Goal: Information Seeking & Learning: Learn about a topic

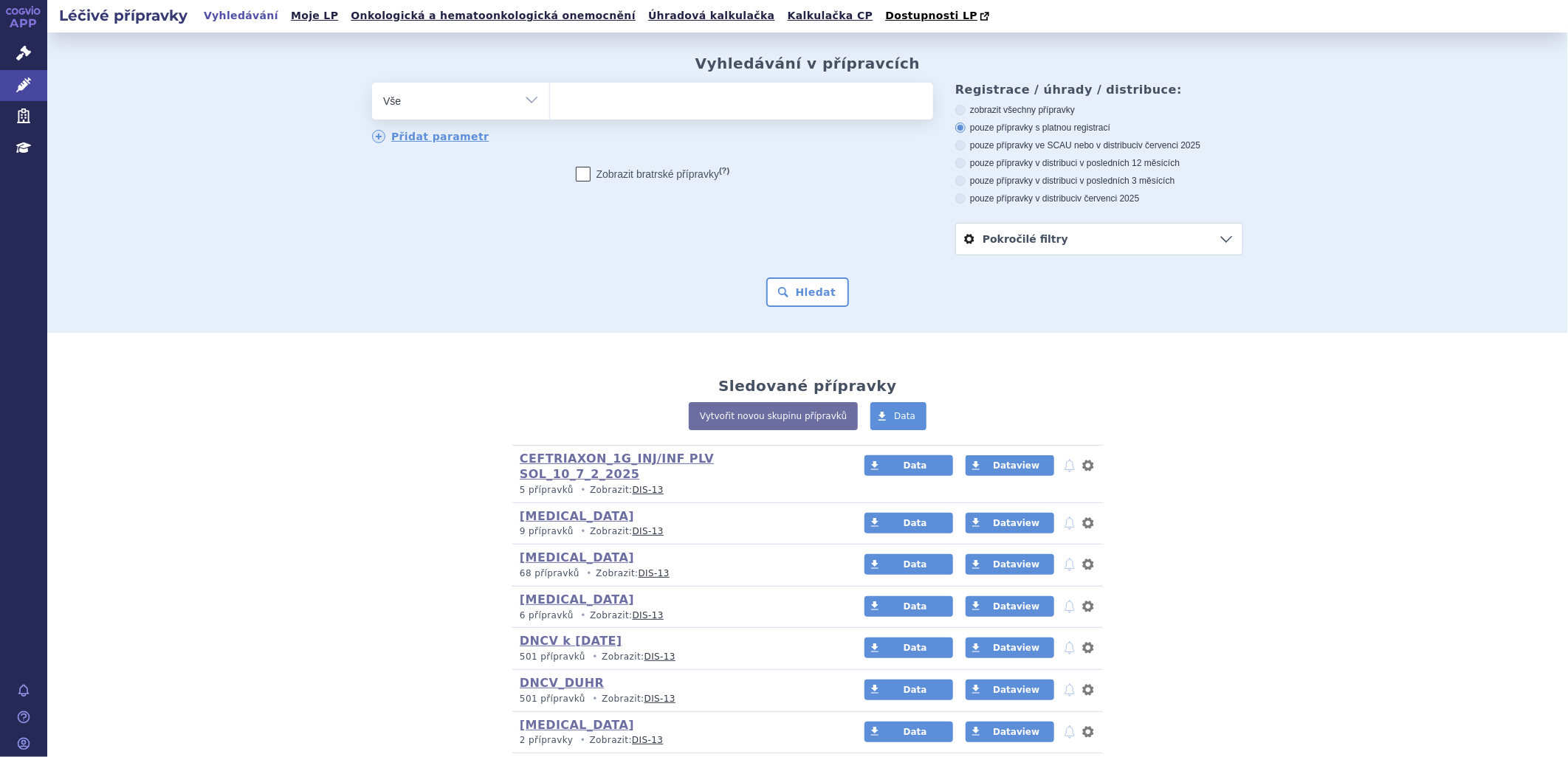
type input "[MEDICAL_DATA]"
select select "[MEDICAL_DATA]"
click at [785, 288] on button "Hledat" at bounding box center [807, 292] width 83 height 30
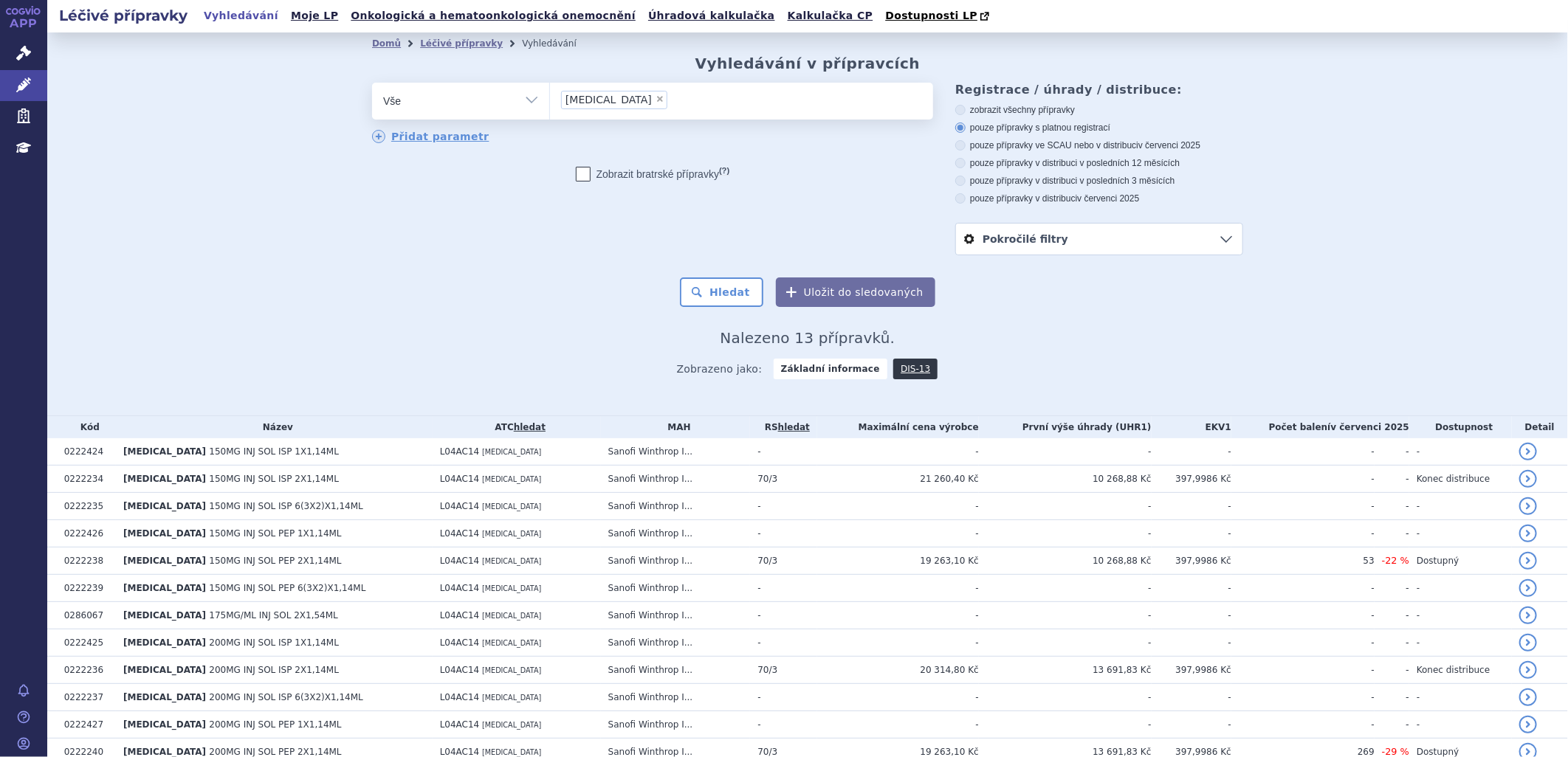
click at [656, 98] on span "×" at bounding box center [660, 99] width 9 height 9
click at [550, 98] on select "[MEDICAL_DATA]" at bounding box center [549, 100] width 1 height 37
select select
type input "02"
type input "022"
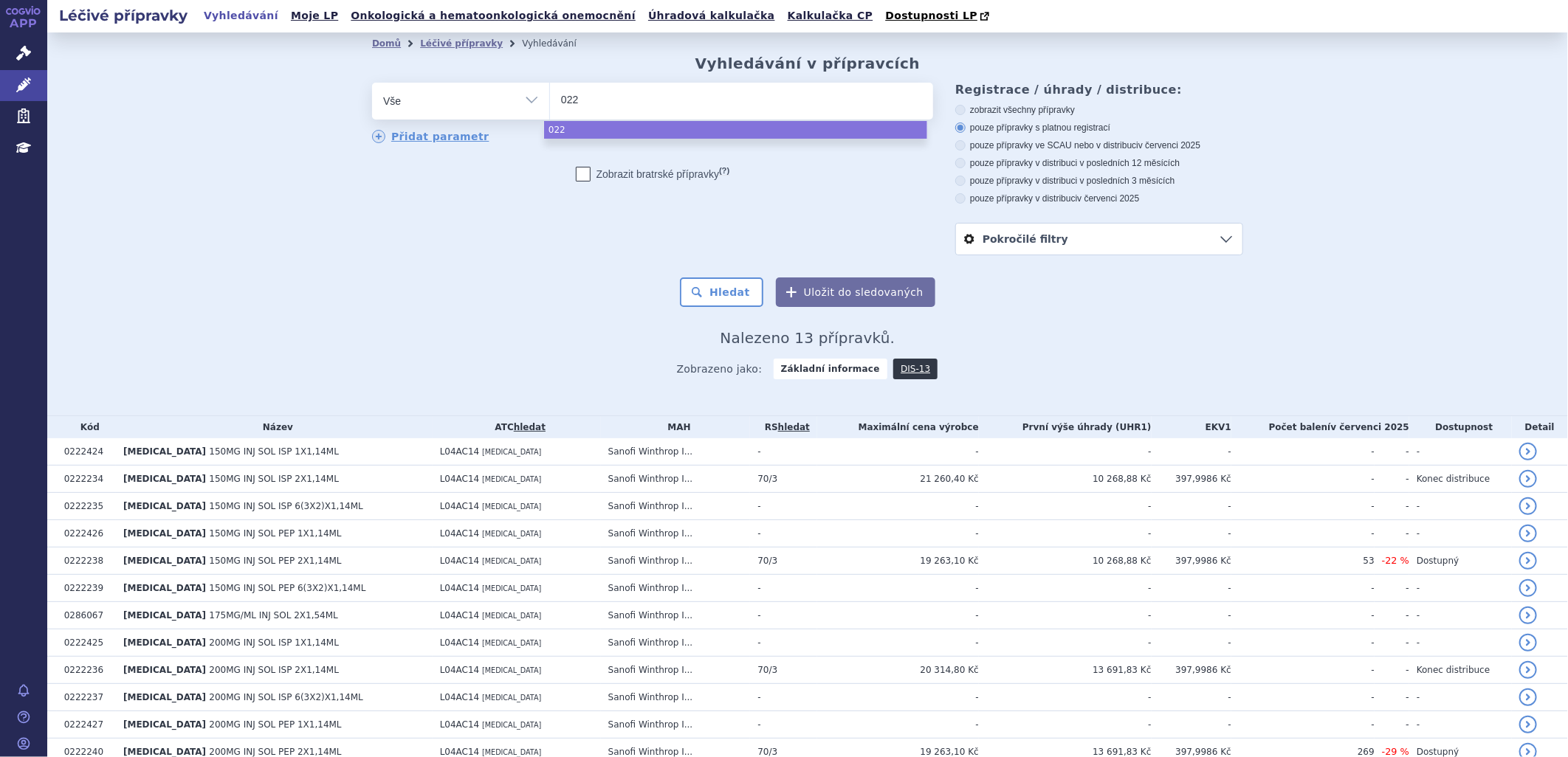
type input "0222"
type input "02222"
type input "022222"
type input "0222223"
type input "02222236"
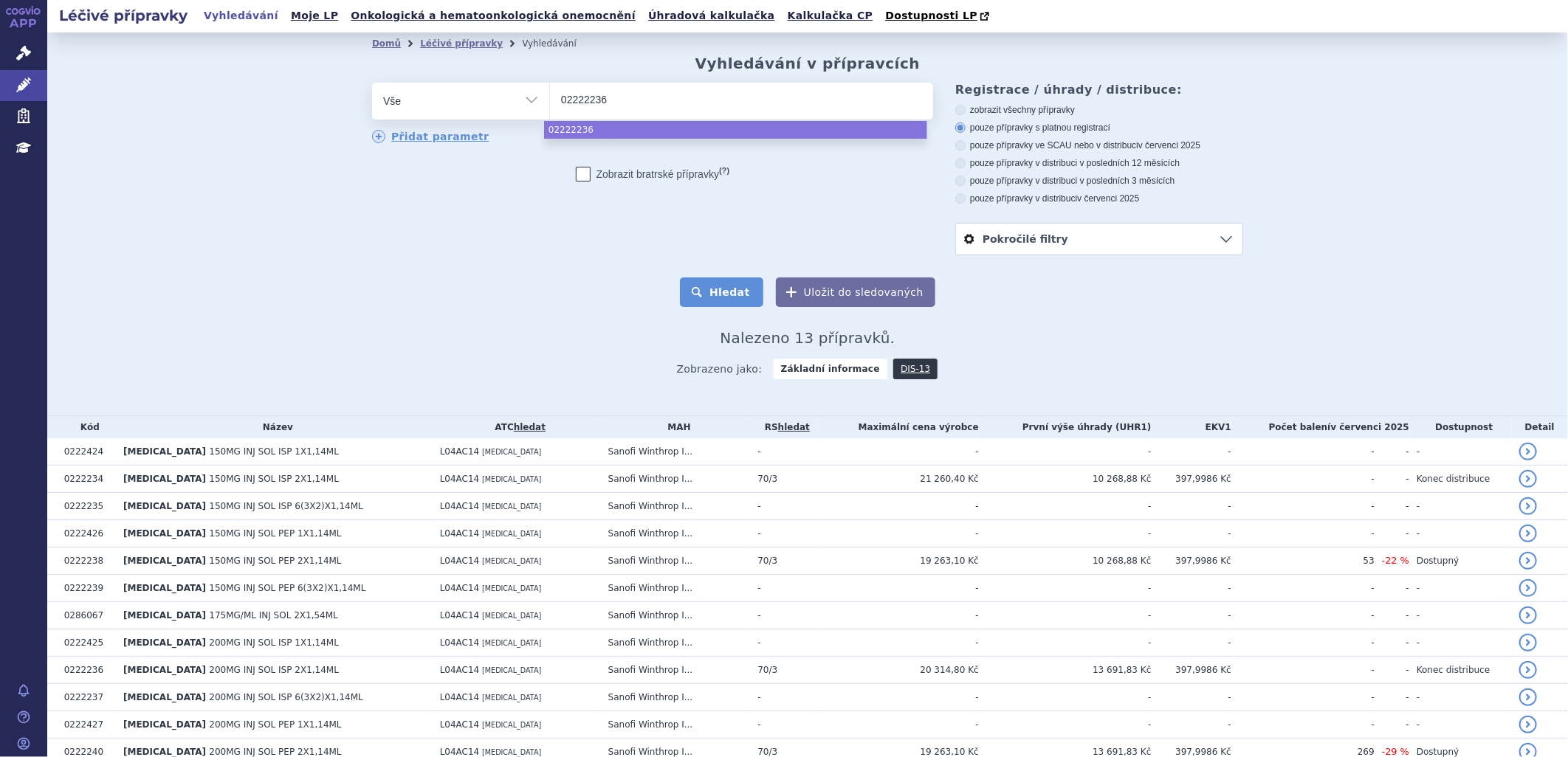
select select "02222236"
drag, startPoint x: 720, startPoint y: 278, endPoint x: 720, endPoint y: 286, distance: 8.0
click at [720, 285] on button "Hledat" at bounding box center [722, 292] width 83 height 30
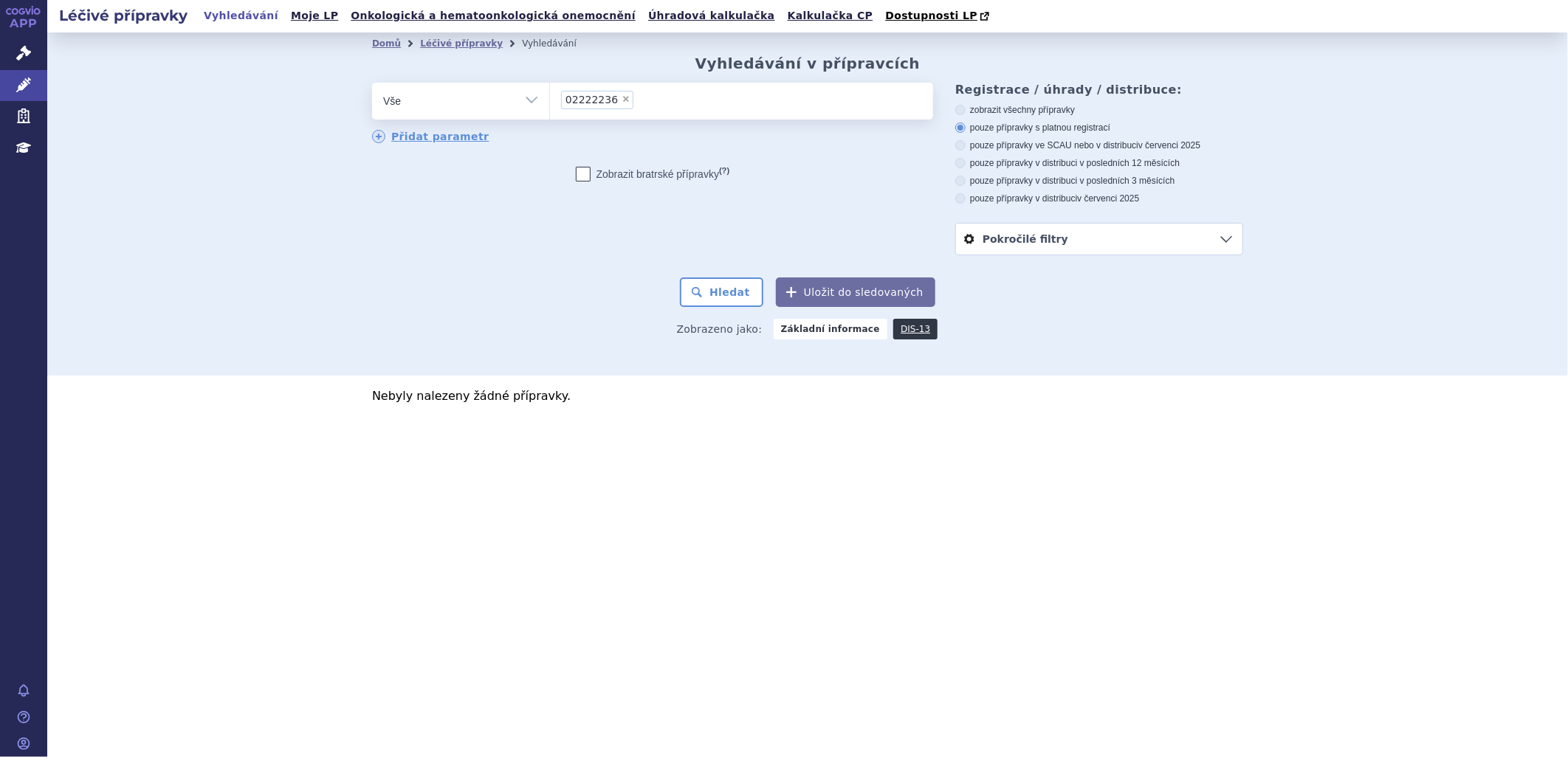
click at [623, 98] on li "× 02222236" at bounding box center [597, 100] width 72 height 18
click at [550, 98] on select "02222236" at bounding box center [549, 100] width 1 height 37
select select
type input "02222236"
type input "0222236"
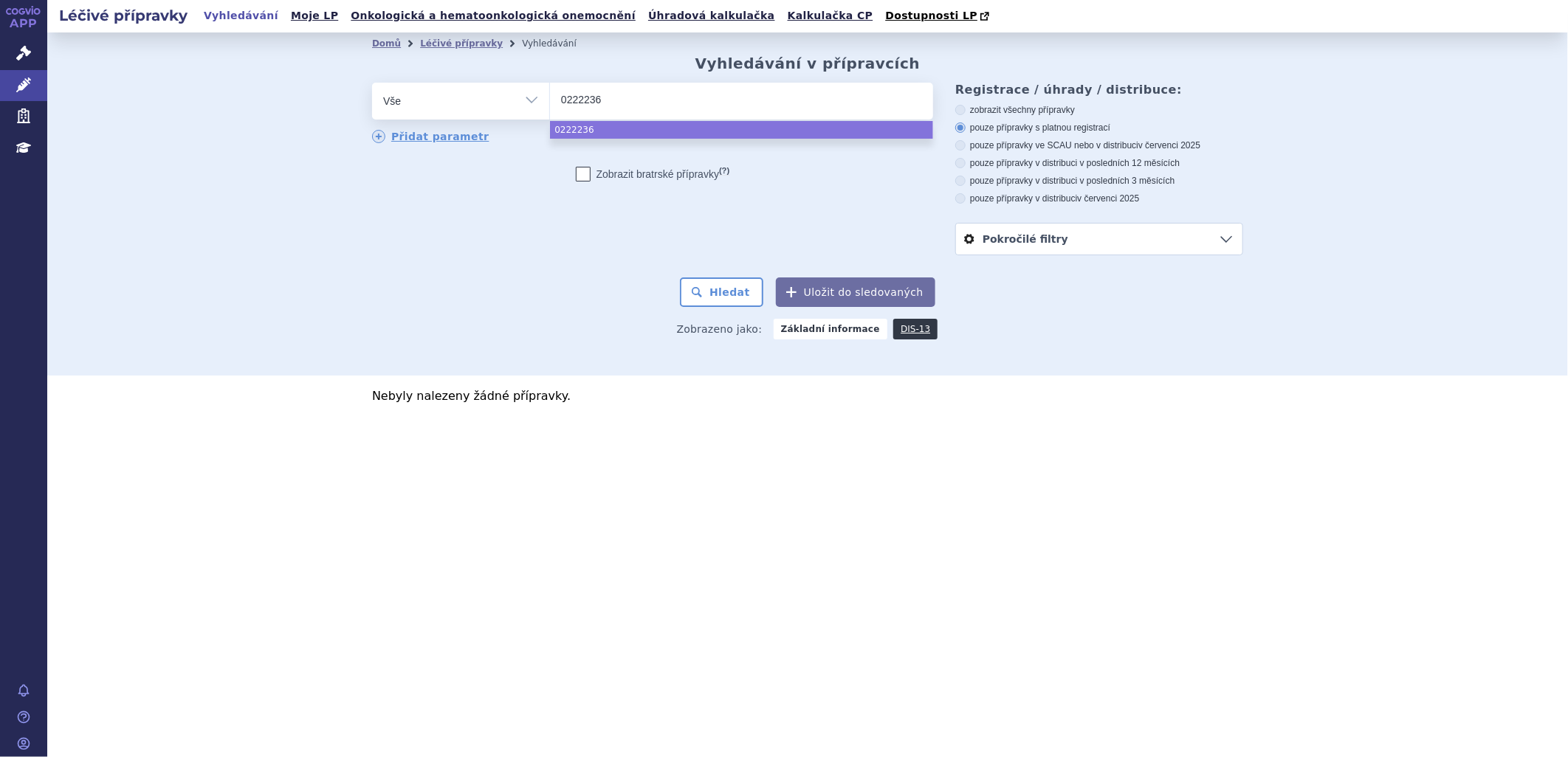
select select "0222236"
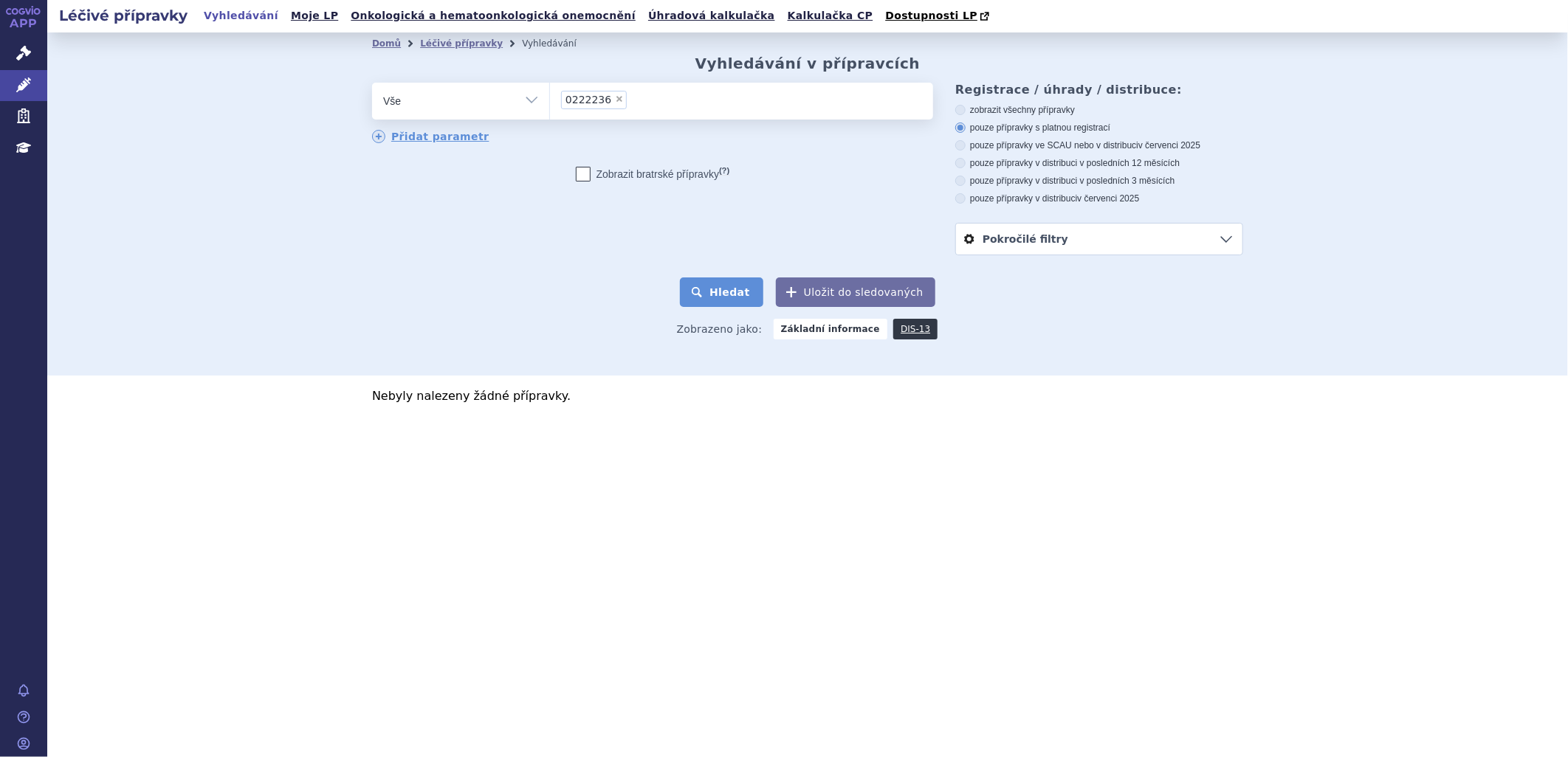
click at [724, 291] on button "Hledat" at bounding box center [722, 292] width 83 height 30
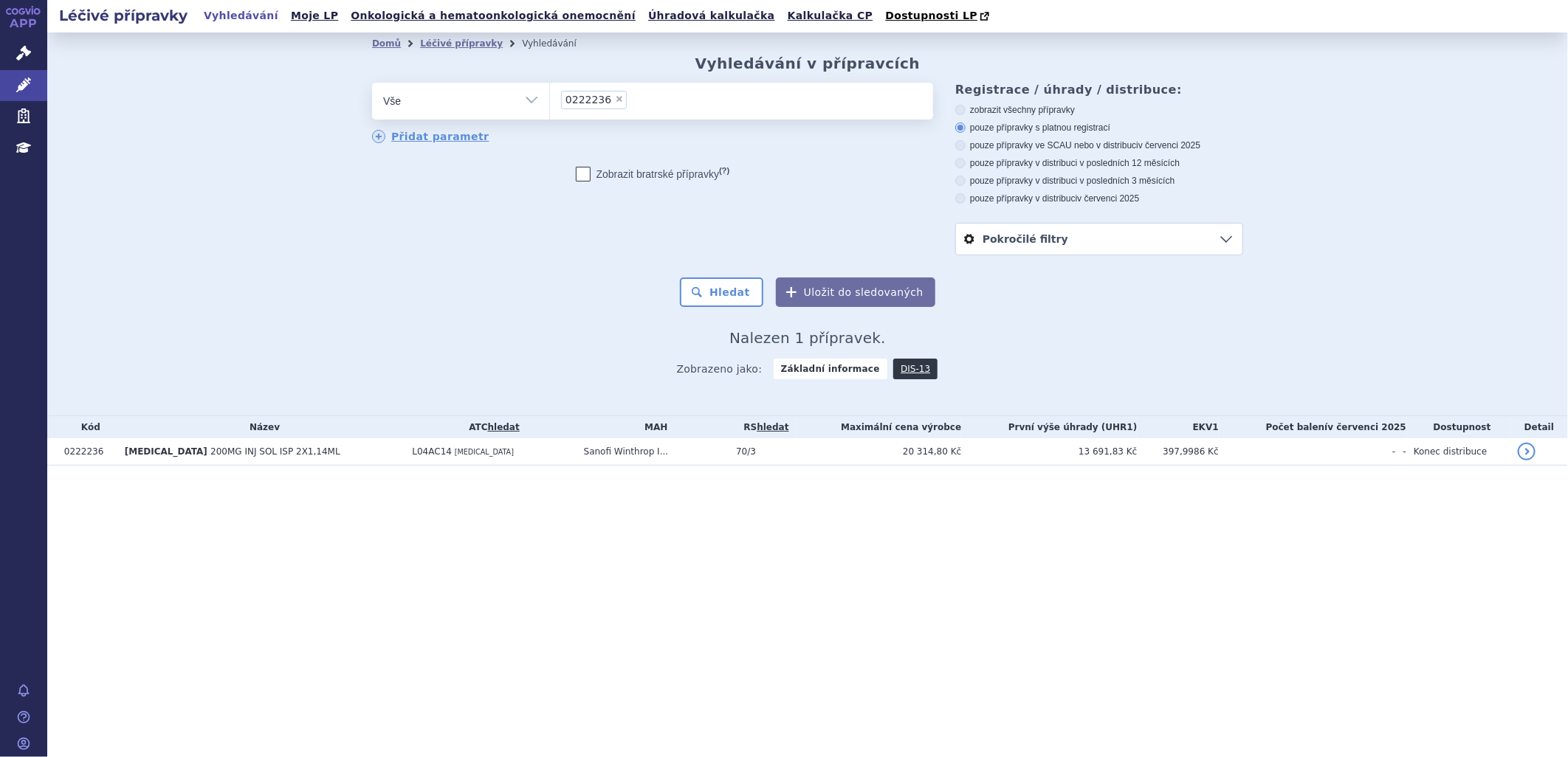
click at [651, 100] on ul "× 0222236" at bounding box center [742, 99] width 383 height 33
click at [550, 100] on select "0222236" at bounding box center [549, 100] width 1 height 37
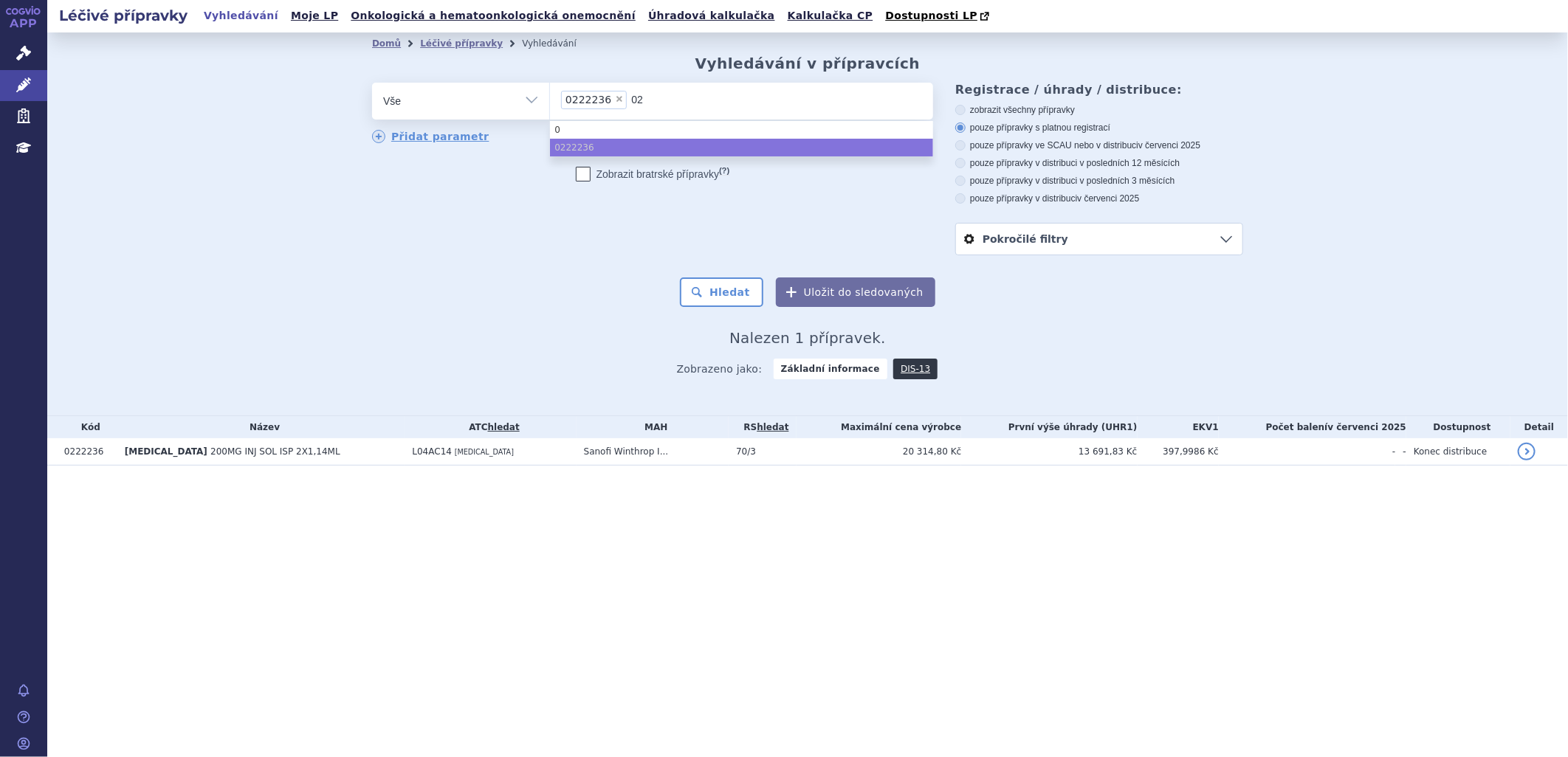
type input "022"
type input "0222"
type input "02222"
type input "022223"
type input "0222238"
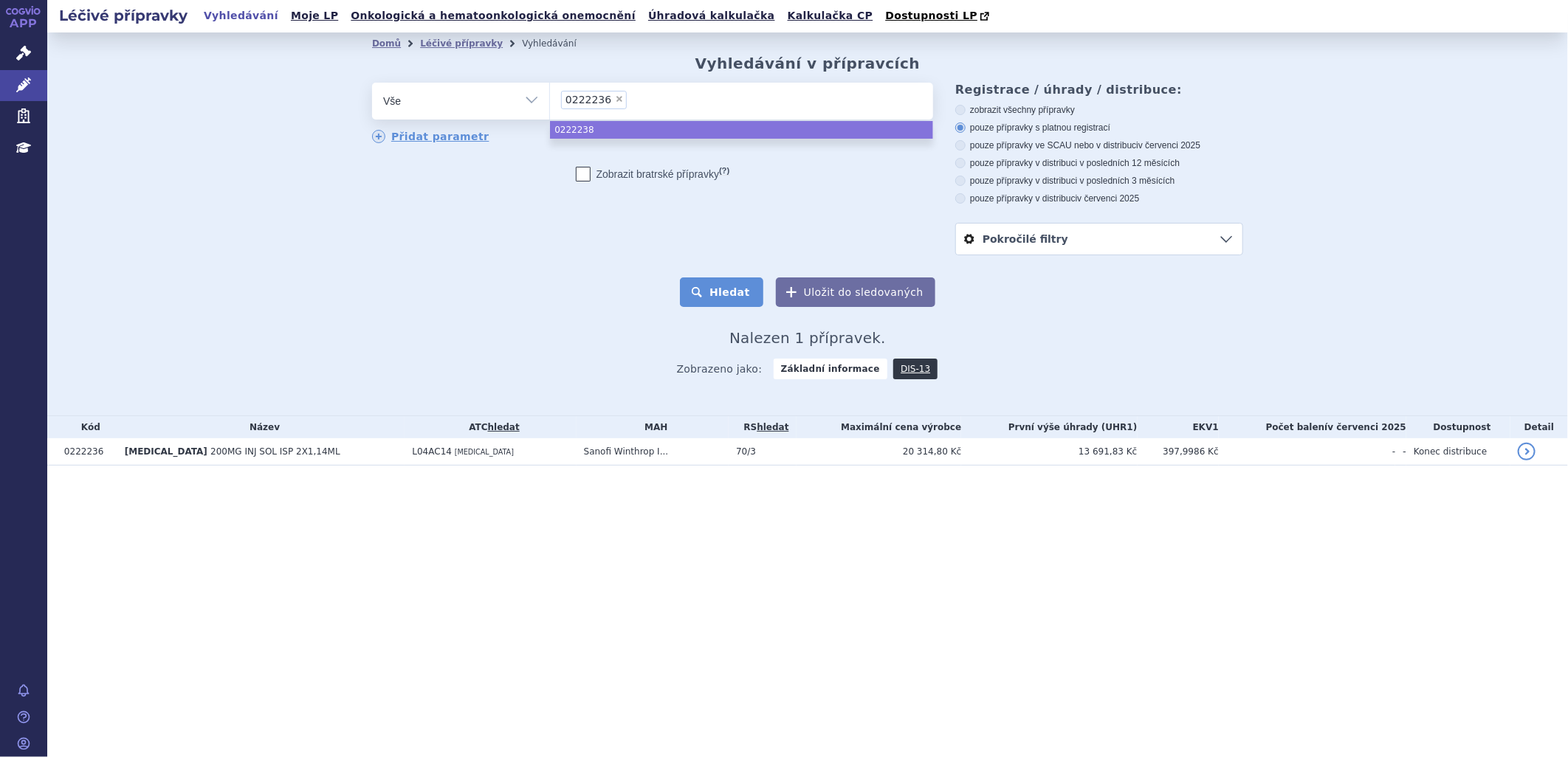
click at [735, 286] on button "Hledat" at bounding box center [722, 292] width 83 height 30
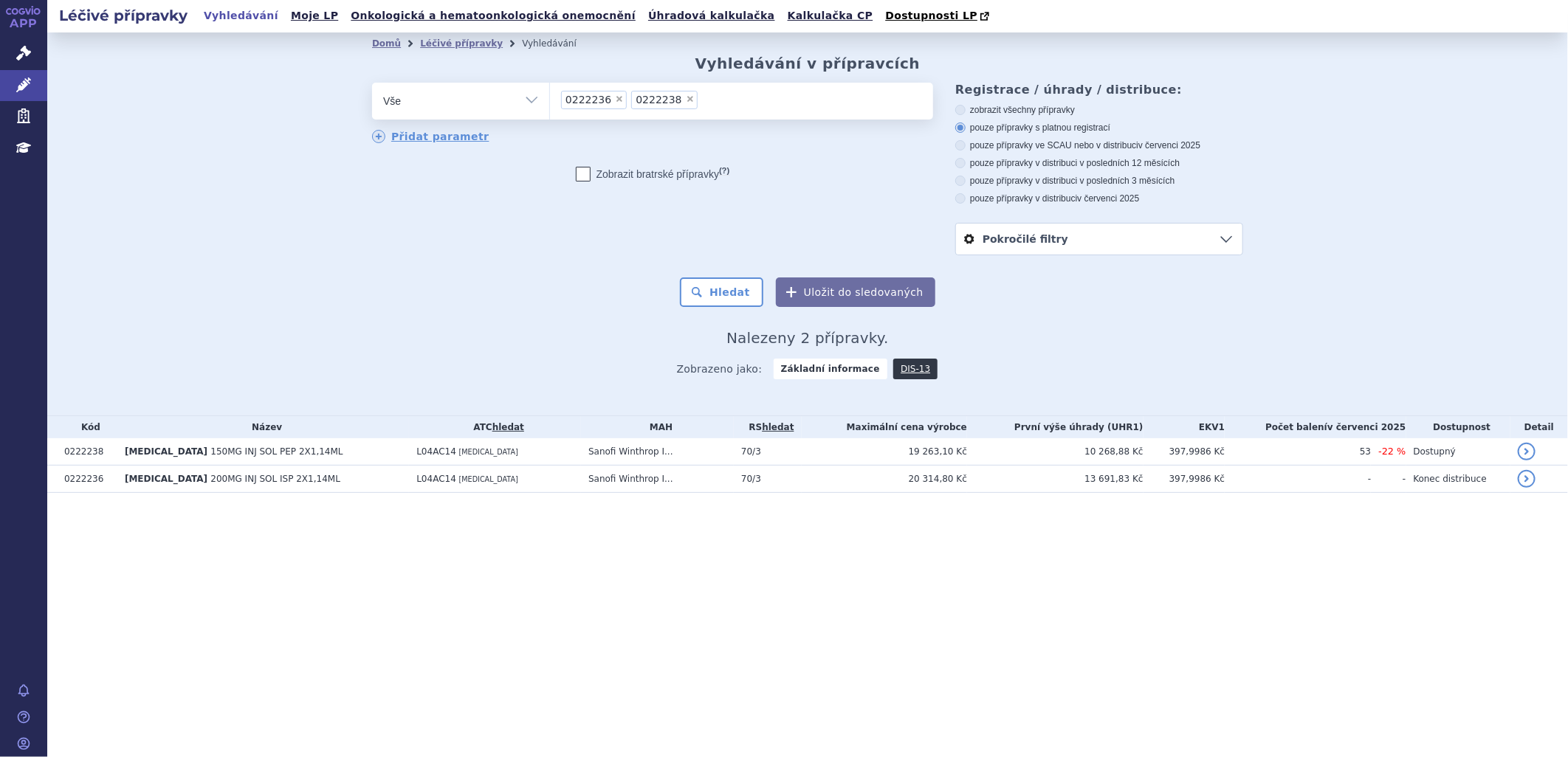
click at [733, 92] on ul "× 0222236 × 0222238" at bounding box center [742, 99] width 383 height 33
click at [550, 92] on select "0222236 0222238" at bounding box center [549, 100] width 1 height 37
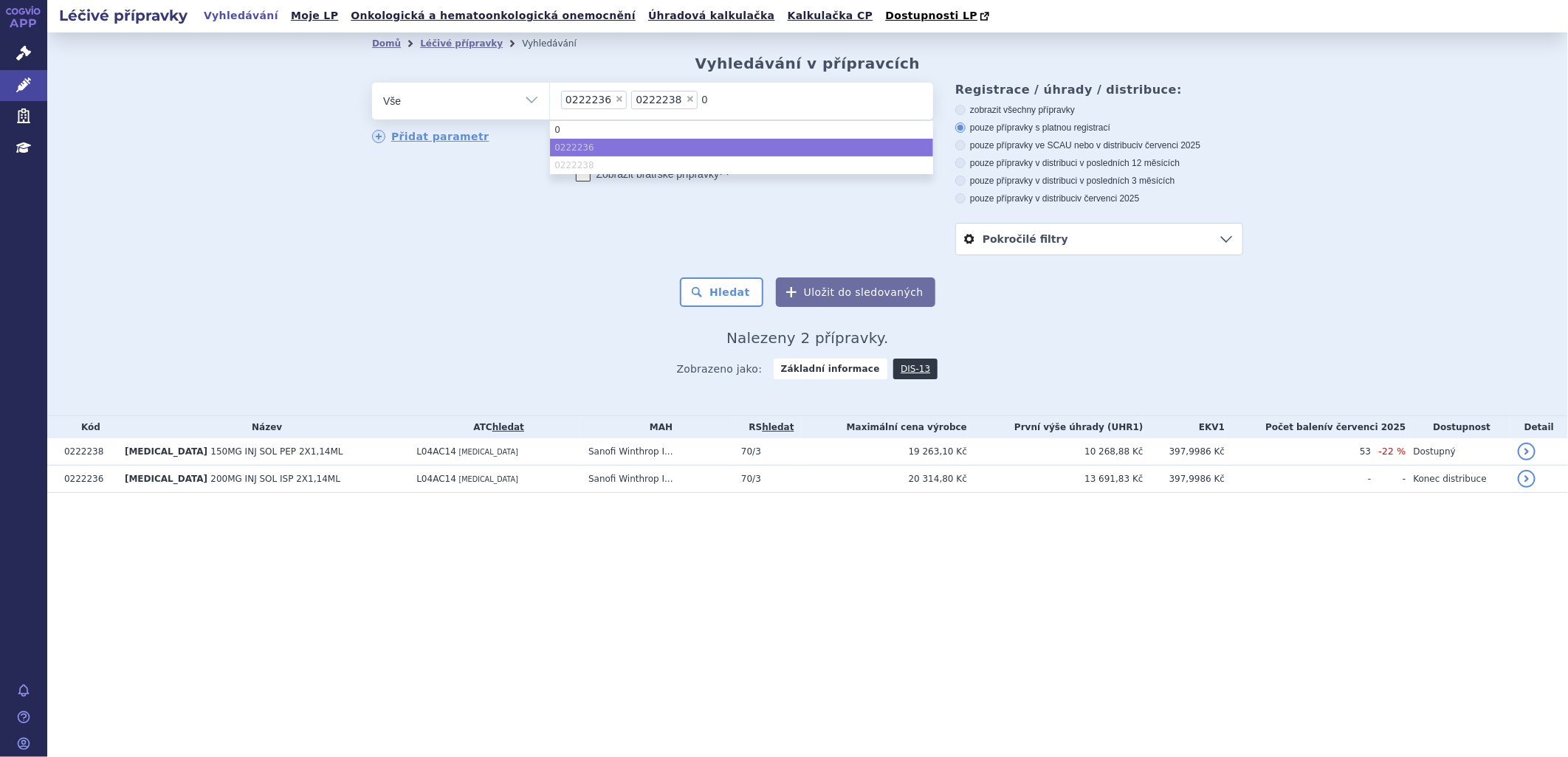
type input "02"
type input "022"
type input "0222"
type input "02222"
type input "022224"
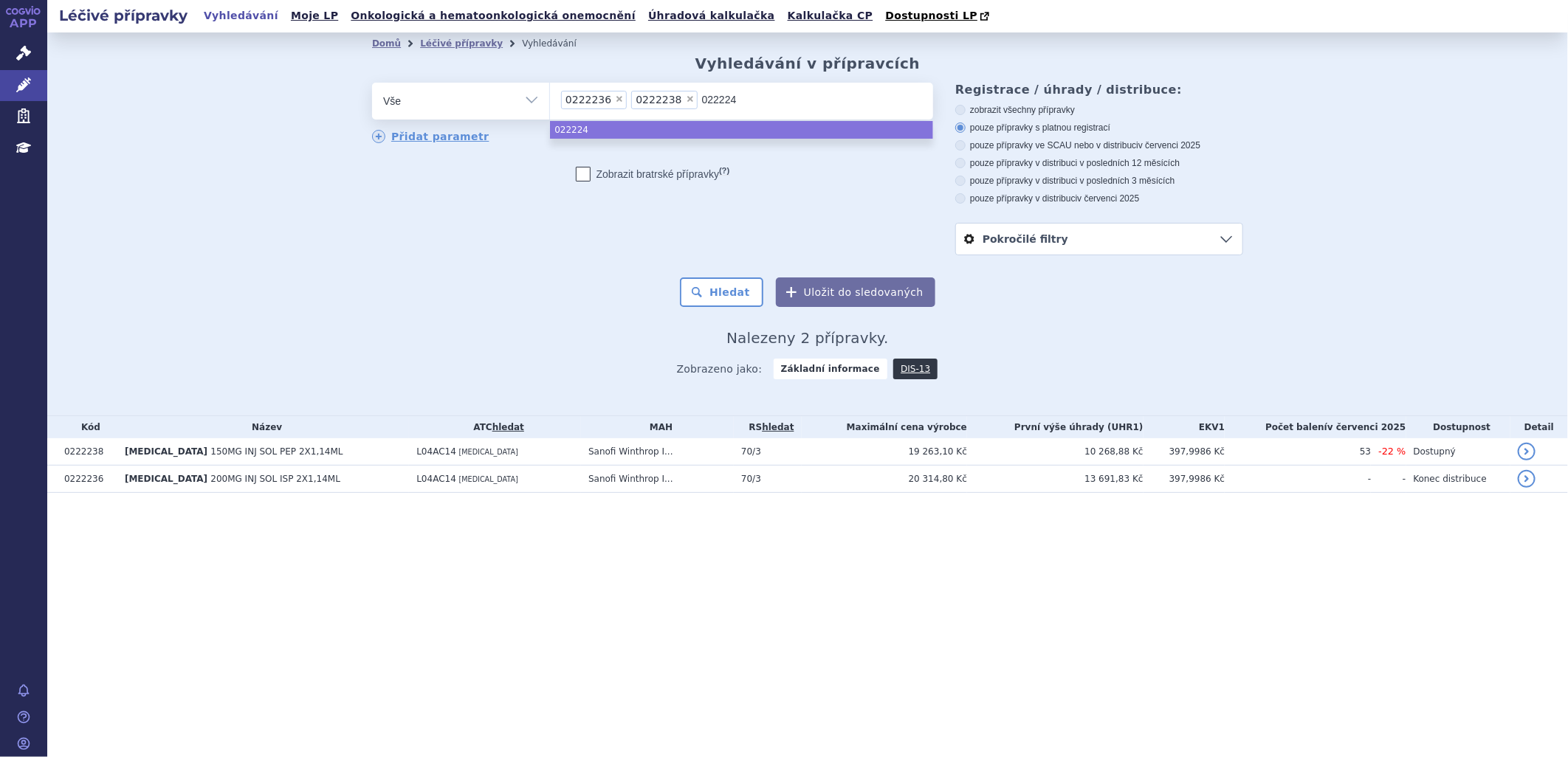
type input "0222240"
click at [732, 288] on button "Hledat" at bounding box center [722, 292] width 83 height 30
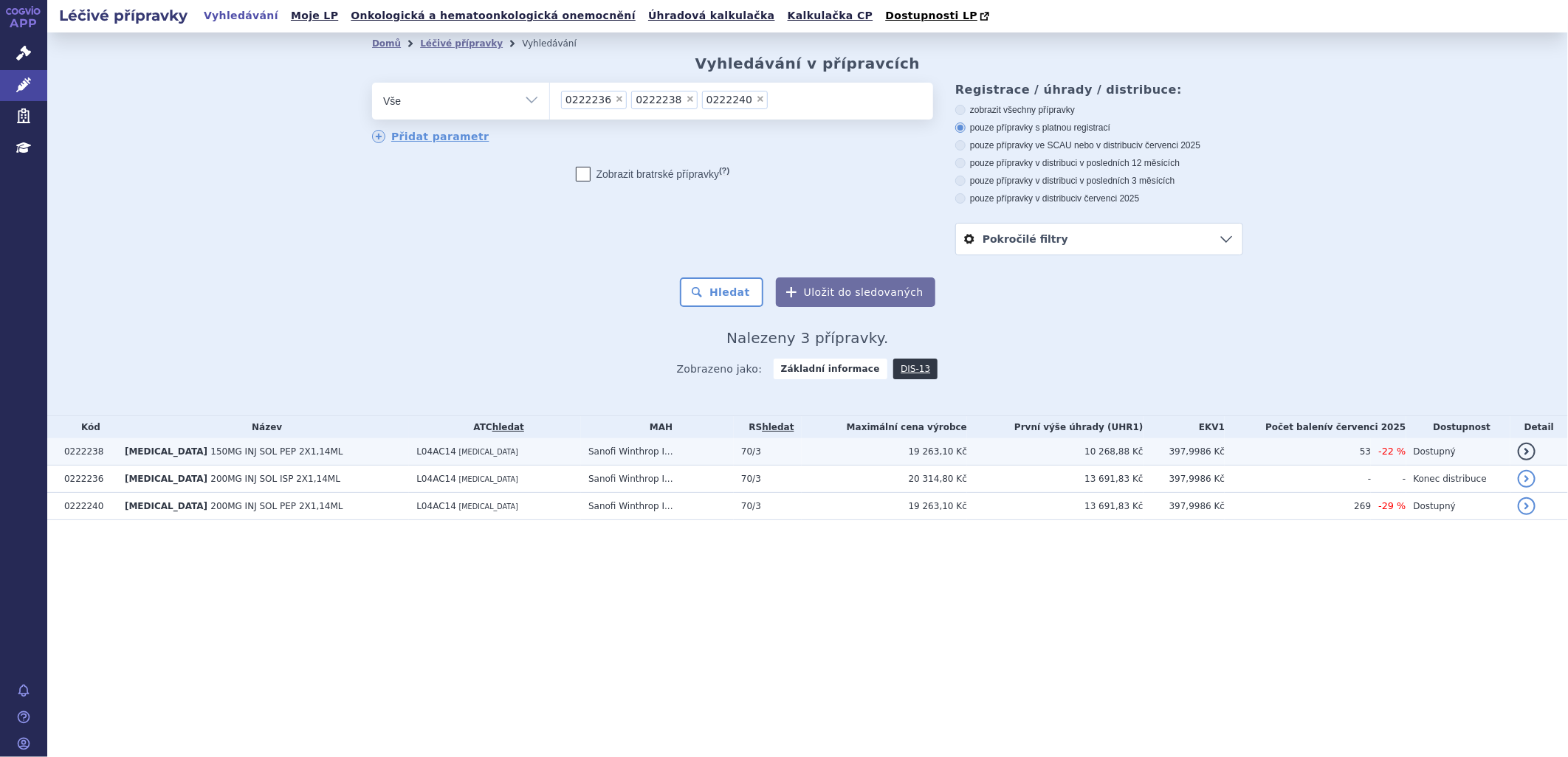
click at [292, 453] on td "[MEDICAL_DATA] 150MG INJ SOL PEP 2X1,14ML" at bounding box center [263, 452] width 292 height 27
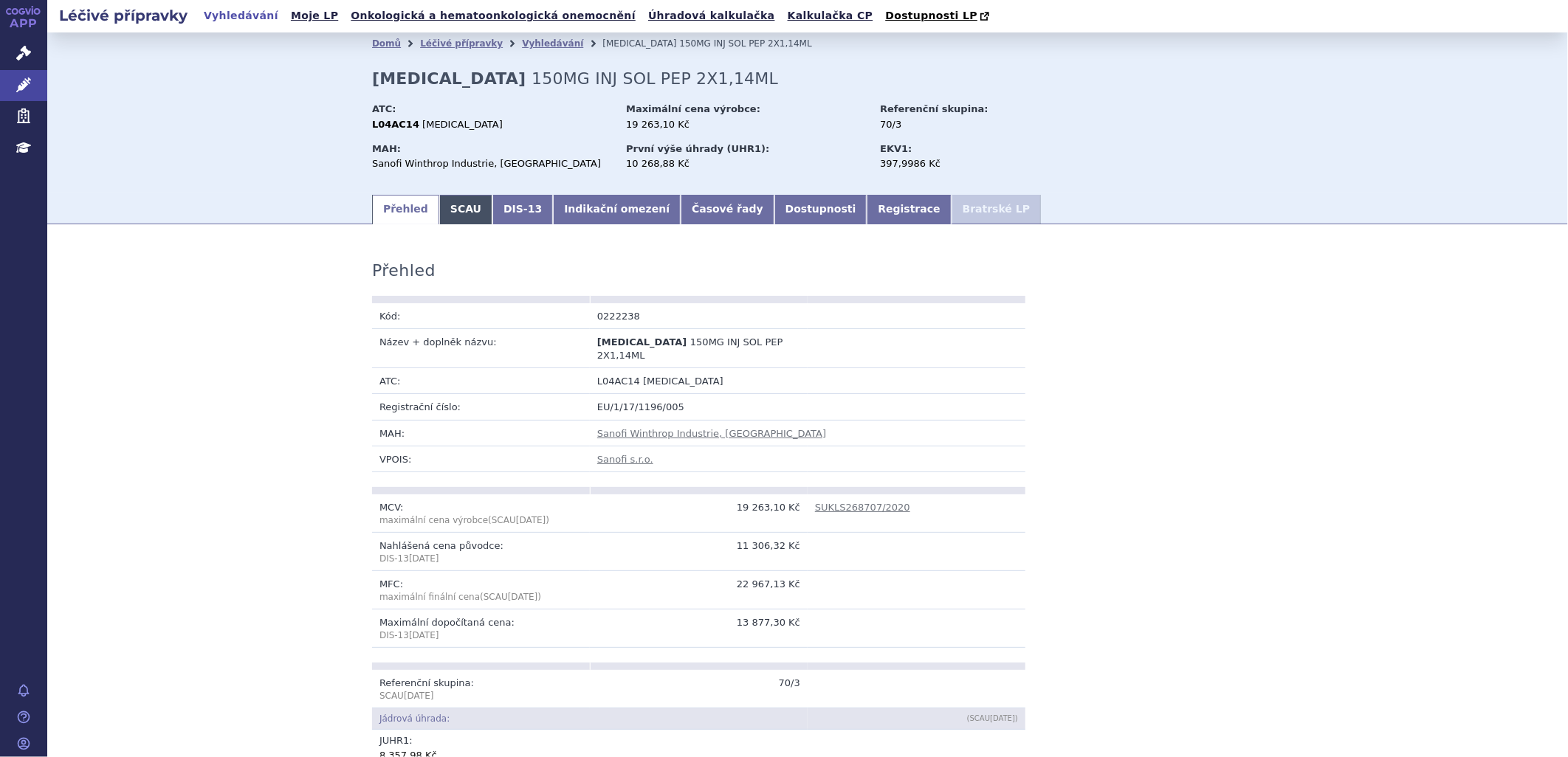
click at [454, 209] on link "SCAU" at bounding box center [465, 210] width 53 height 30
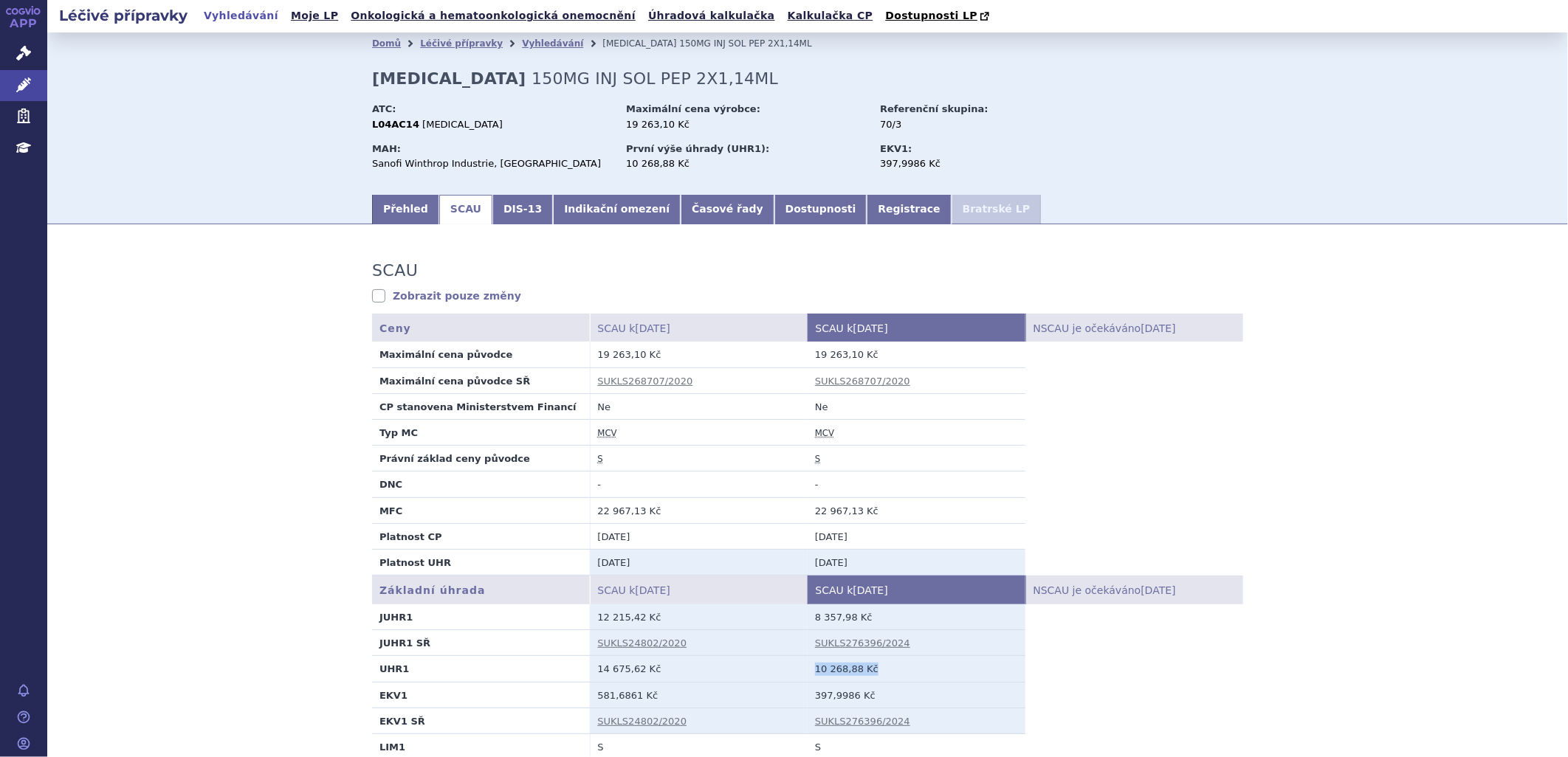
drag, startPoint x: 800, startPoint y: 666, endPoint x: 873, endPoint y: 672, distance: 73.2
click at [873, 672] on tr "UHR1 14 675,62 Kč 10 268,88 Kč" at bounding box center [807, 668] width 871 height 26
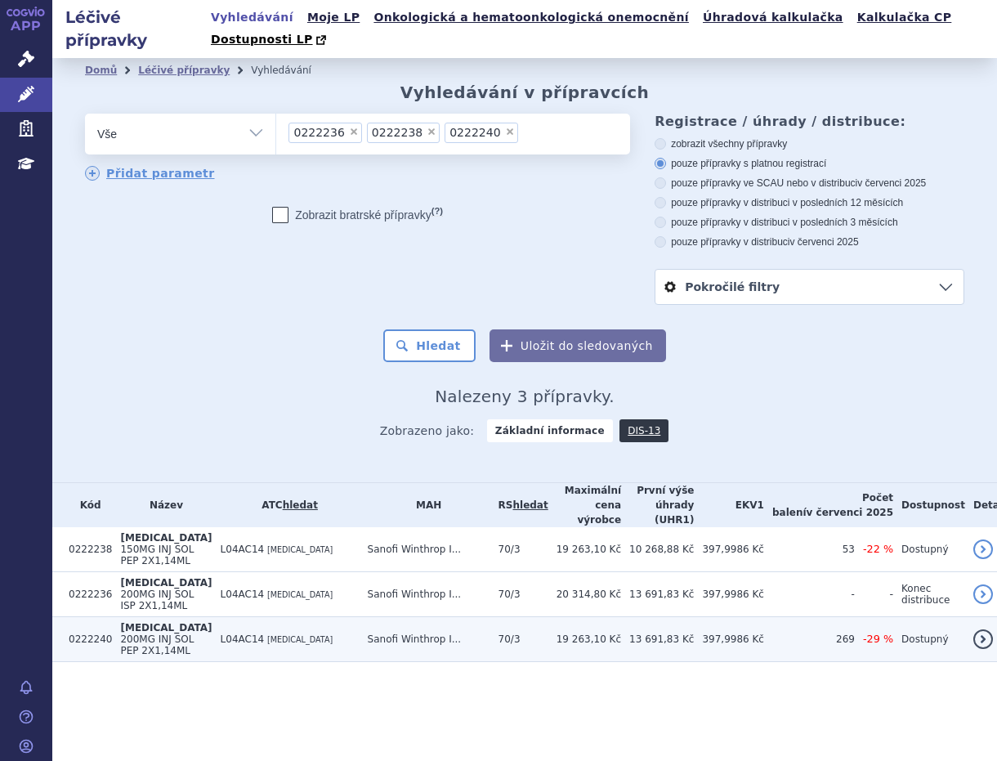
click at [147, 622] on span "[MEDICAL_DATA]" at bounding box center [166, 627] width 92 height 11
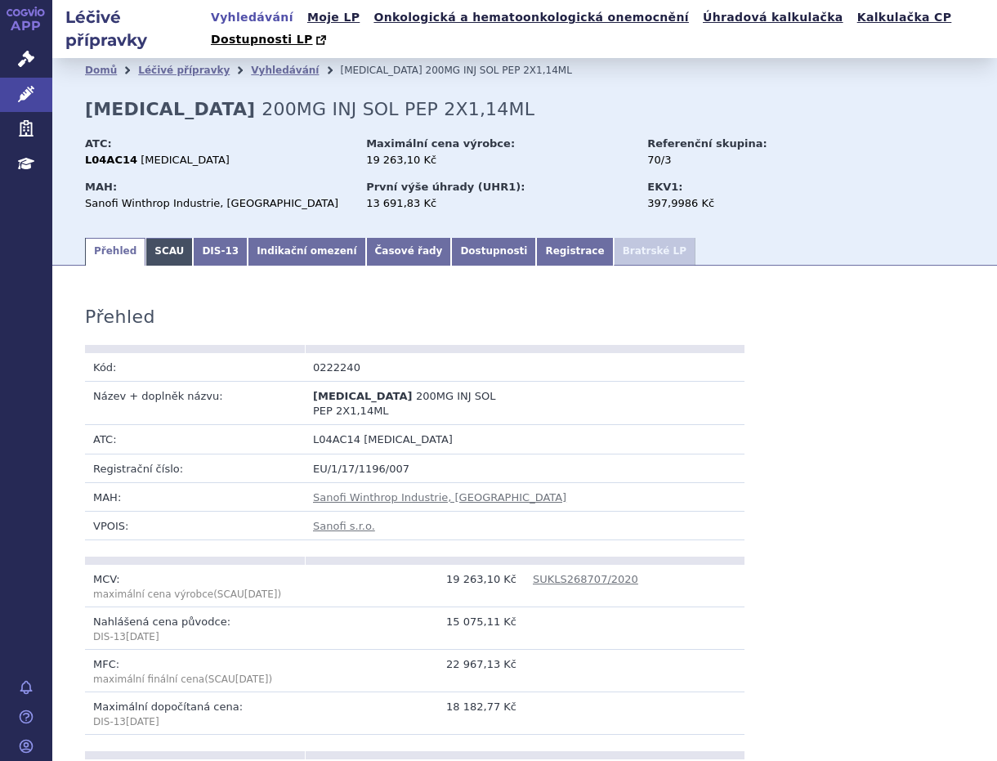
click at [155, 238] on link "SCAU" at bounding box center [168, 252] width 47 height 28
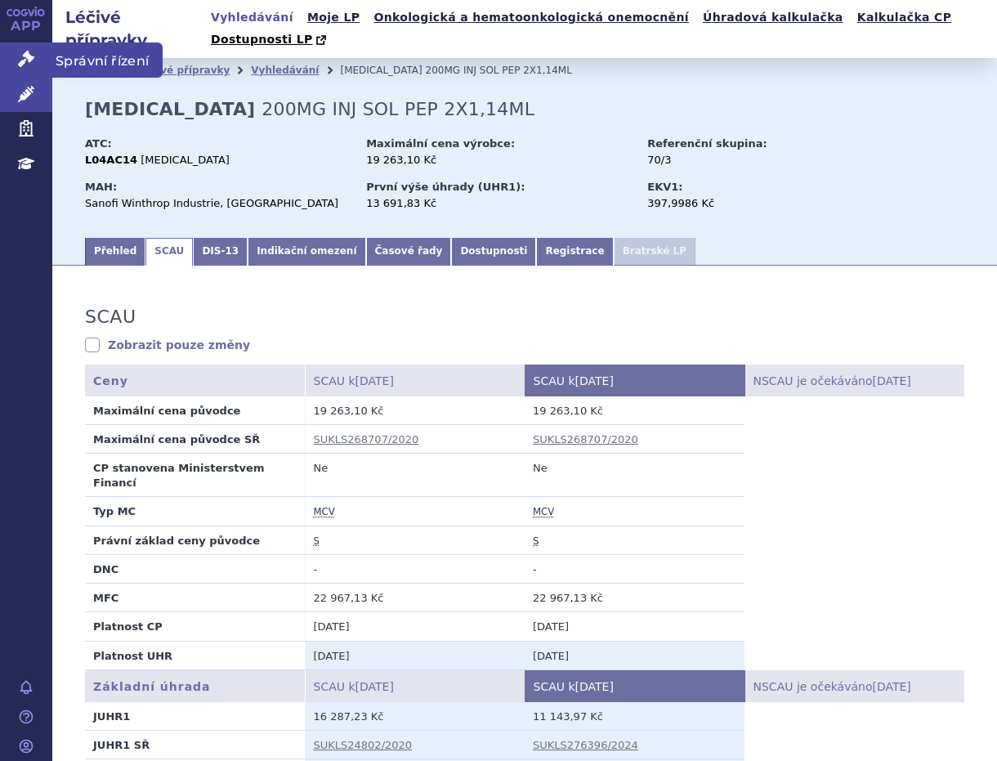
click at [71, 60] on span "Správní řízení" at bounding box center [107, 59] width 110 height 34
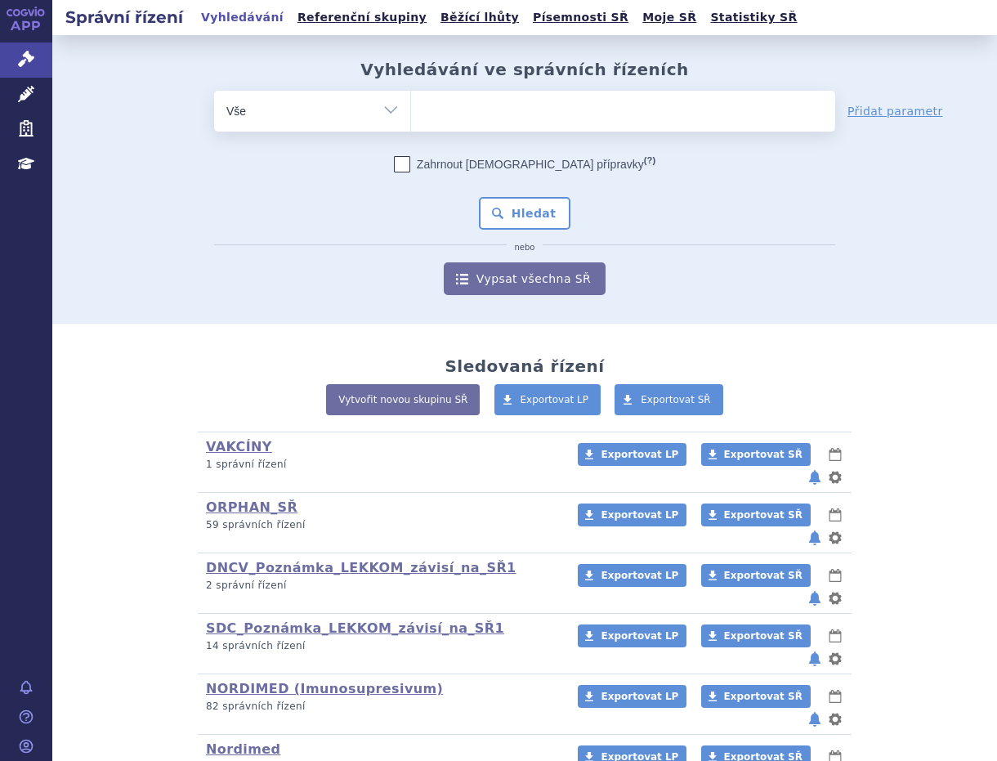
click at [446, 109] on ul at bounding box center [623, 108] width 424 height 34
click at [411, 109] on select at bounding box center [410, 110] width 1 height 41
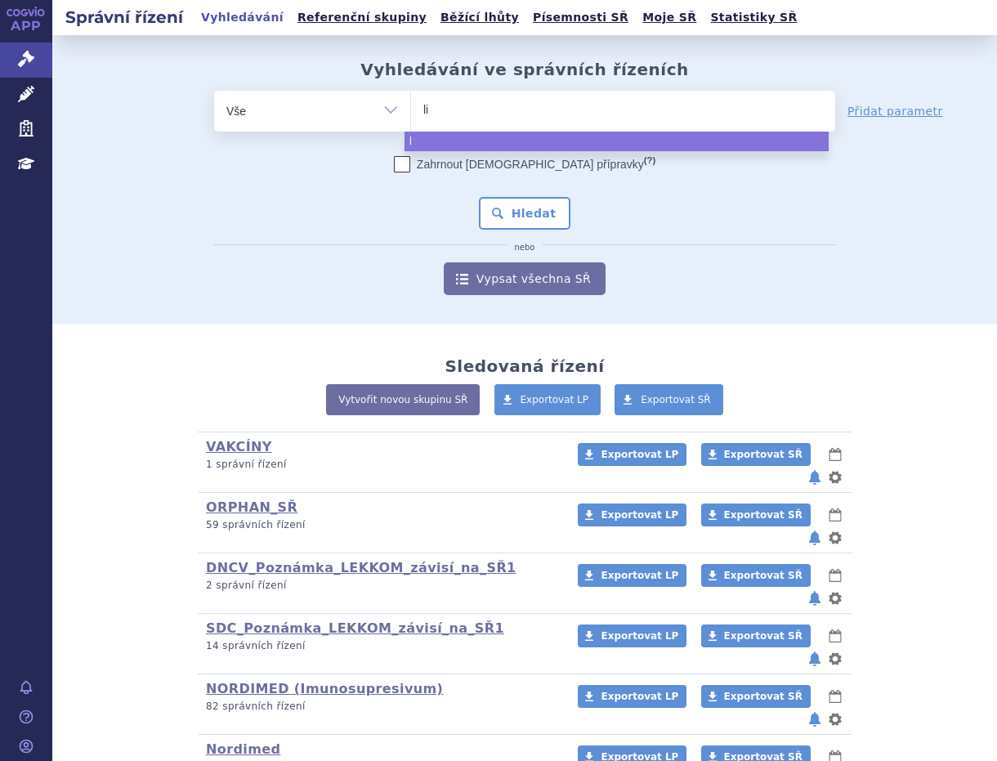
type input "liv"
type input "livm"
type input "livma"
type input "livmar"
type input "livmarli"
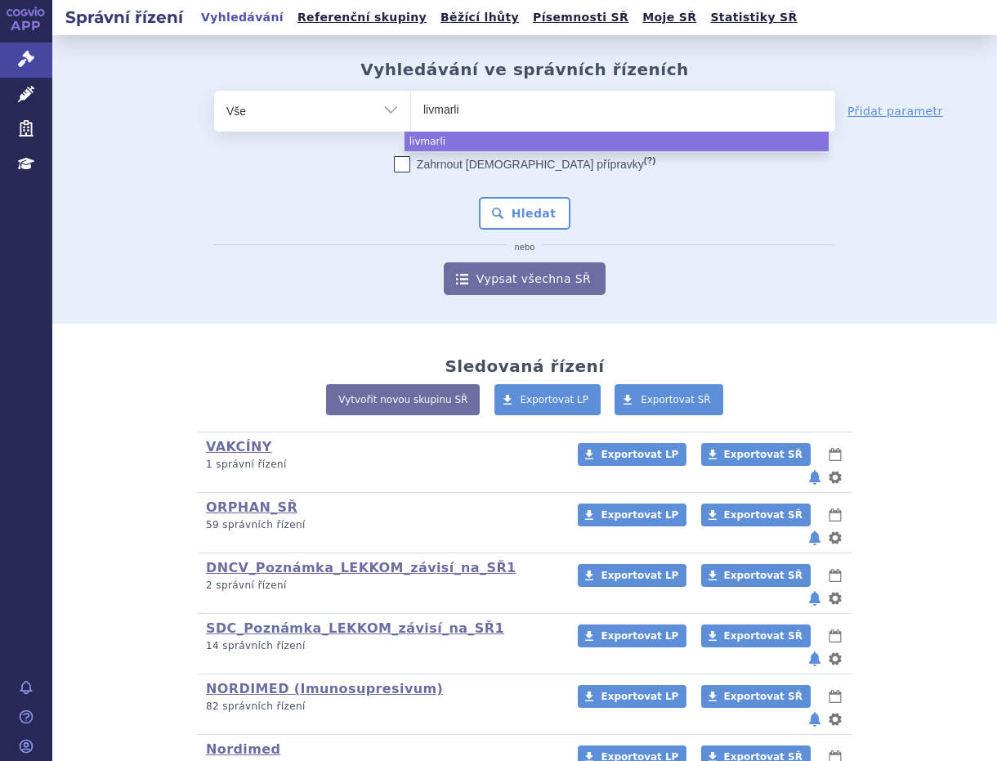
select select "livmarli"
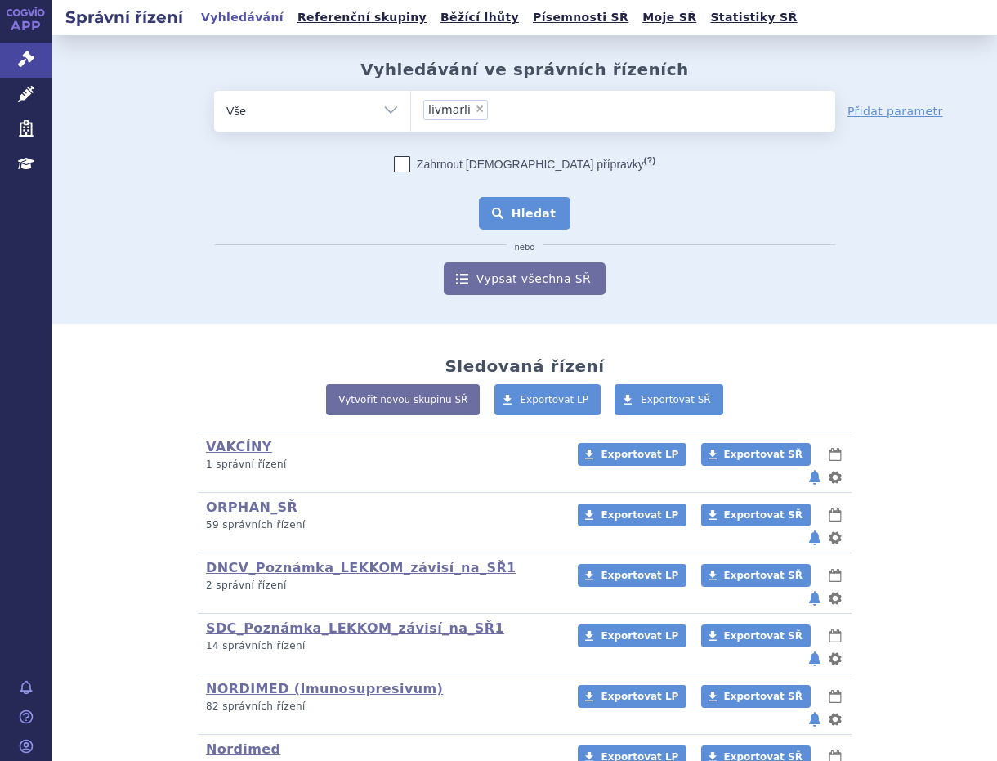
click at [512, 210] on button "Hledat" at bounding box center [525, 213] width 92 height 33
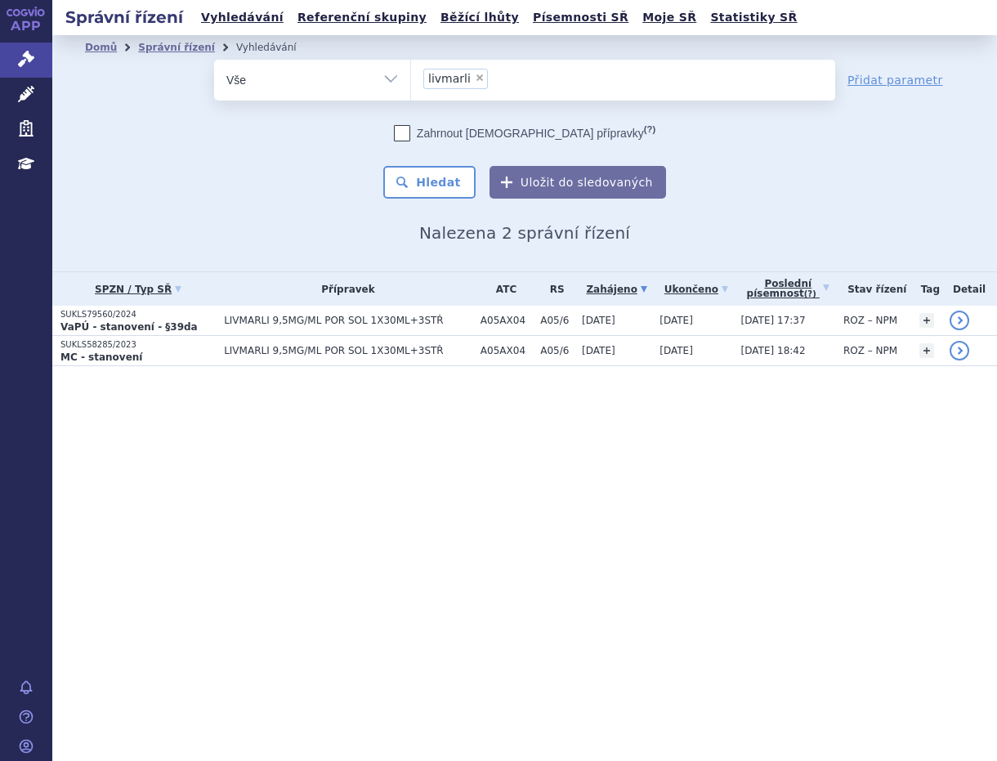
drag, startPoint x: 474, startPoint y: 74, endPoint x: 494, endPoint y: 84, distance: 21.9
click at [475, 74] on span "×" at bounding box center [480, 78] width 10 height 10
click at [411, 74] on select "livmarli" at bounding box center [410, 79] width 1 height 41
select select
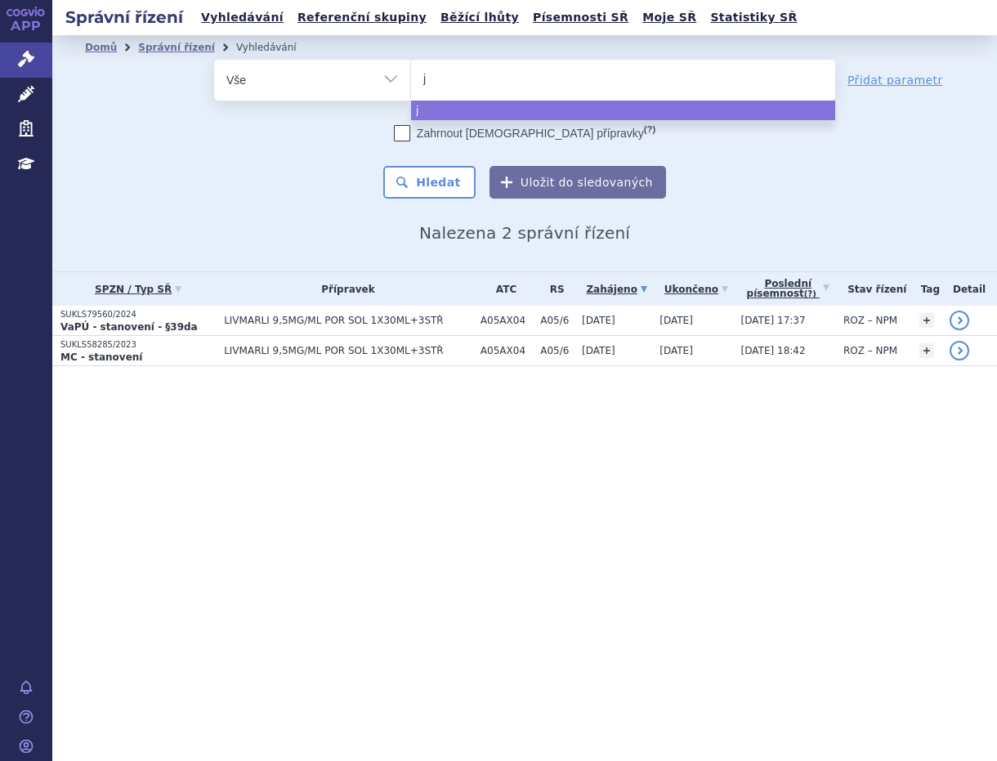
type input "ji"
type input "jivi"
select select "jivi"
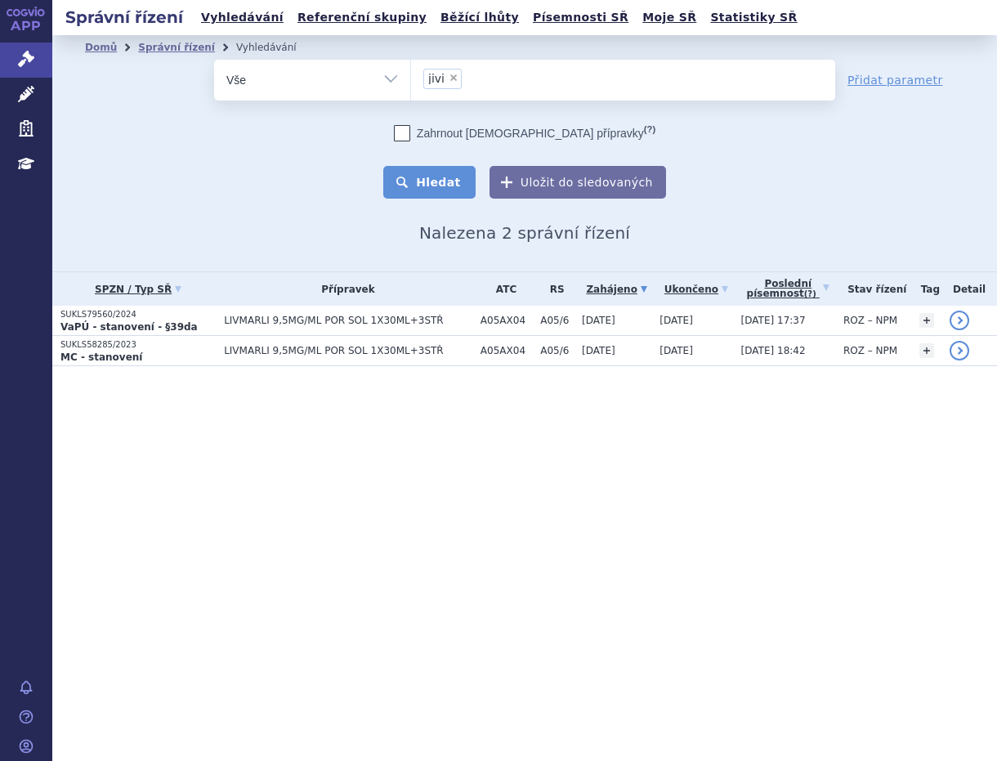
click at [426, 196] on button "Hledat" at bounding box center [429, 182] width 92 height 33
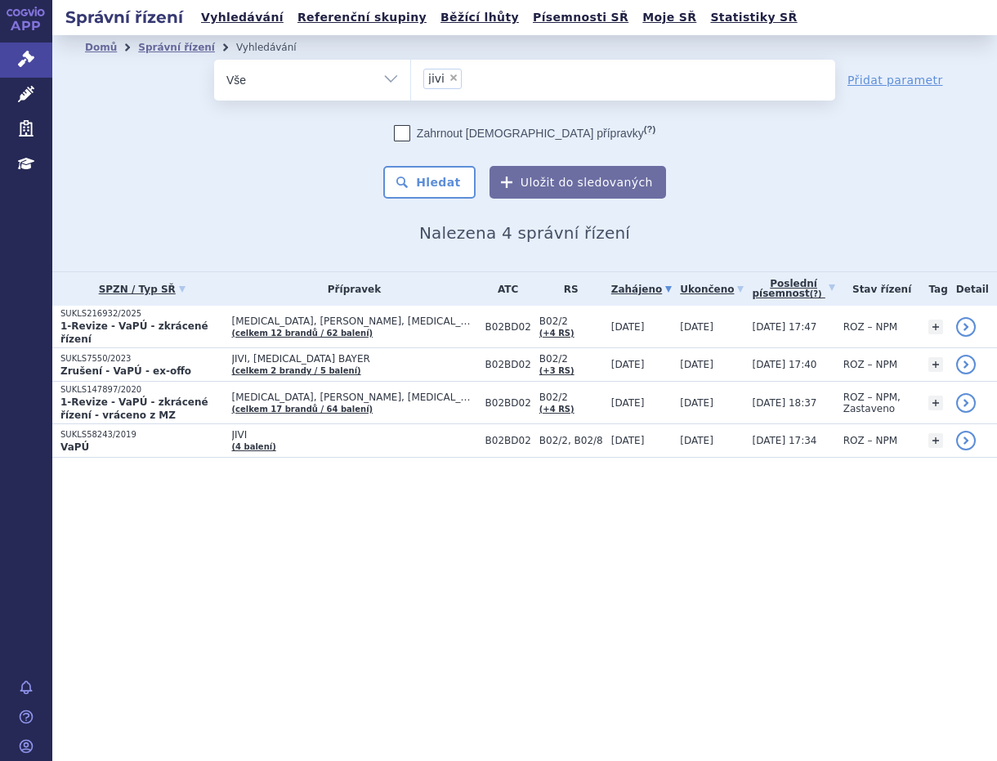
drag, startPoint x: 449, startPoint y: 75, endPoint x: 447, endPoint y: 88, distance: 13.3
click at [450, 78] on span "×" at bounding box center [454, 78] width 10 height 10
click at [411, 78] on select "jivi" at bounding box center [410, 79] width 1 height 41
select select
click at [443, 84] on ul at bounding box center [623, 77] width 424 height 34
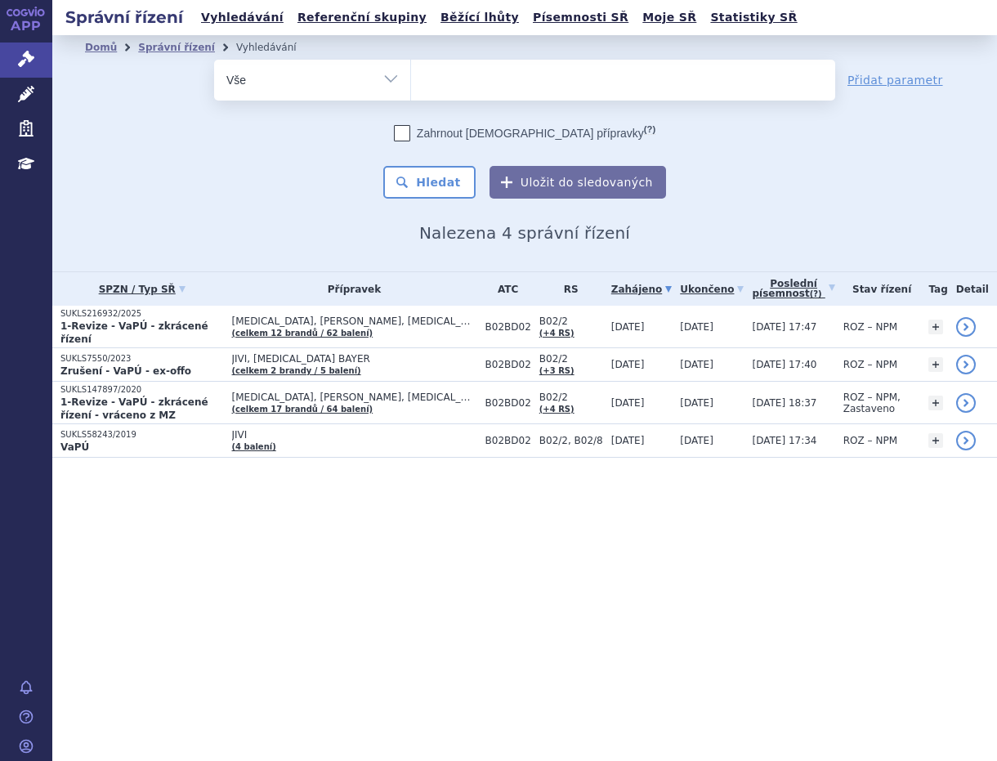
click at [411, 84] on select "jivi" at bounding box center [410, 79] width 1 height 41
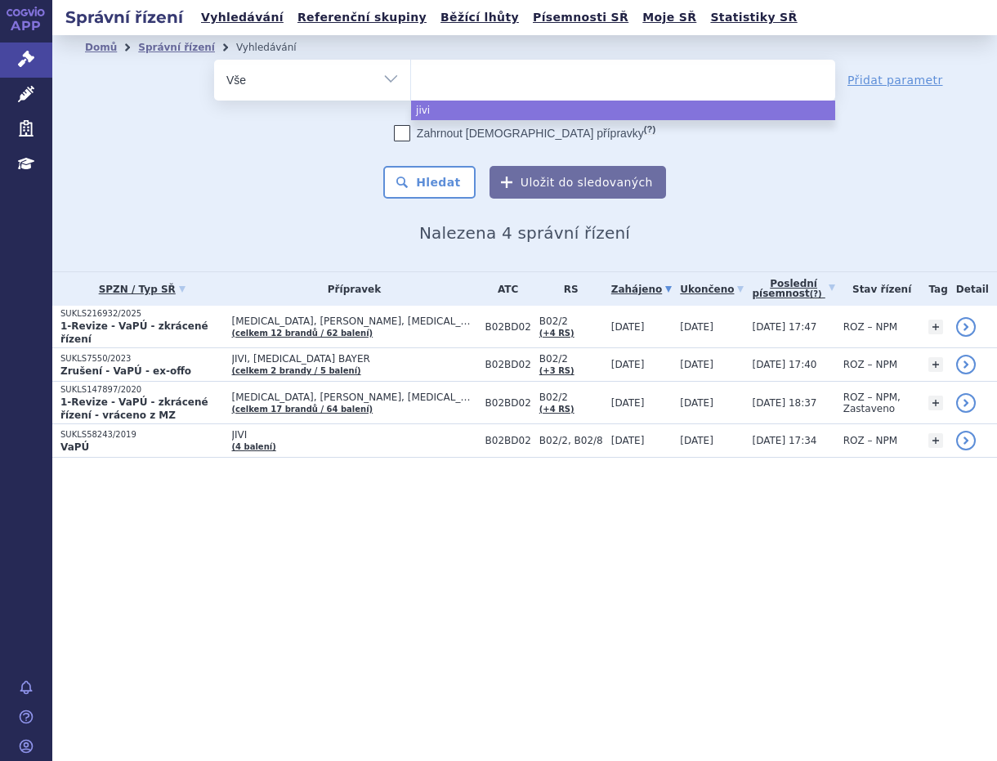
paste input "TAKHZYRO"
type input "TAKHZYRO"
select select "TAKHZYRO"
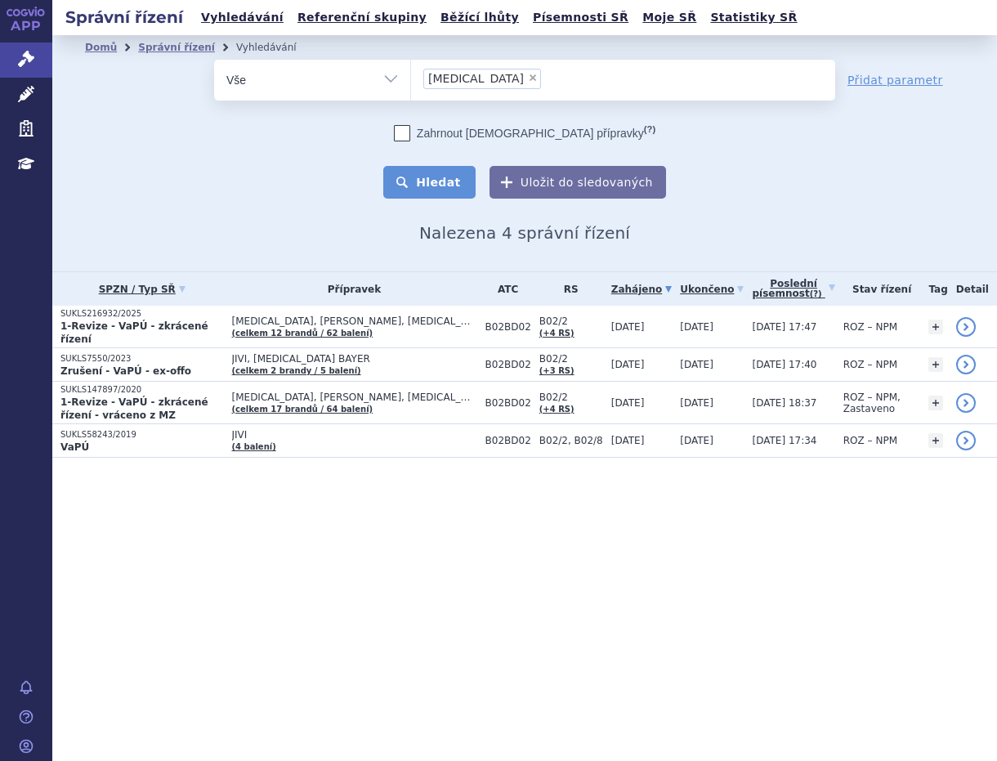
click at [427, 184] on button "Hledat" at bounding box center [429, 182] width 92 height 33
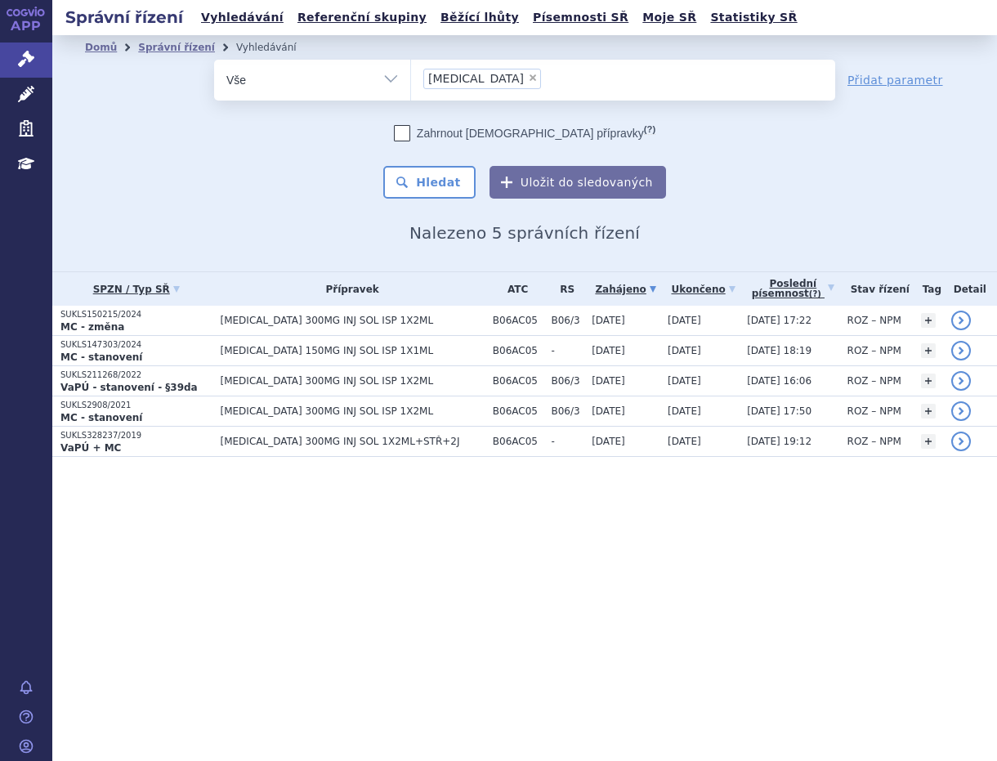
click at [528, 74] on span "×" at bounding box center [533, 78] width 10 height 10
click at [411, 74] on select "TAKHZYRO" at bounding box center [410, 79] width 1 height 41
select select
type input "[MEDICAL_DATA]"
select select "[MEDICAL_DATA]"
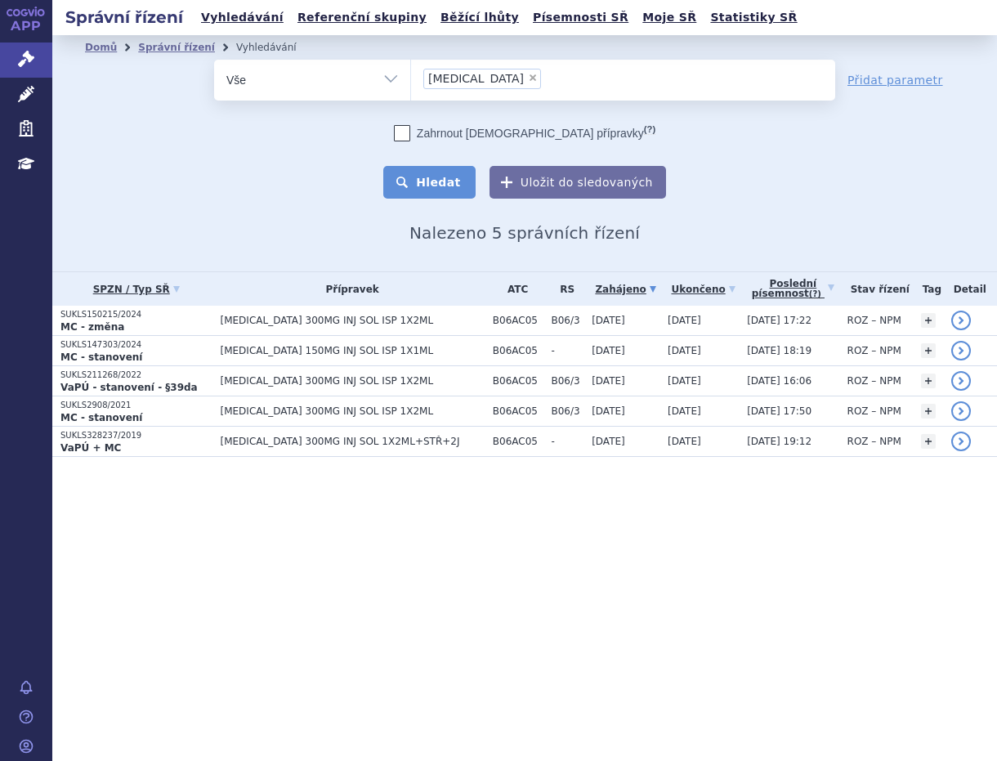
click at [440, 181] on button "Hledat" at bounding box center [429, 182] width 92 height 33
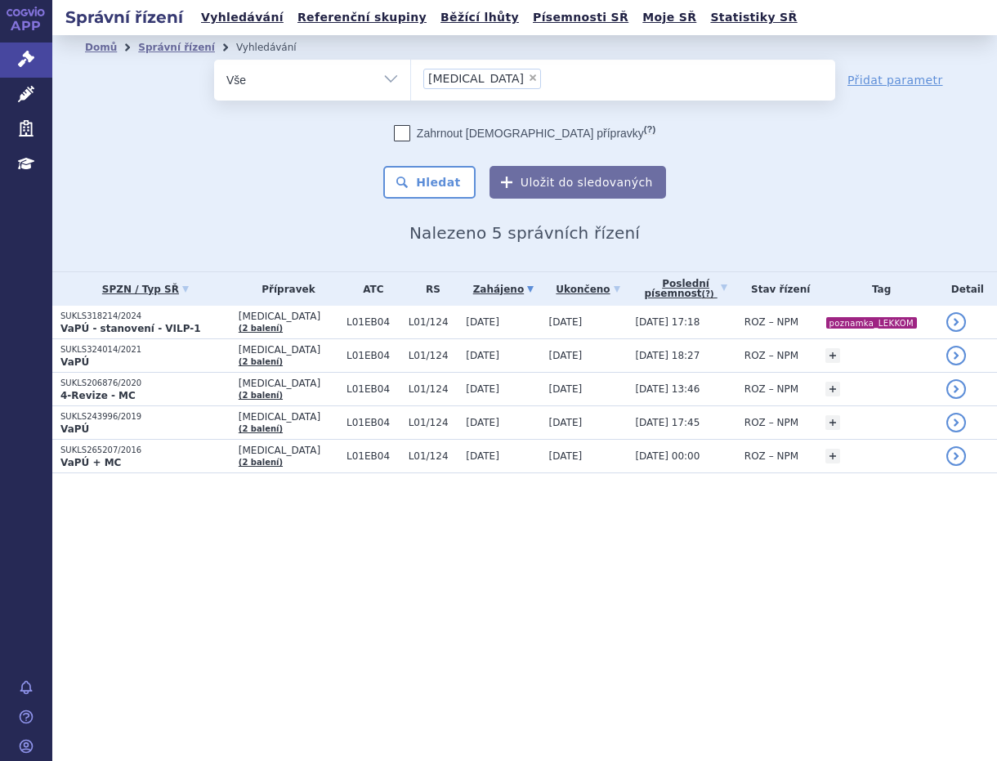
click at [528, 78] on span "×" at bounding box center [533, 78] width 10 height 10
click at [411, 78] on select "TAGRISSO" at bounding box center [410, 79] width 1 height 41
select select
type input "0209484"
select select "0209484"
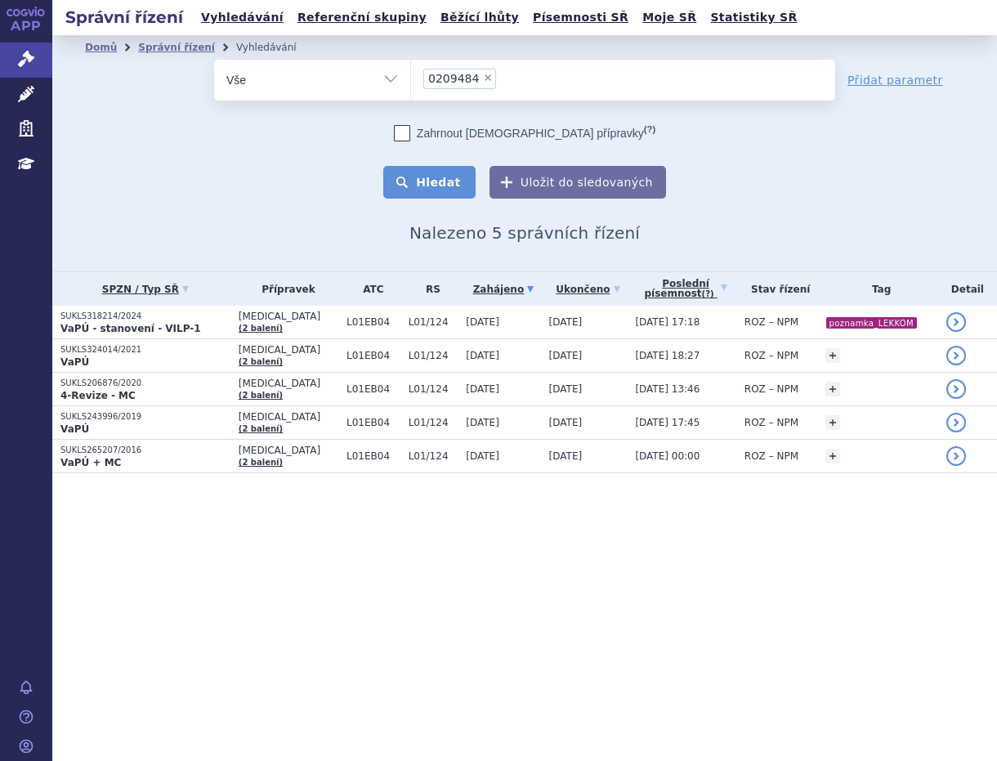
click at [456, 176] on button "Hledat" at bounding box center [429, 182] width 92 height 33
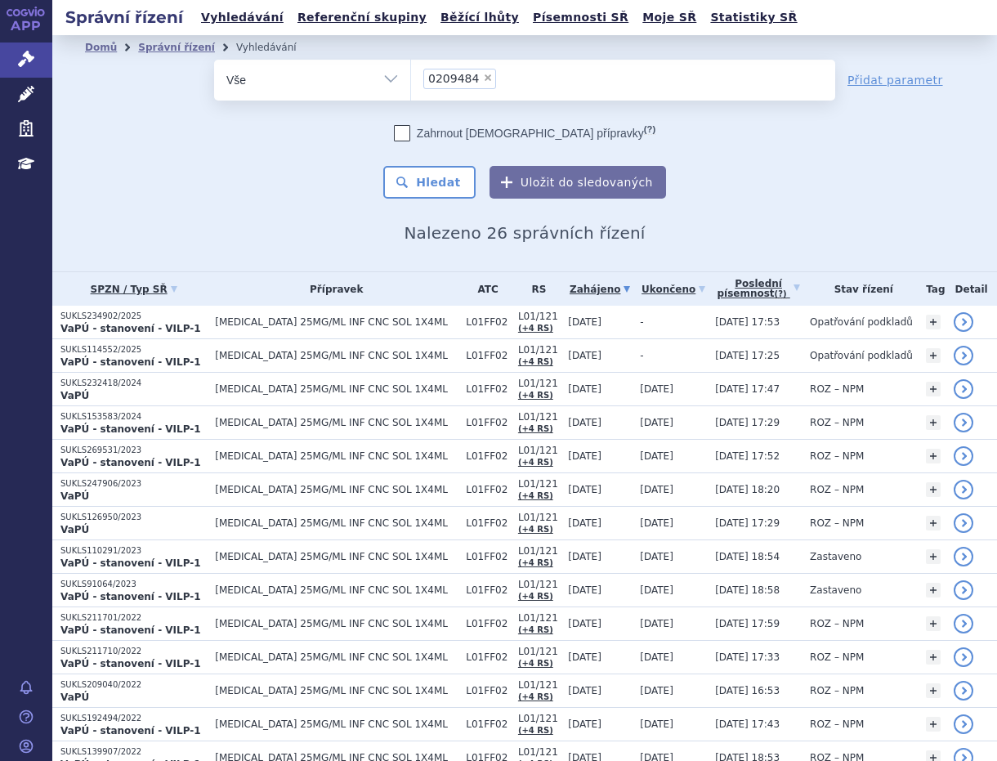
click at [483, 76] on span "×" at bounding box center [488, 78] width 10 height 10
click at [411, 76] on select "0209484" at bounding box center [410, 79] width 1 height 41
select select
type input "POLIVY"
select select "POLIVY"
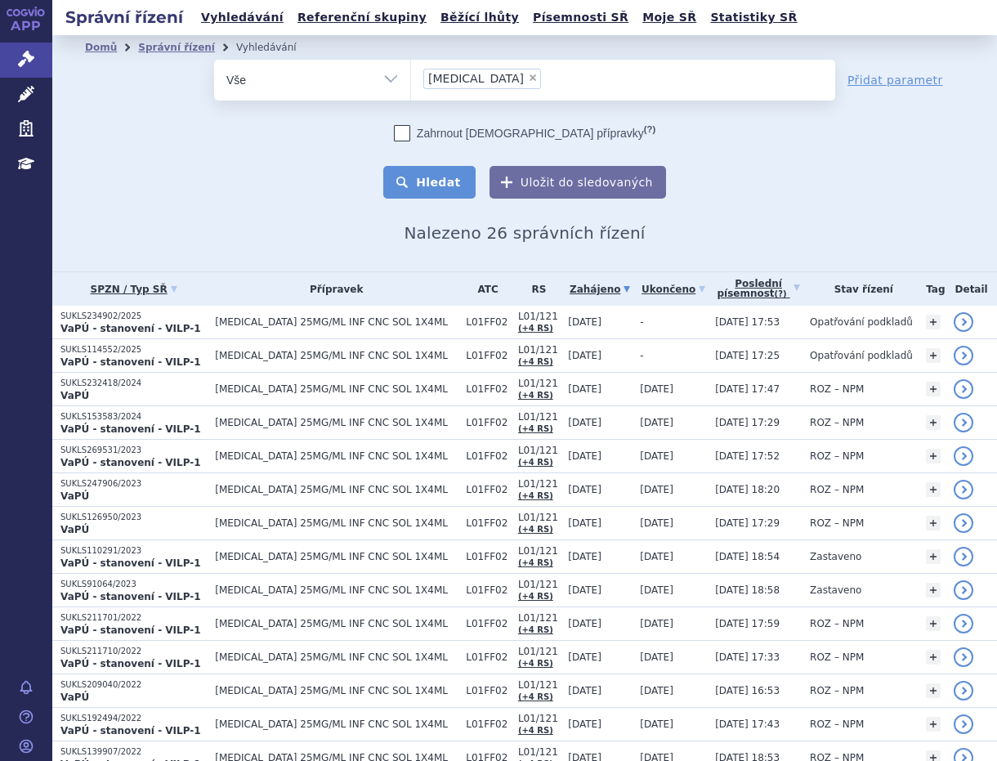
click at [417, 183] on button "Hledat" at bounding box center [429, 182] width 92 height 33
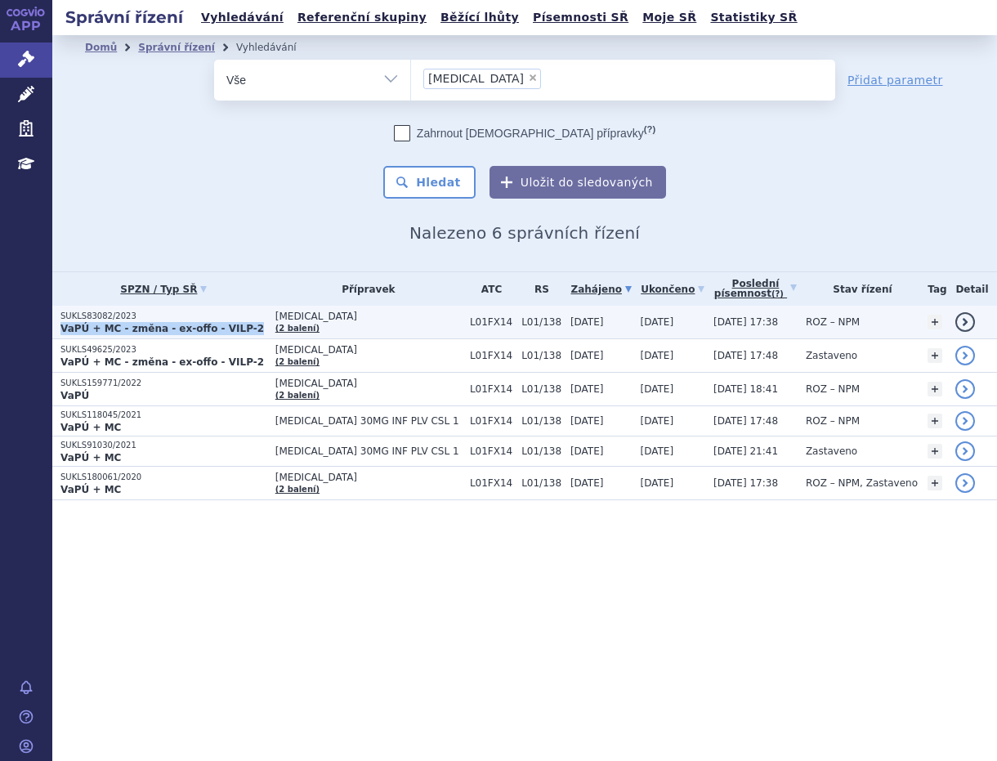
drag, startPoint x: 58, startPoint y: 327, endPoint x: 239, endPoint y: 328, distance: 180.6
click at [239, 328] on td "SUKLS83082/2023 VaPÚ + MC - změna - ex-offo - VILP-2" at bounding box center [159, 323] width 215 height 34
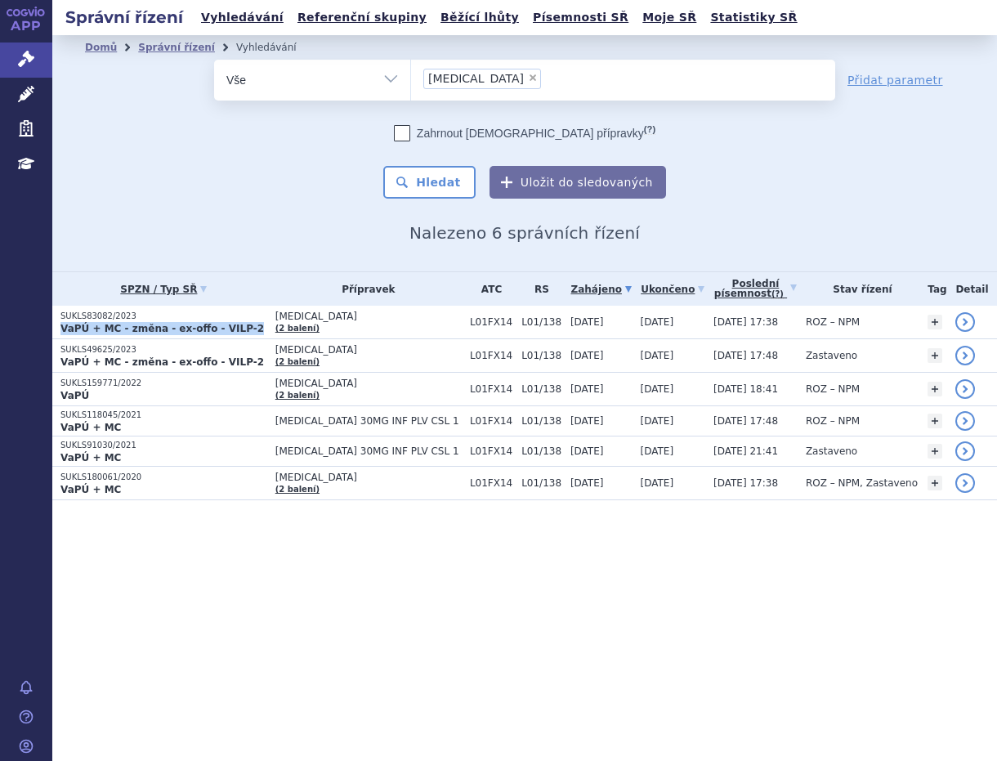
copy strong "VaPÚ + MC - změna - ex-offo - VILP-2"
click at [528, 82] on span "×" at bounding box center [533, 78] width 10 height 10
click at [411, 82] on select "POLIVY" at bounding box center [410, 79] width 1 height 41
select select
type input "[MEDICAL_DATA]"
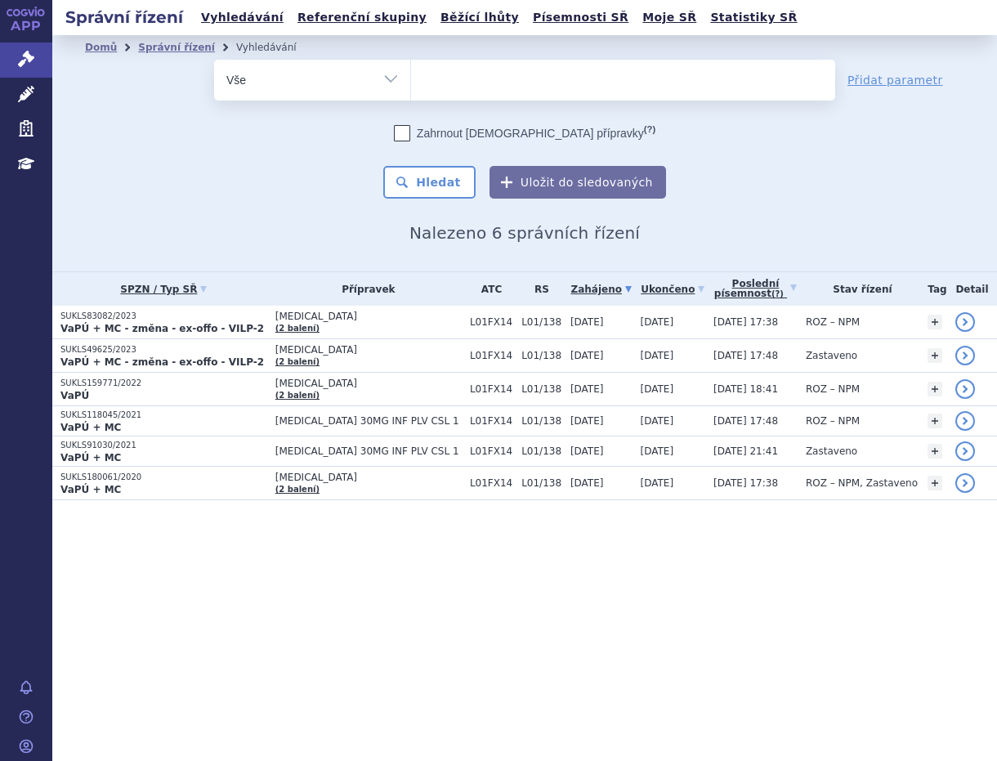
select select "[MEDICAL_DATA]"
click at [436, 181] on button "Hledat" at bounding box center [429, 182] width 92 height 33
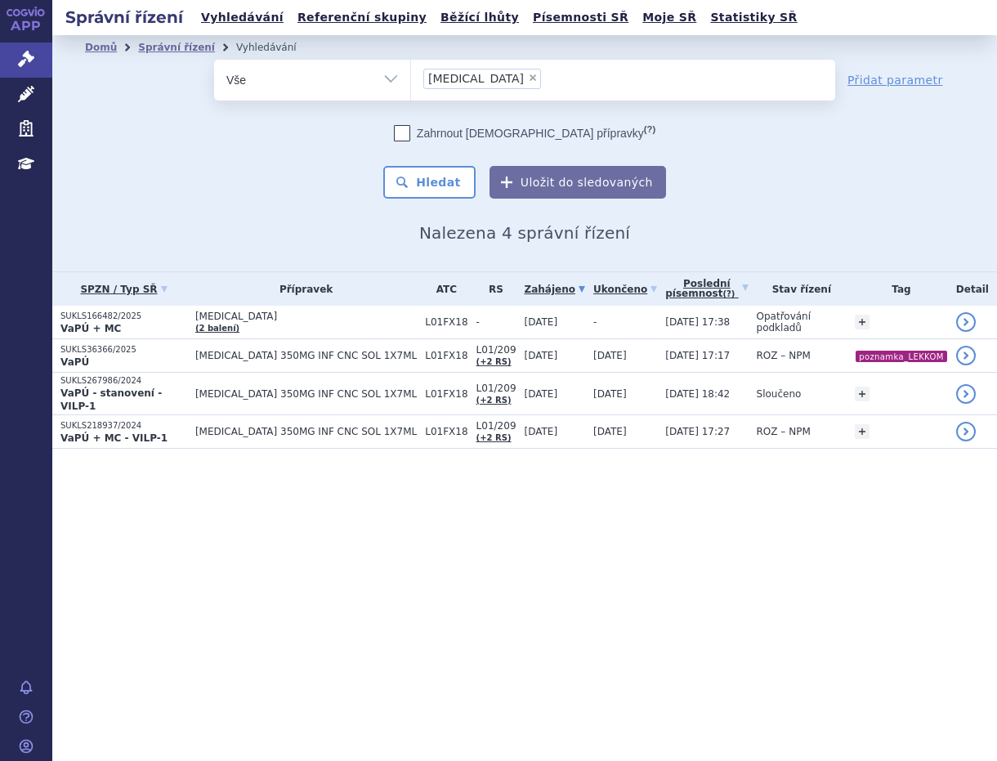
click at [528, 78] on span "×" at bounding box center [533, 78] width 10 height 10
click at [411, 78] on select "[MEDICAL_DATA]" at bounding box center [410, 79] width 1 height 41
select select
type input "[MEDICAL_DATA]"
select select "[MEDICAL_DATA]"
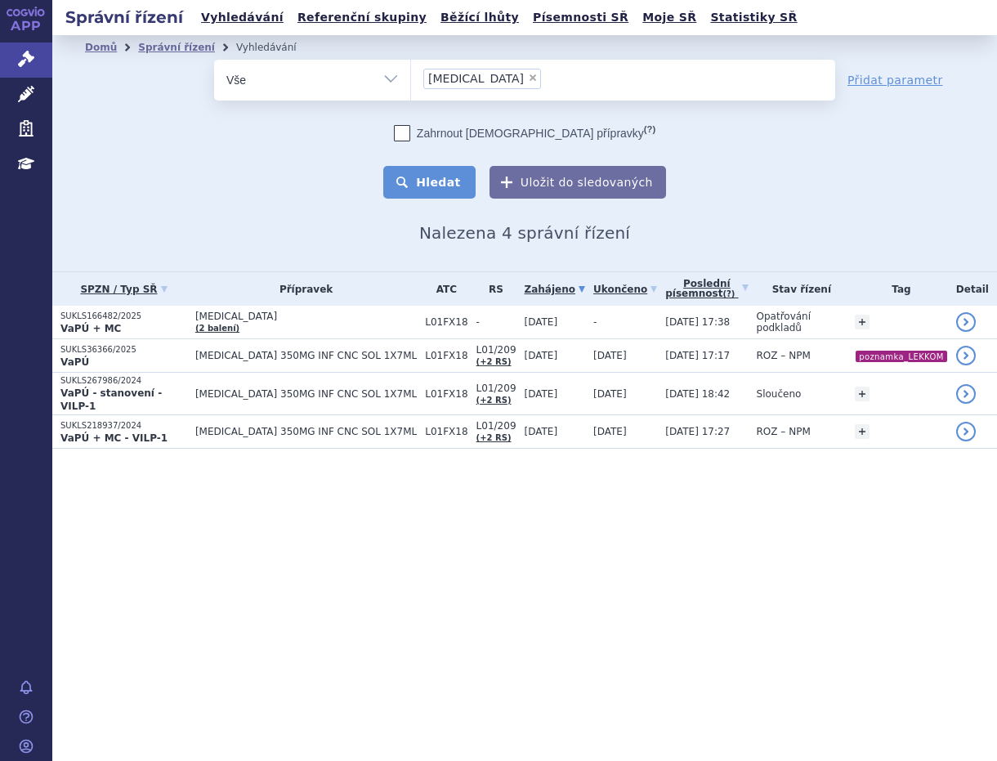
click at [464, 173] on button "Hledat" at bounding box center [429, 182] width 92 height 33
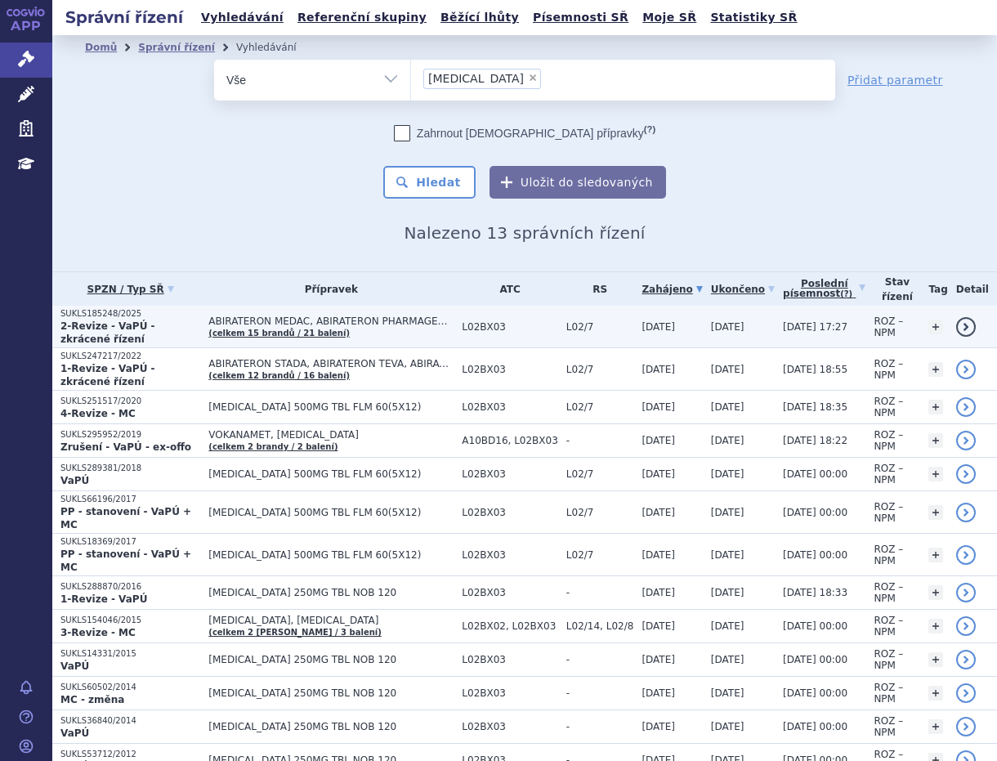
click at [409, 319] on span "ABIRATERON MEDAC, ABIRATERON PHARMAGEN, ABIRATERON STADA…" at bounding box center [330, 320] width 245 height 11
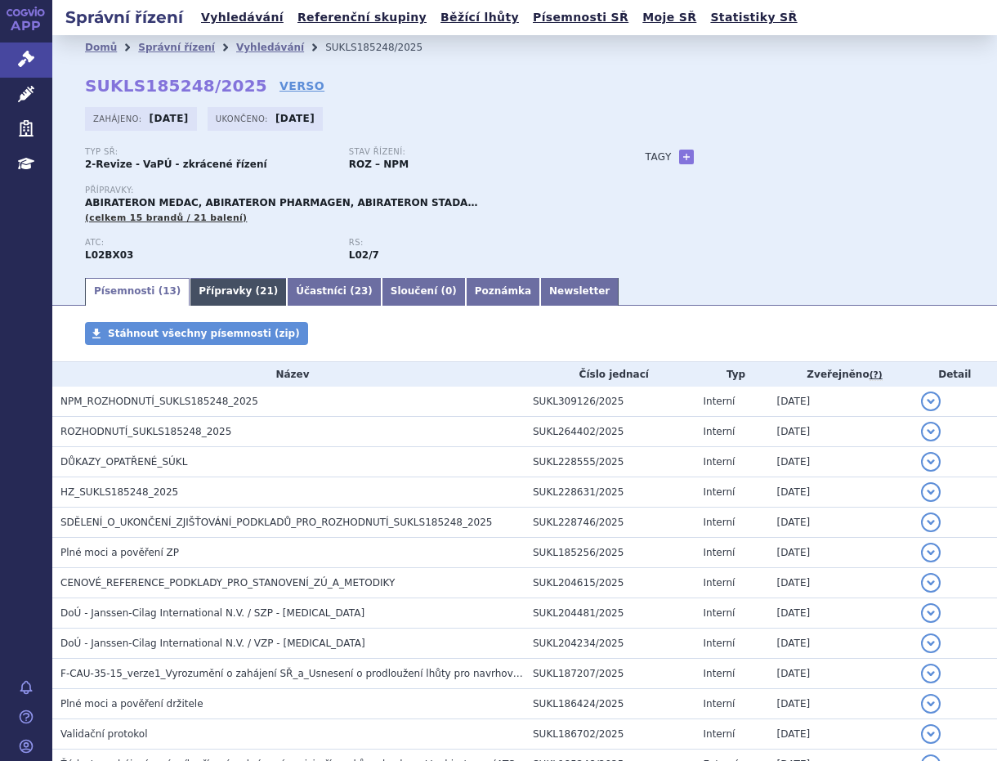
click at [217, 288] on link "Přípravky ( 21 )" at bounding box center [238, 292] width 97 height 28
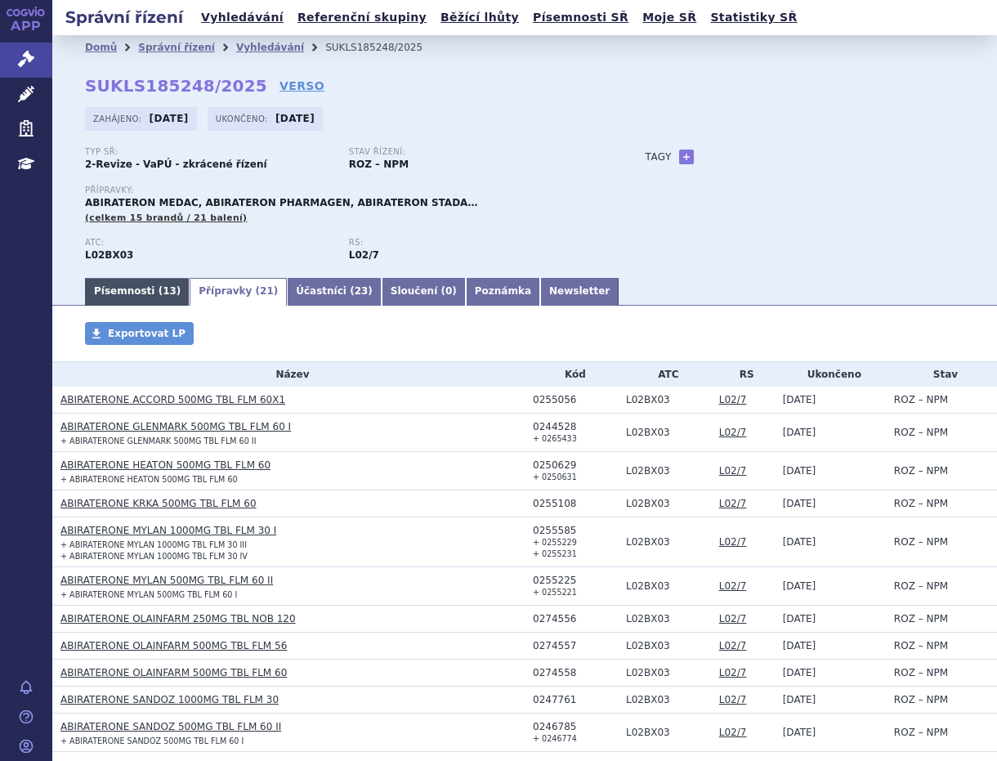
click at [126, 287] on link "Písemnosti ( 13 )" at bounding box center [137, 292] width 105 height 28
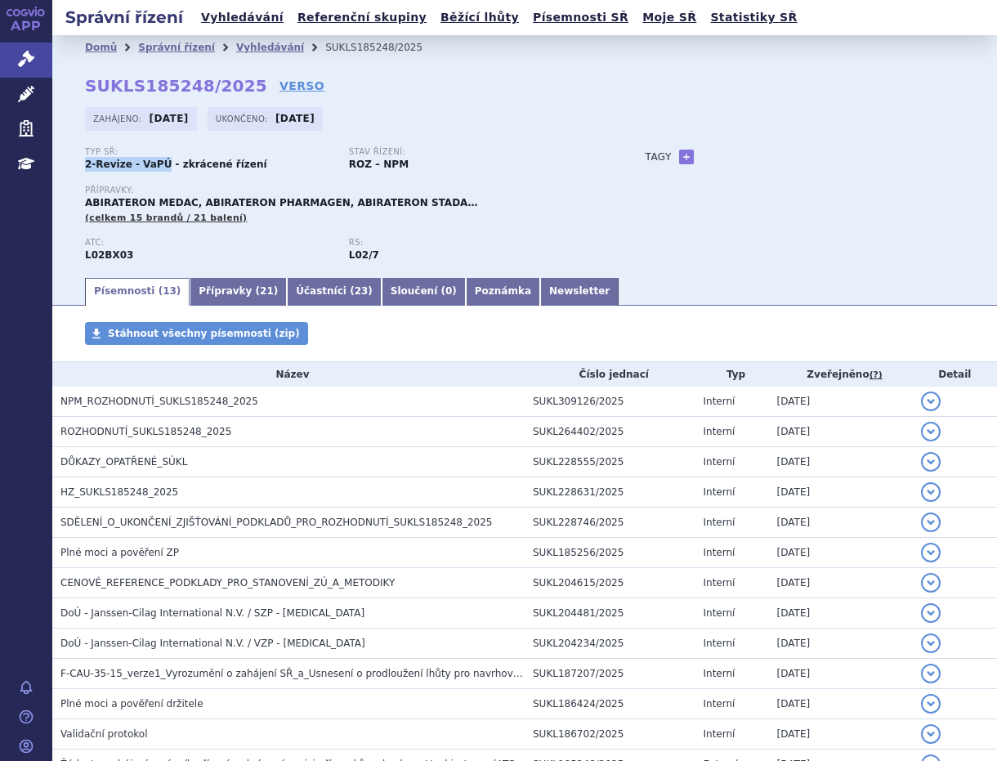
drag, startPoint x: 85, startPoint y: 168, endPoint x: 156, endPoint y: 165, distance: 71.1
click at [156, 165] on strong "2-Revize - VaPÚ - zkrácené řízení" at bounding box center [176, 164] width 182 height 11
click at [242, 50] on link "Vyhledávání" at bounding box center [270, 47] width 68 height 11
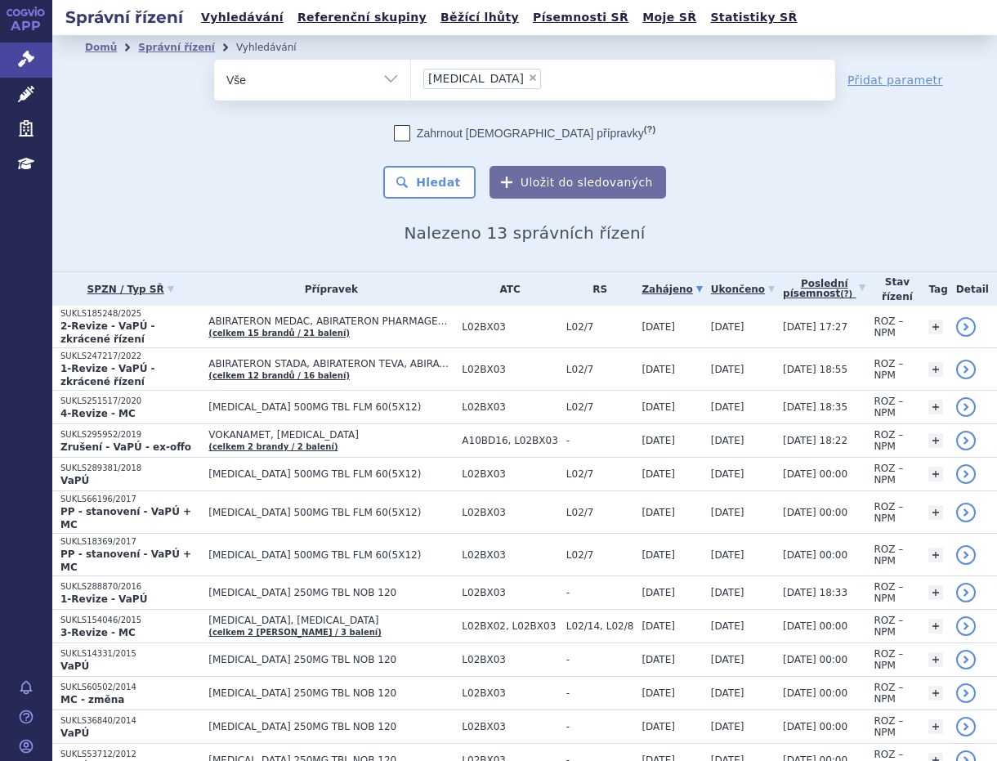
click at [528, 75] on span "×" at bounding box center [533, 78] width 10 height 10
click at [411, 75] on select "ZYTIGA" at bounding box center [410, 79] width 1 height 41
select select
type input "[MEDICAL_DATA]"
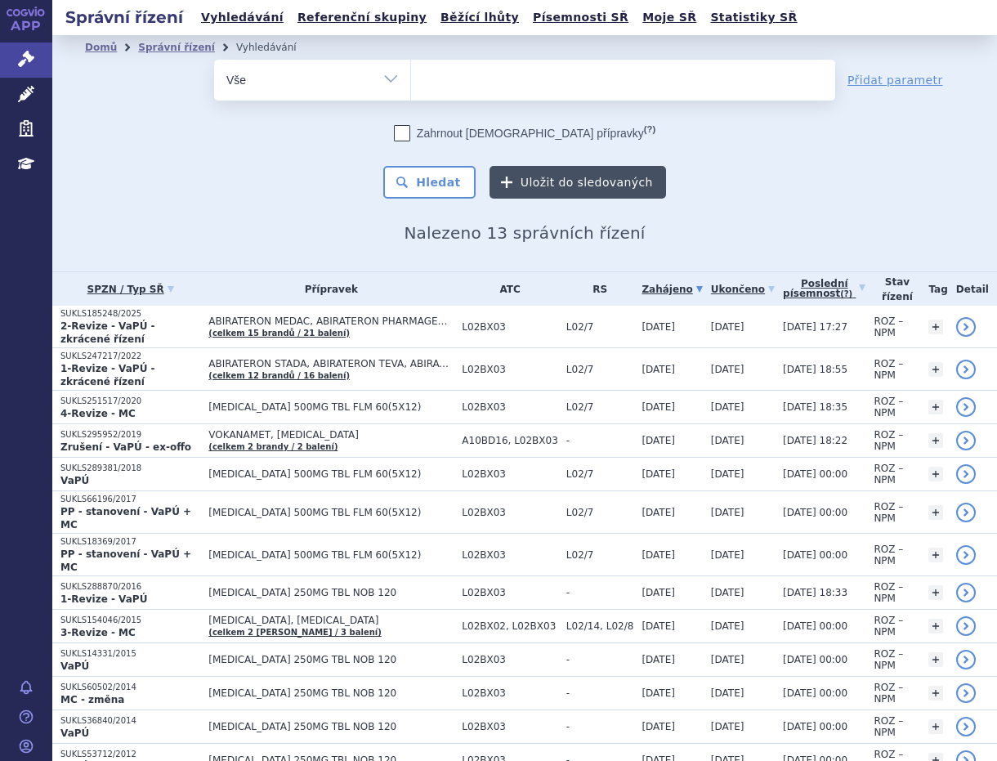
select select "[MEDICAL_DATA]"
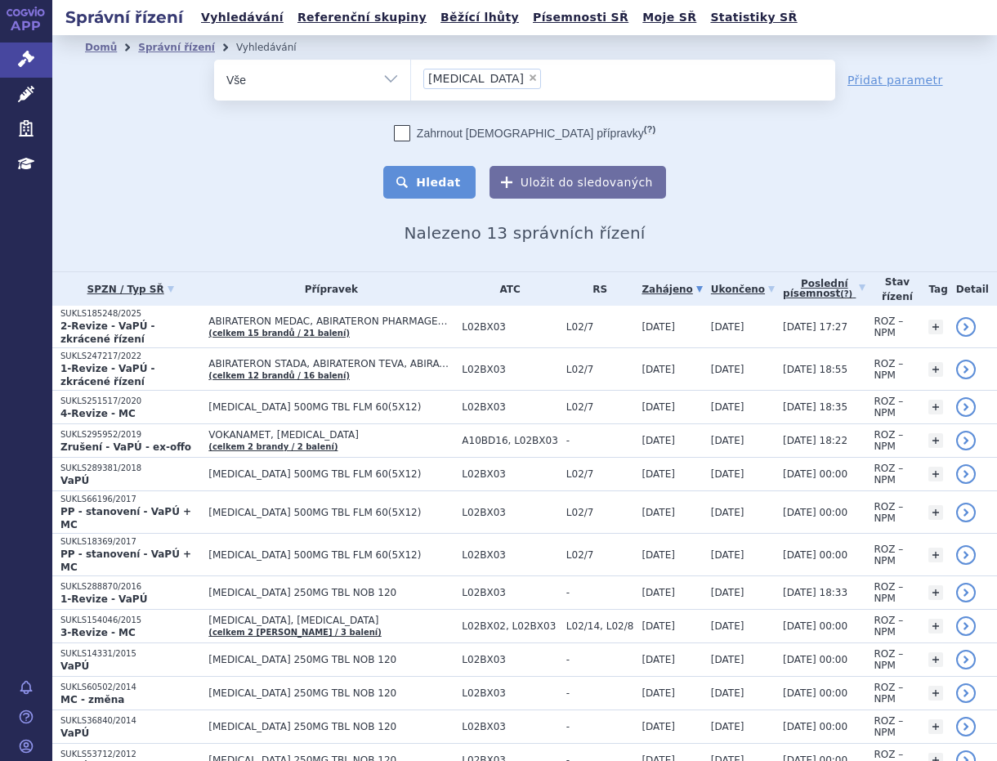
click at [439, 182] on button "Hledat" at bounding box center [429, 182] width 92 height 33
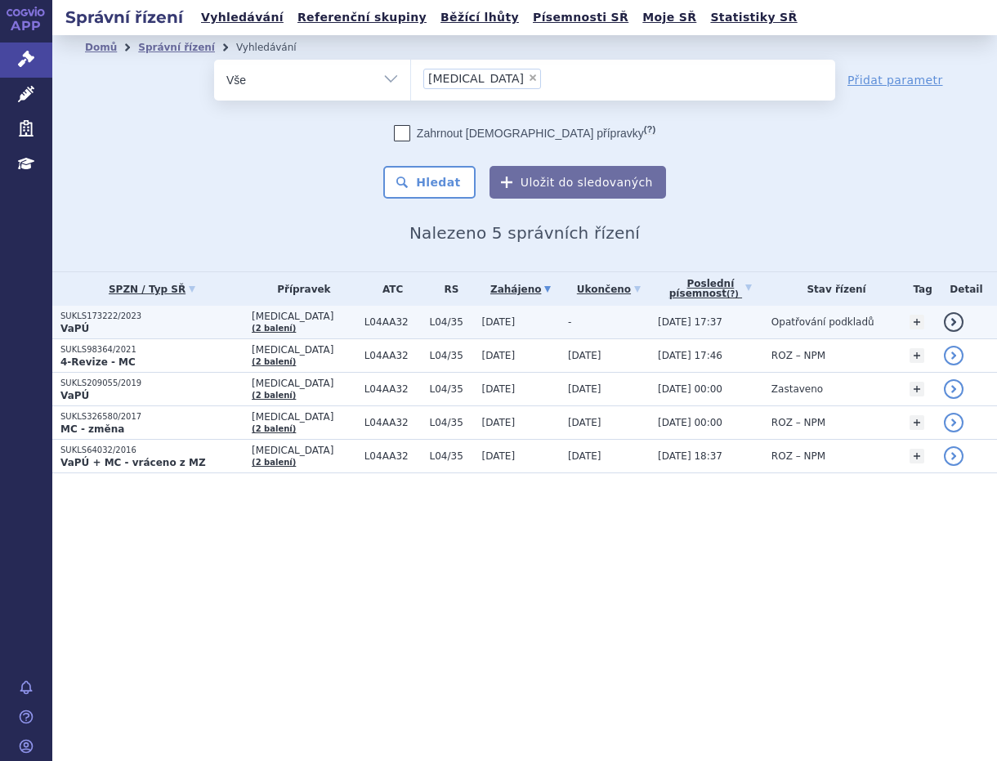
click at [780, 316] on span "Opatřování podkladů" at bounding box center [822, 321] width 103 height 11
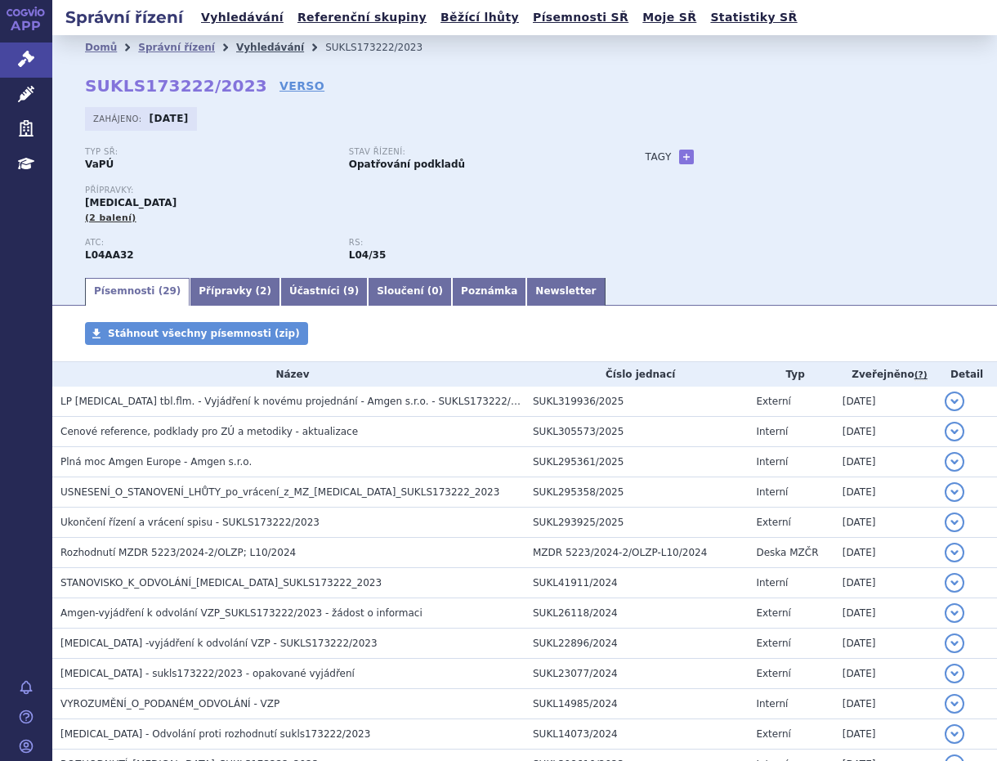
click at [252, 50] on link "Vyhledávání" at bounding box center [270, 47] width 68 height 11
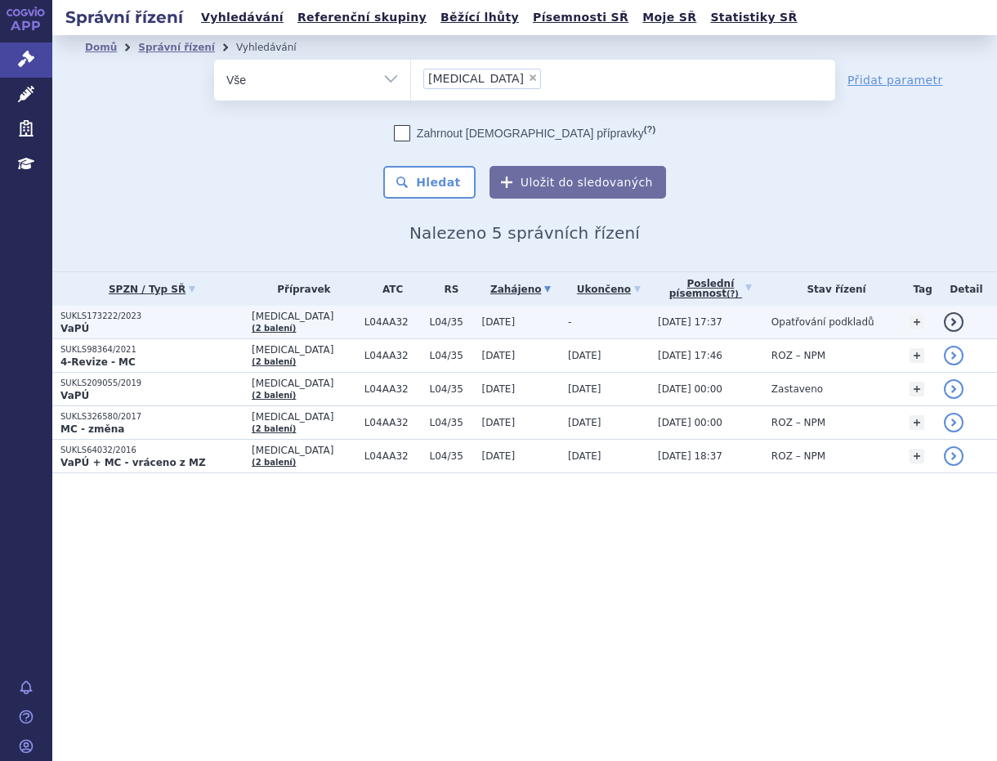
click at [211, 319] on p "SUKLS173222/2023" at bounding box center [151, 315] width 183 height 11
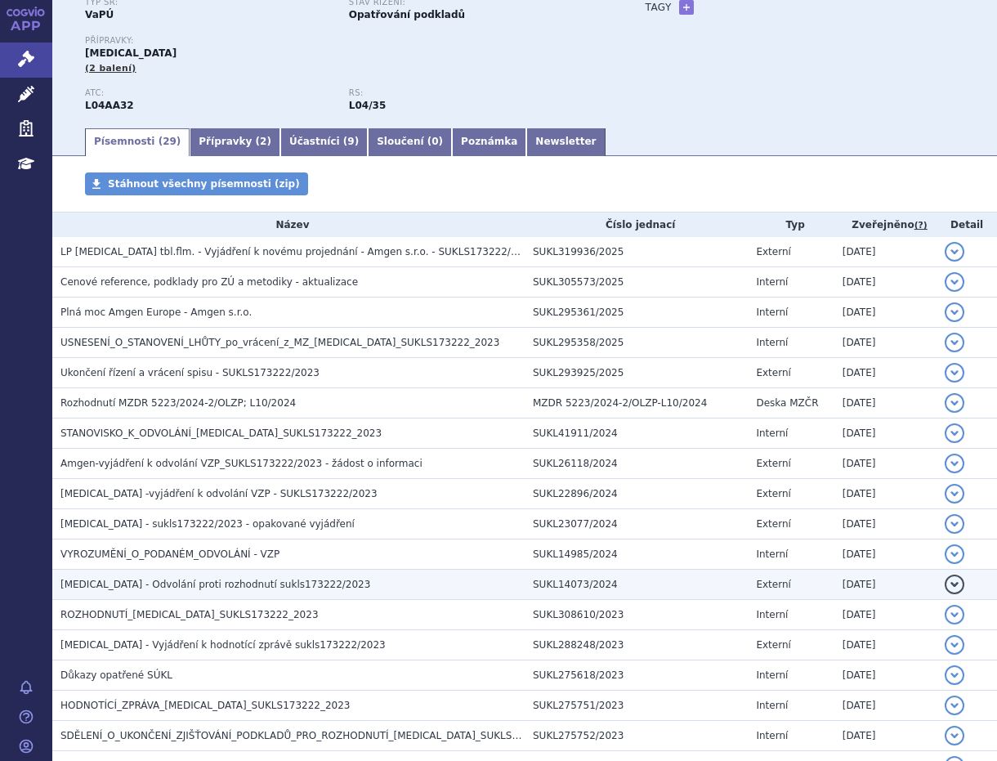
scroll to position [181, 0]
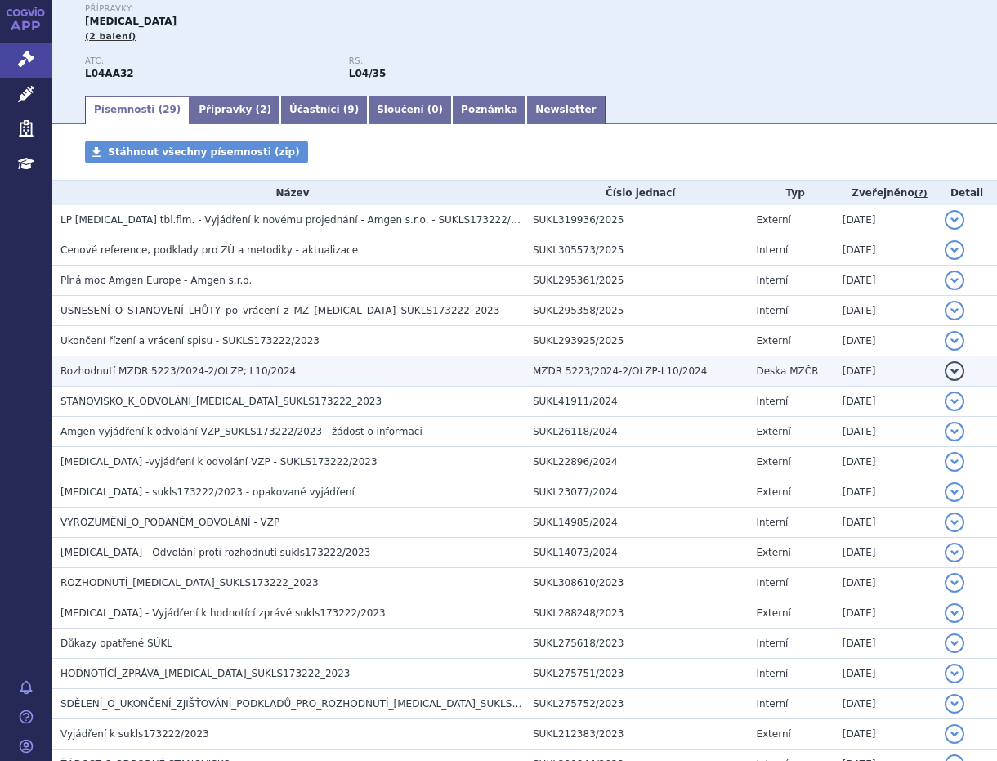
click at [204, 373] on span "Rozhodnutí MZDR 5223/2024-2/OLZP; L10/2024" at bounding box center [177, 370] width 235 height 11
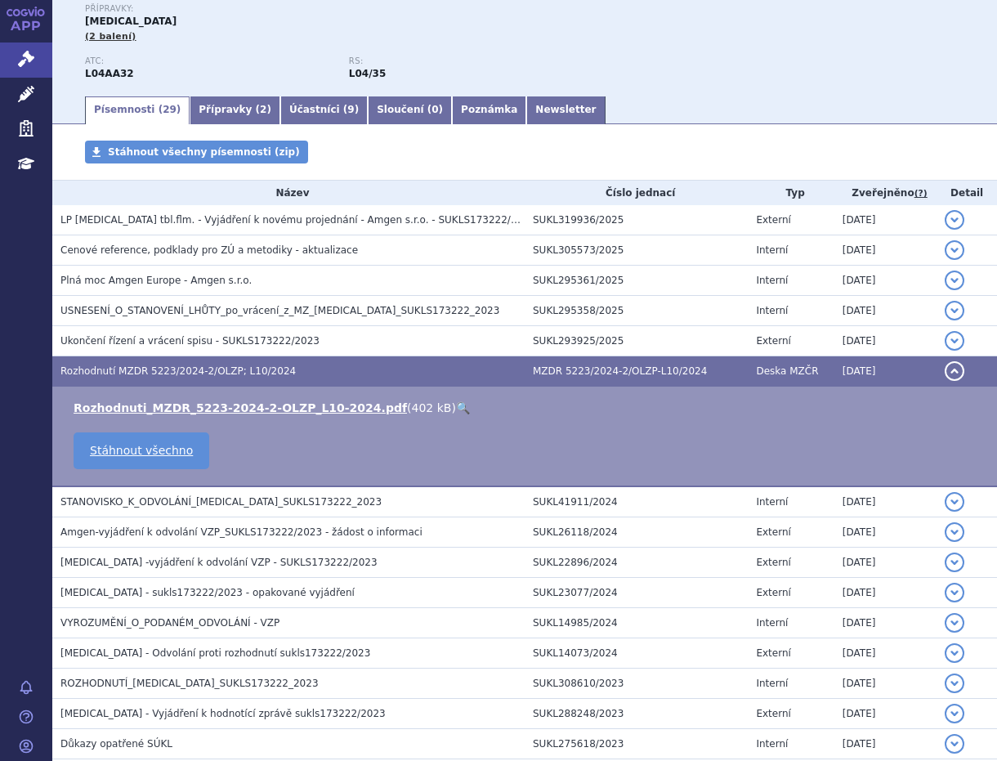
click at [456, 412] on link "🔍" at bounding box center [463, 407] width 14 height 13
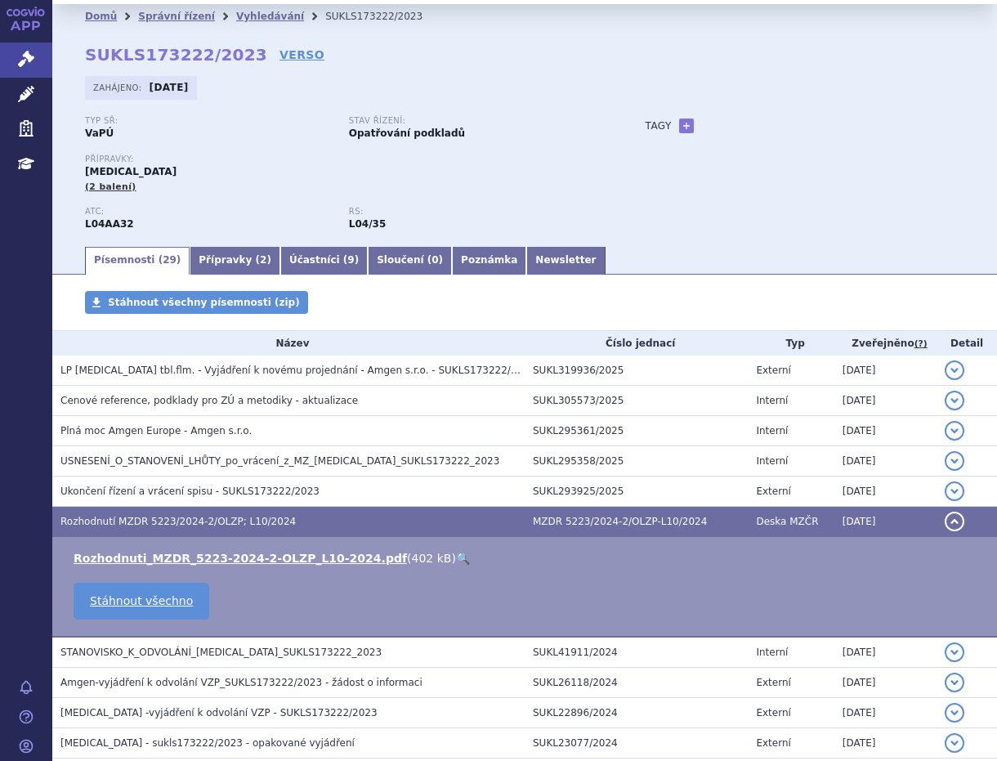
scroll to position [0, 0]
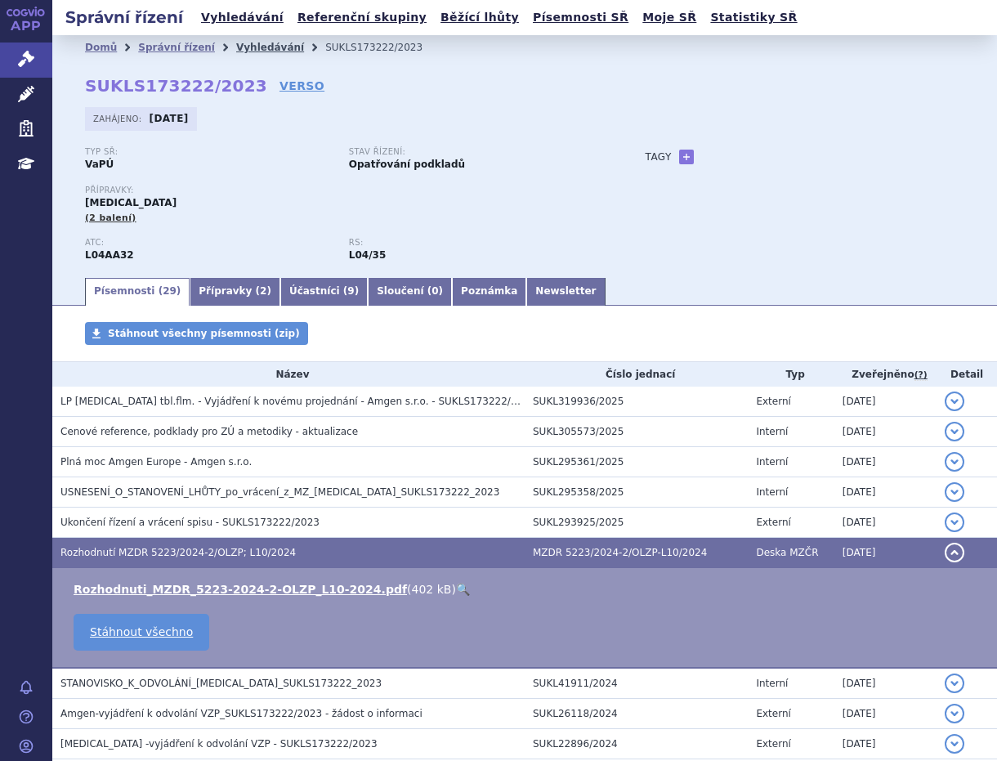
click at [260, 47] on link "Vyhledávání" at bounding box center [270, 47] width 68 height 11
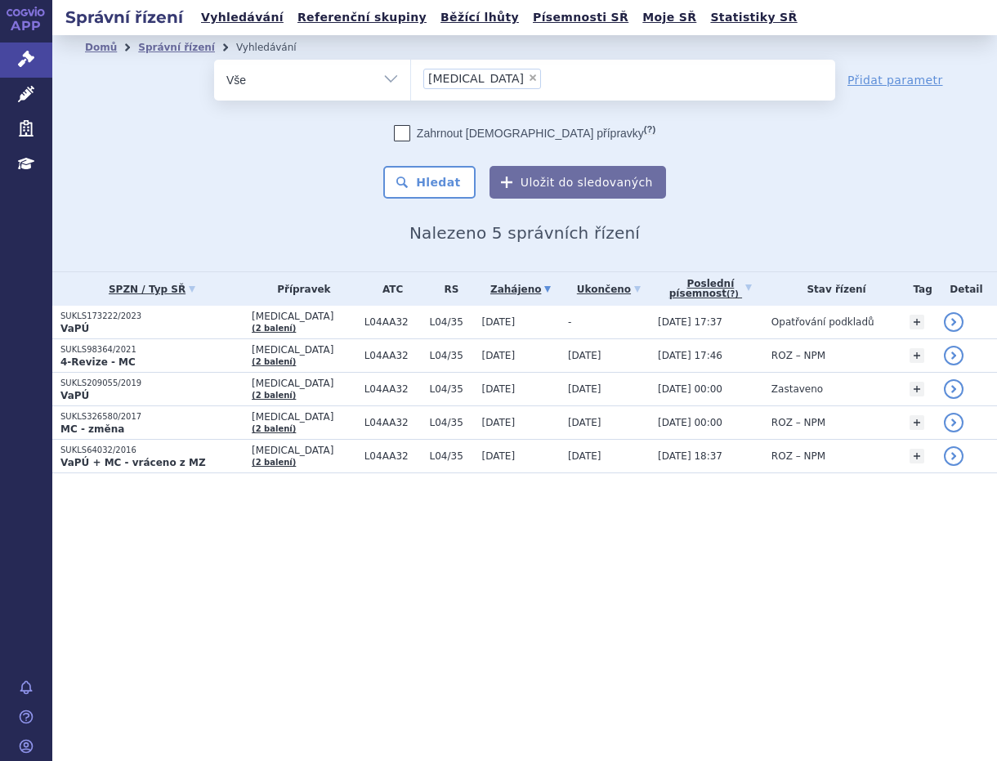
click at [528, 79] on span "×" at bounding box center [533, 78] width 10 height 10
click at [411, 79] on select "OTEZLA" at bounding box center [410, 79] width 1 height 41
select select
click at [458, 79] on ul at bounding box center [623, 77] width 424 height 34
click at [411, 79] on select "OTEZLA" at bounding box center [410, 79] width 1 height 41
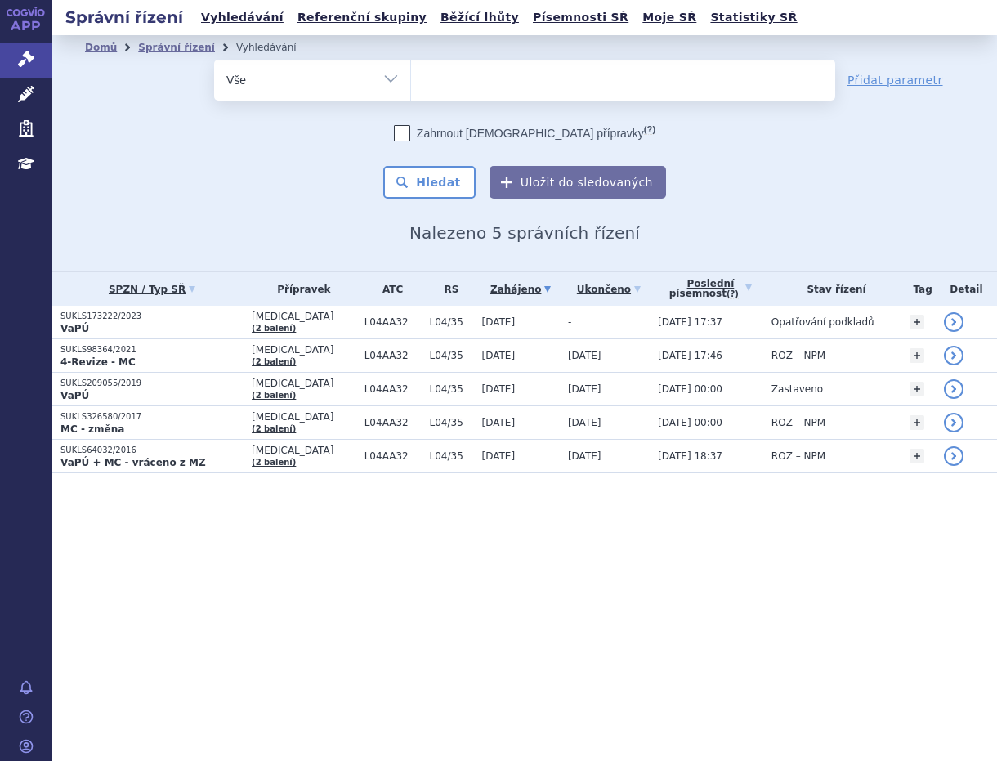
paste input "KEVZARA"
type input "KEVZARA"
select select "KEVZARA"
click at [444, 194] on button "Hledat" at bounding box center [429, 182] width 92 height 33
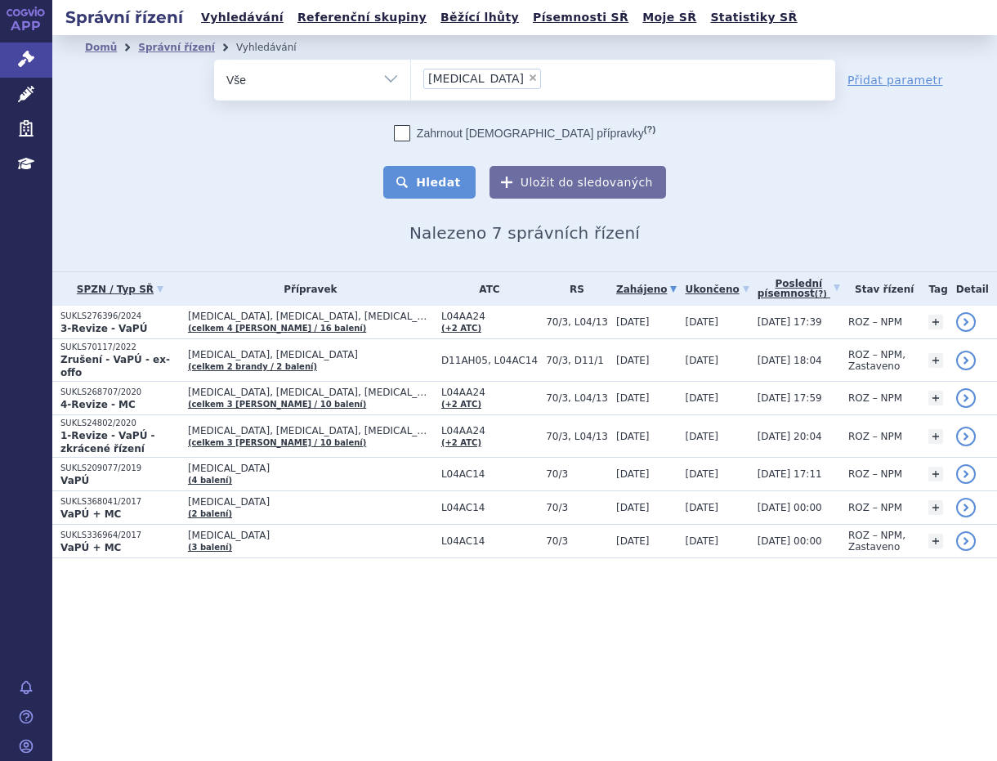
click at [440, 190] on button "Hledat" at bounding box center [429, 182] width 92 height 33
click at [528, 78] on span "×" at bounding box center [533, 78] width 10 height 10
click at [411, 78] on select "KEVZARA" at bounding box center [410, 79] width 1 height 41
select select
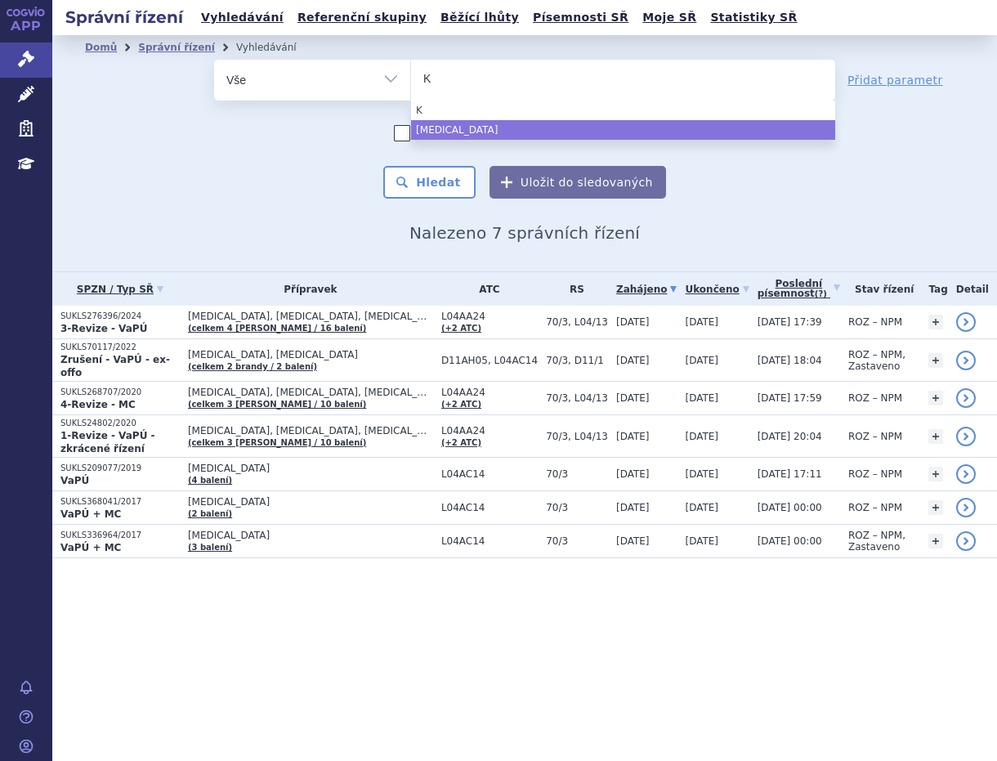
type input "KA"
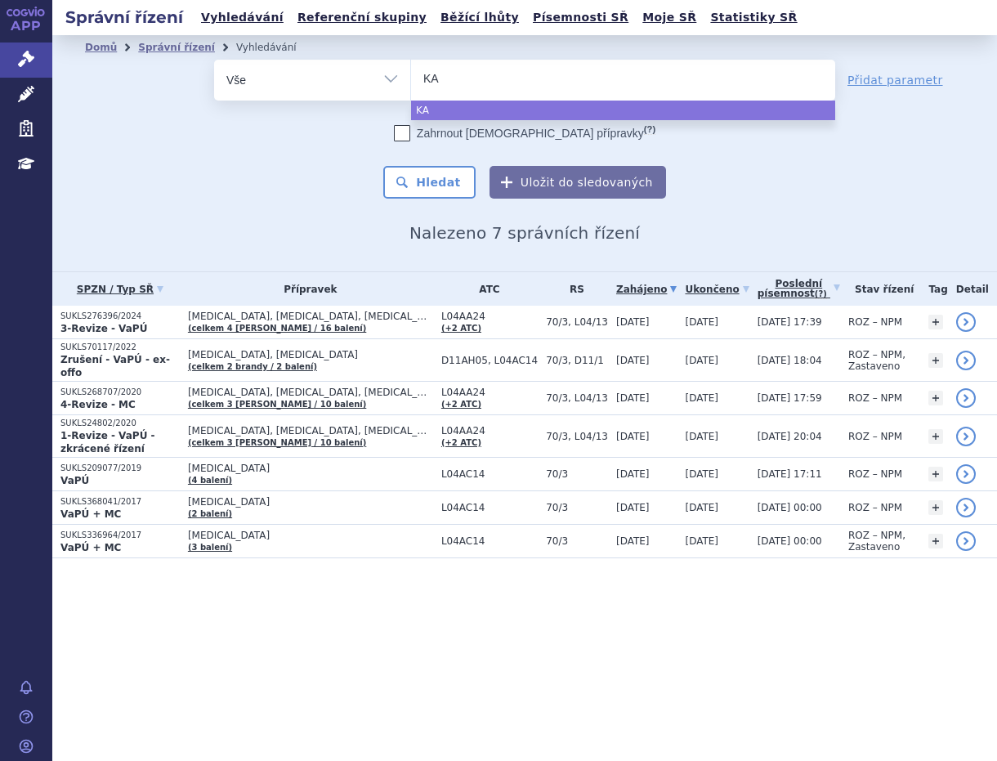
type input "KAF"
type input "KAFT"
type input "KAFTR"
type input "KAFTRI"
type input "KAFTRIO"
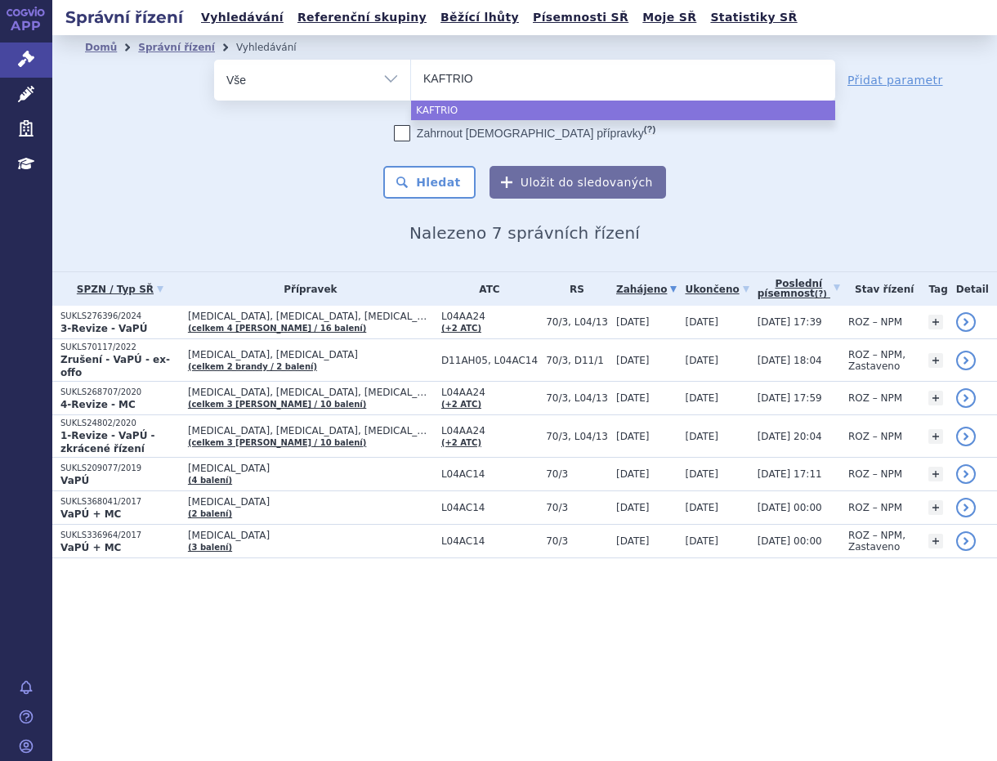
select select "KAFTRIO"
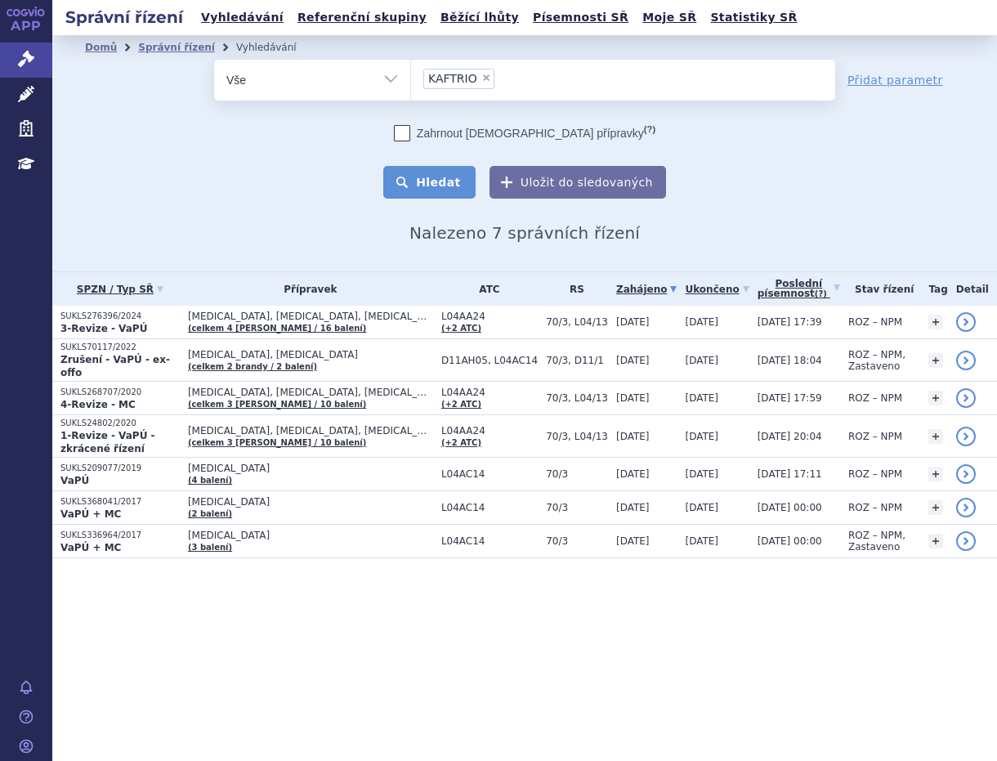
click at [462, 176] on button "Hledat" at bounding box center [429, 182] width 92 height 33
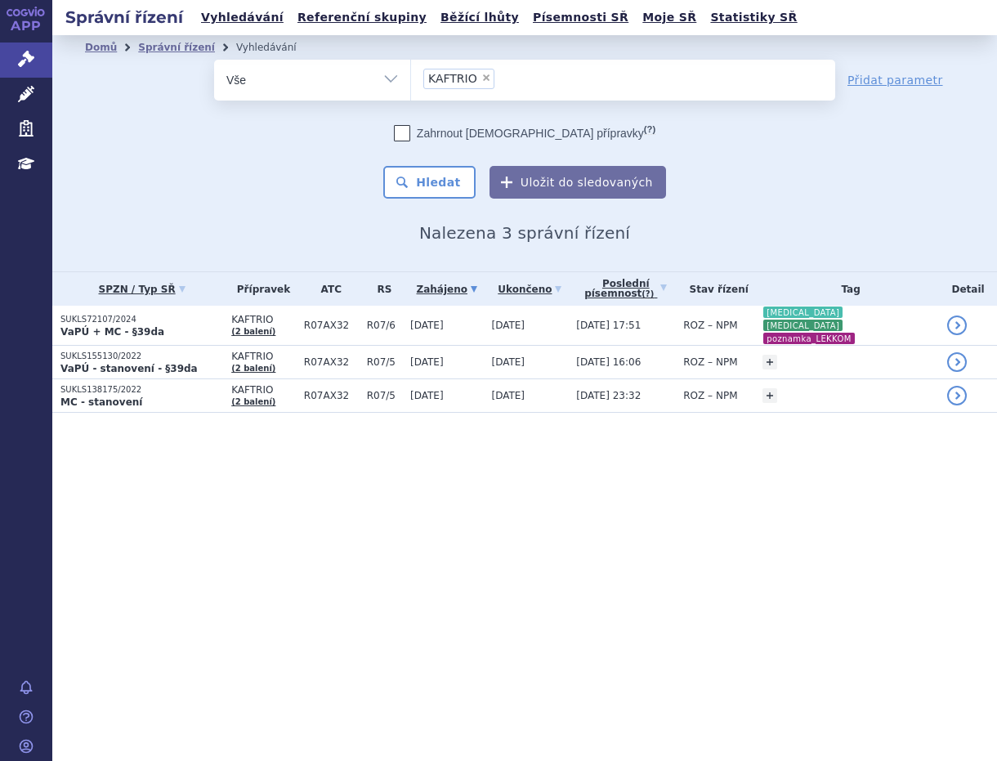
click at [484, 79] on span "×" at bounding box center [486, 78] width 10 height 10
click at [411, 79] on select "KAFTRIO" at bounding box center [410, 79] width 1 height 41
select select
type input "[MEDICAL_DATA]"
select select "[MEDICAL_DATA]"
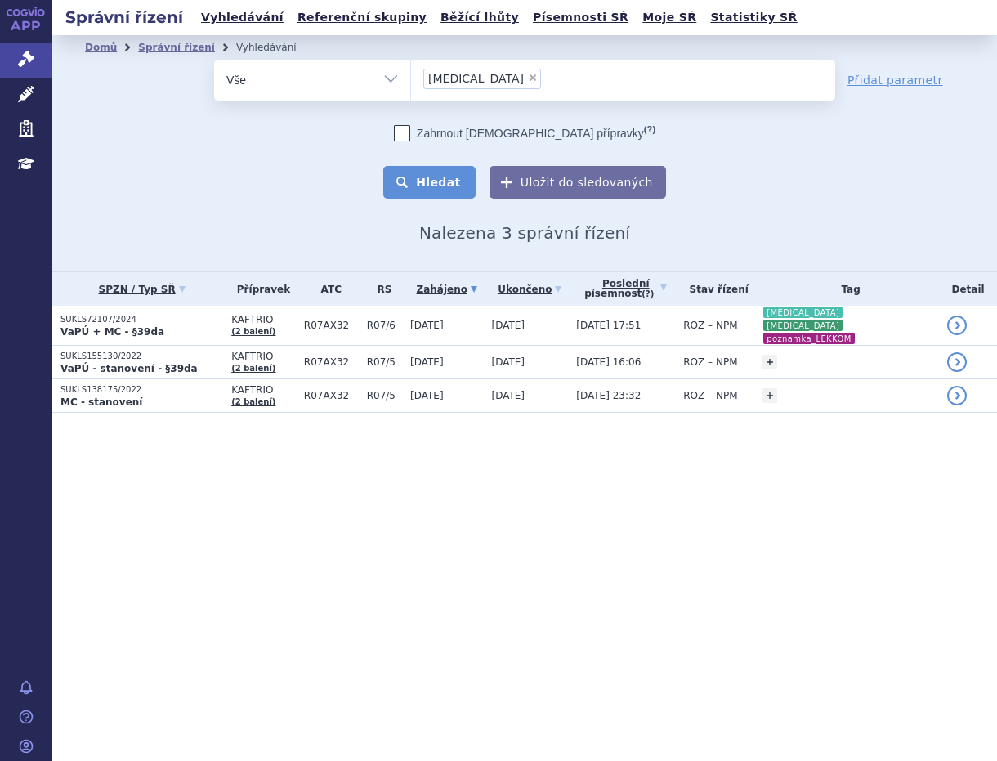
click at [446, 170] on button "Hledat" at bounding box center [429, 182] width 92 height 33
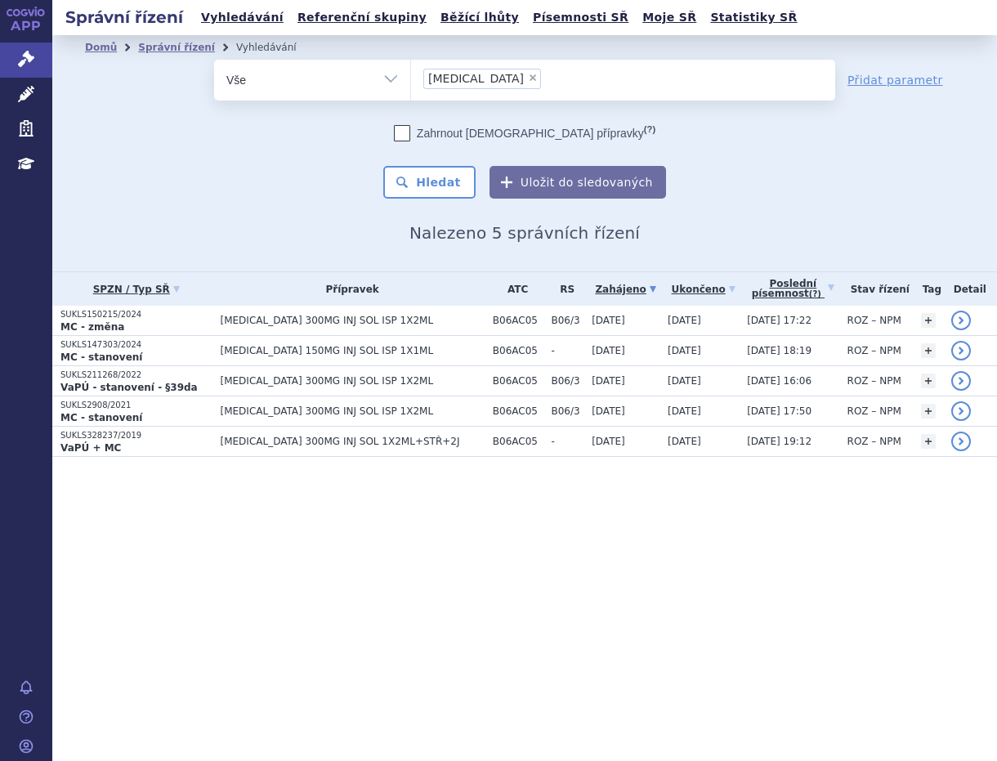
click at [528, 78] on span "×" at bounding box center [533, 78] width 10 height 10
click at [411, 78] on select "TAKHZYRO" at bounding box center [410, 79] width 1 height 41
select select
click at [453, 72] on ul at bounding box center [623, 77] width 424 height 34
click at [411, 72] on select "[MEDICAL_DATA]" at bounding box center [410, 79] width 1 height 41
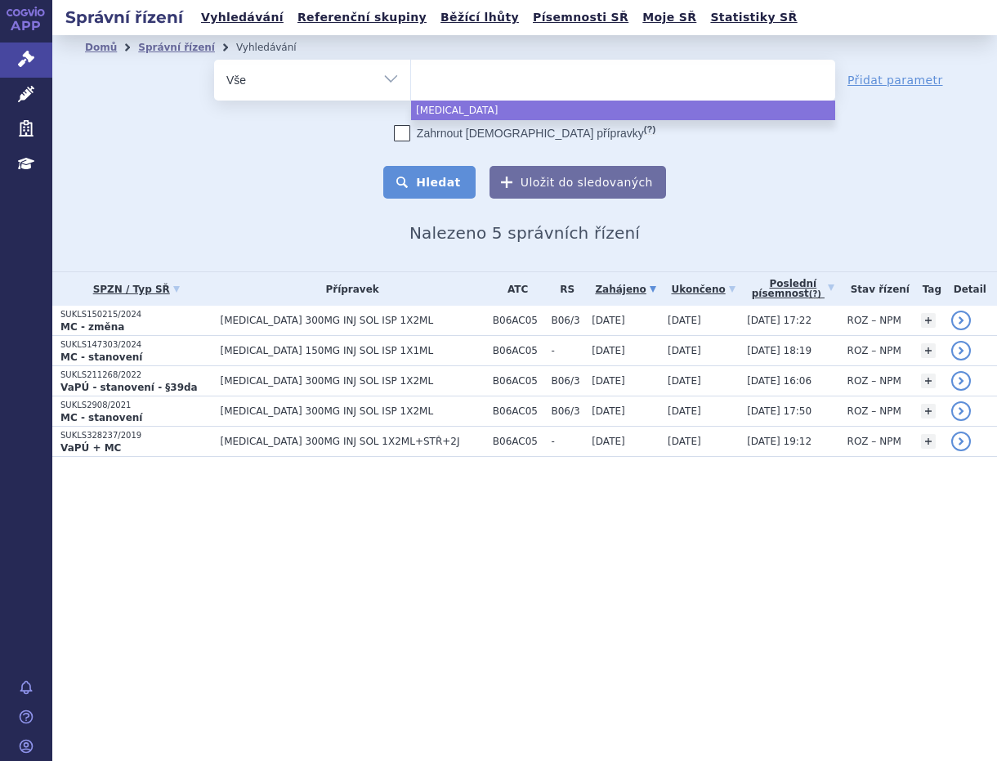
paste input "0286270"
type input "0286270"
select select "0286270"
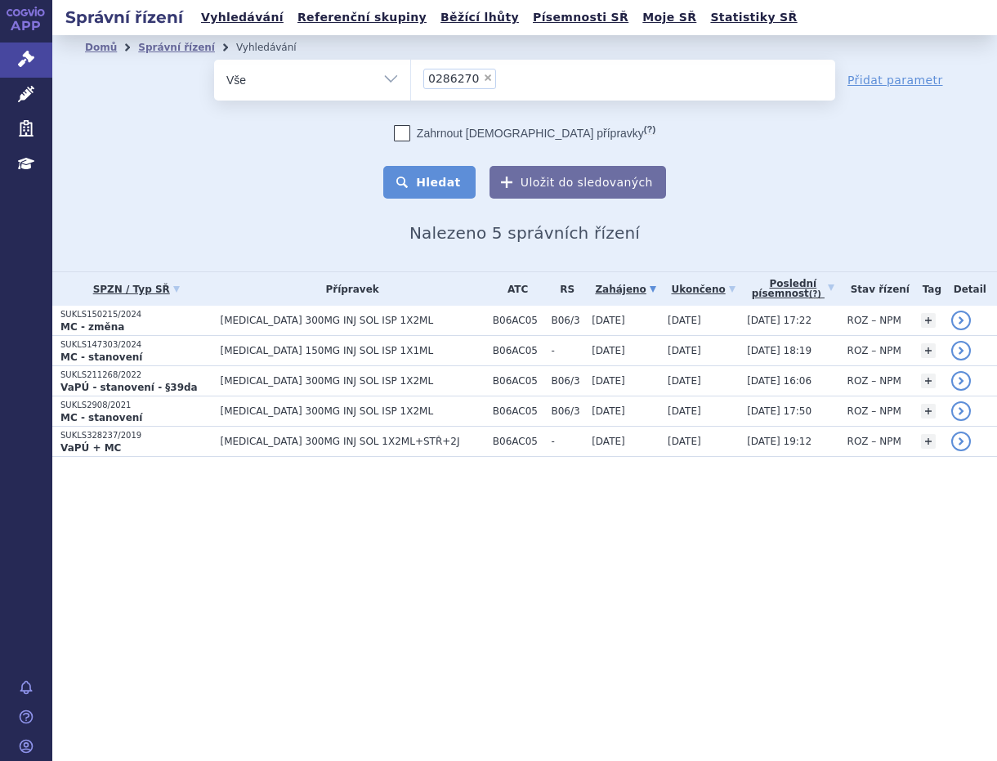
click at [448, 176] on button "Hledat" at bounding box center [429, 182] width 92 height 33
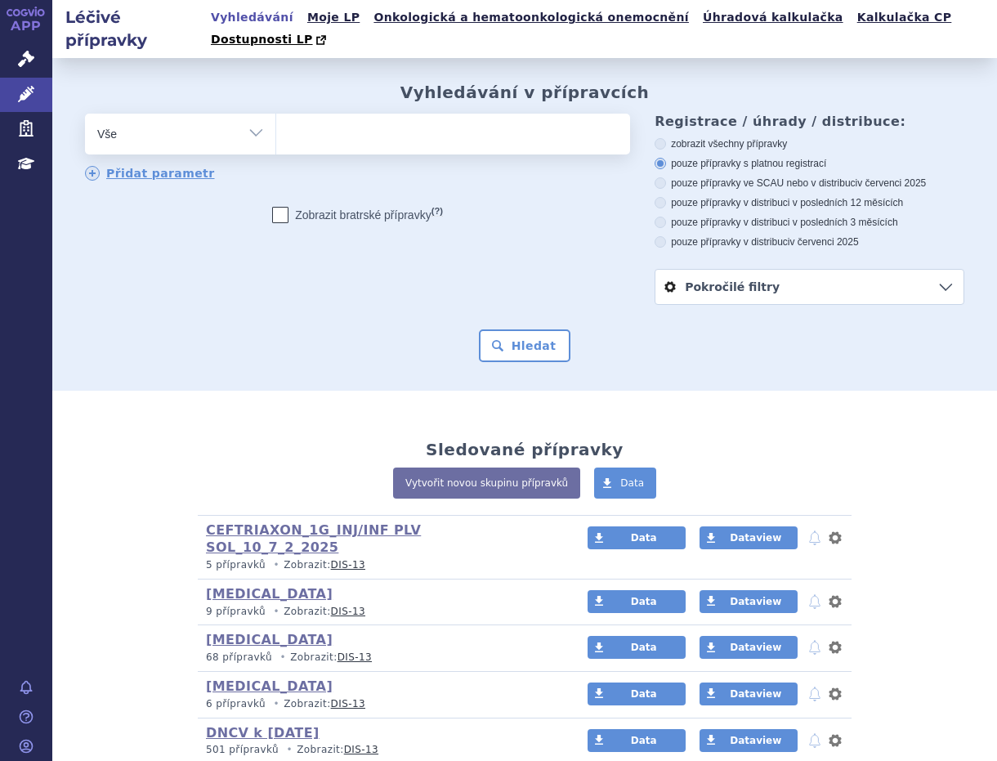
click at [360, 114] on ul at bounding box center [450, 131] width 348 height 34
click at [276, 113] on select at bounding box center [275, 133] width 1 height 41
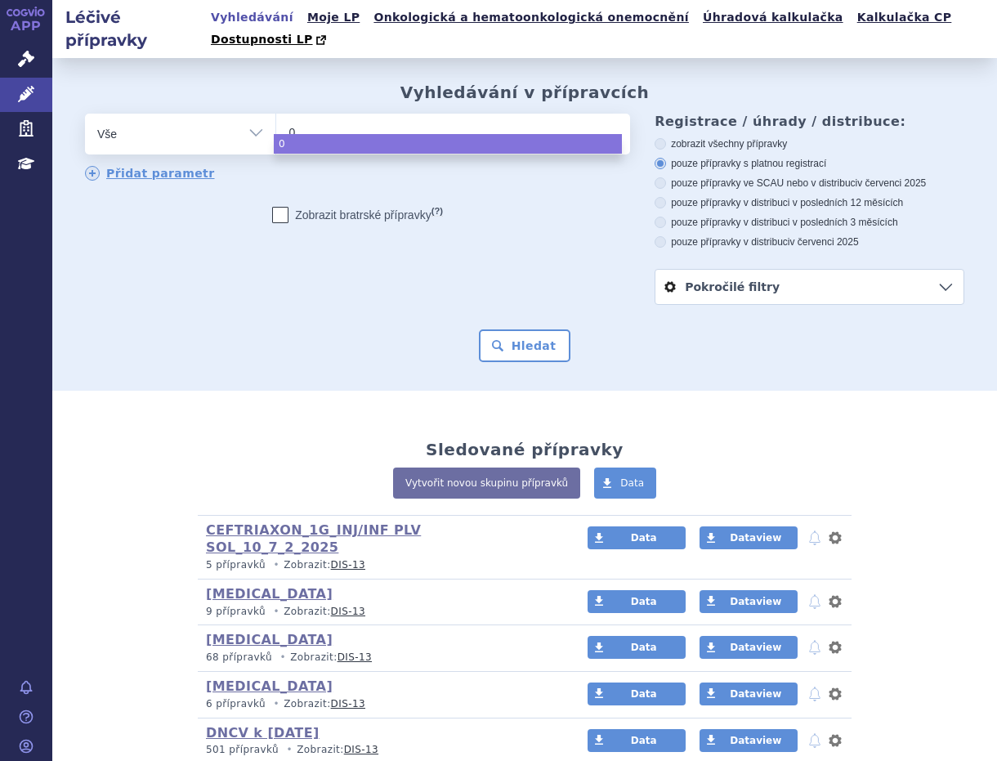
type input "02"
type input "028"
type input "0286"
type input "02862"
type input "028627"
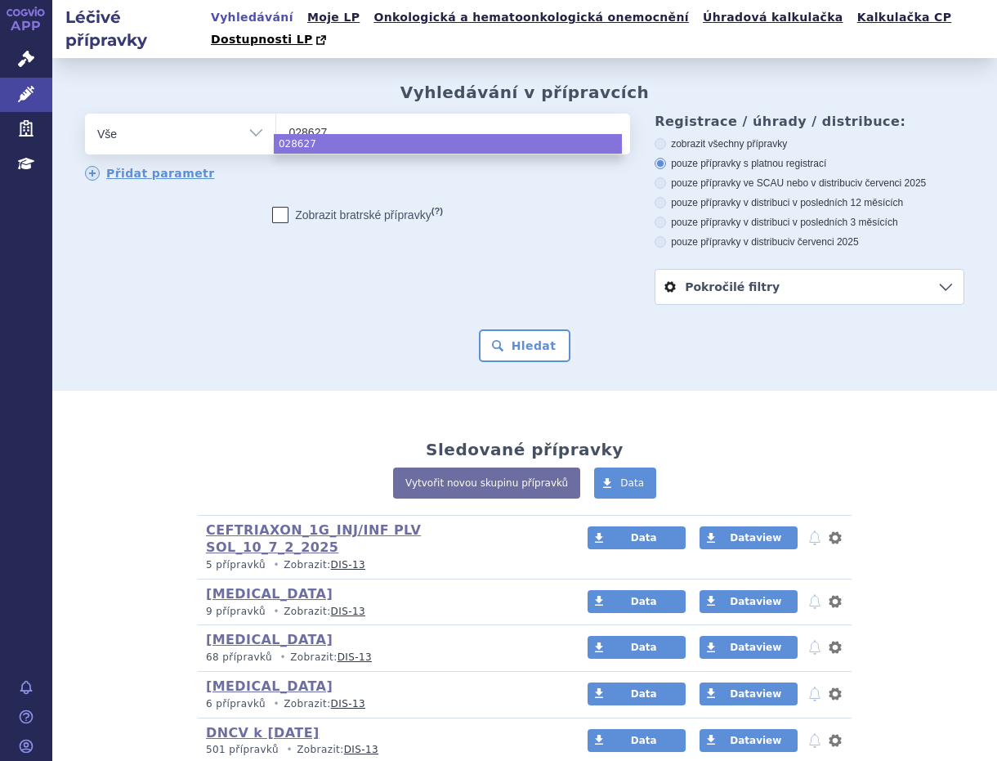
type input "0286270"
select select "0286270"
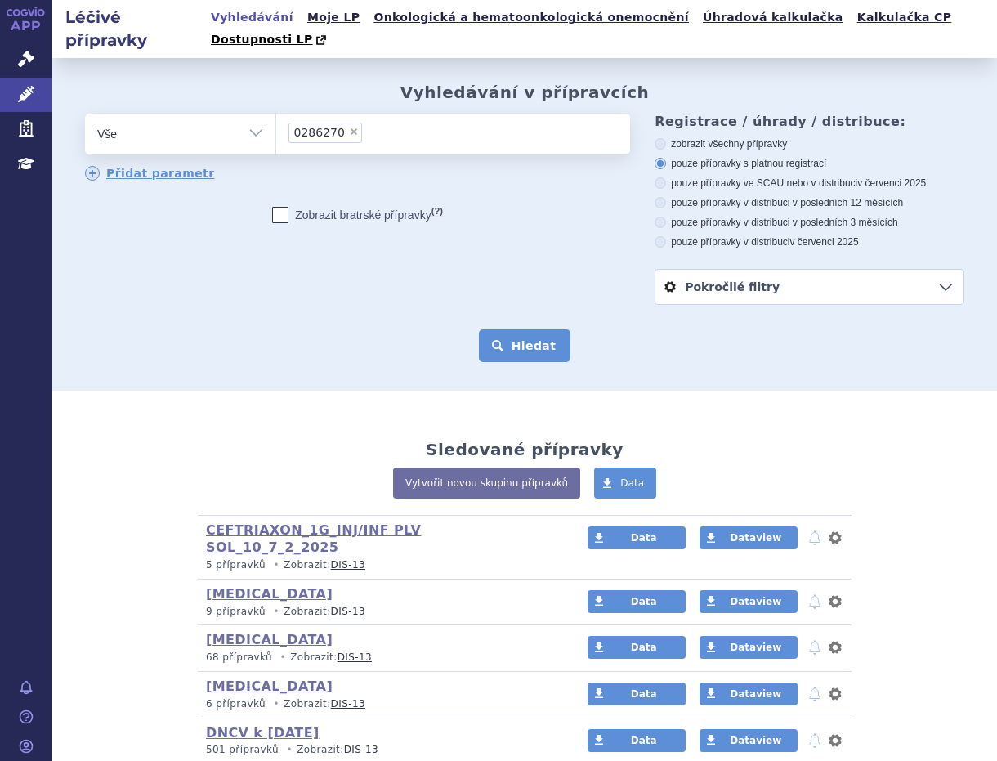
click at [503, 329] on button "Hledat" at bounding box center [525, 345] width 92 height 33
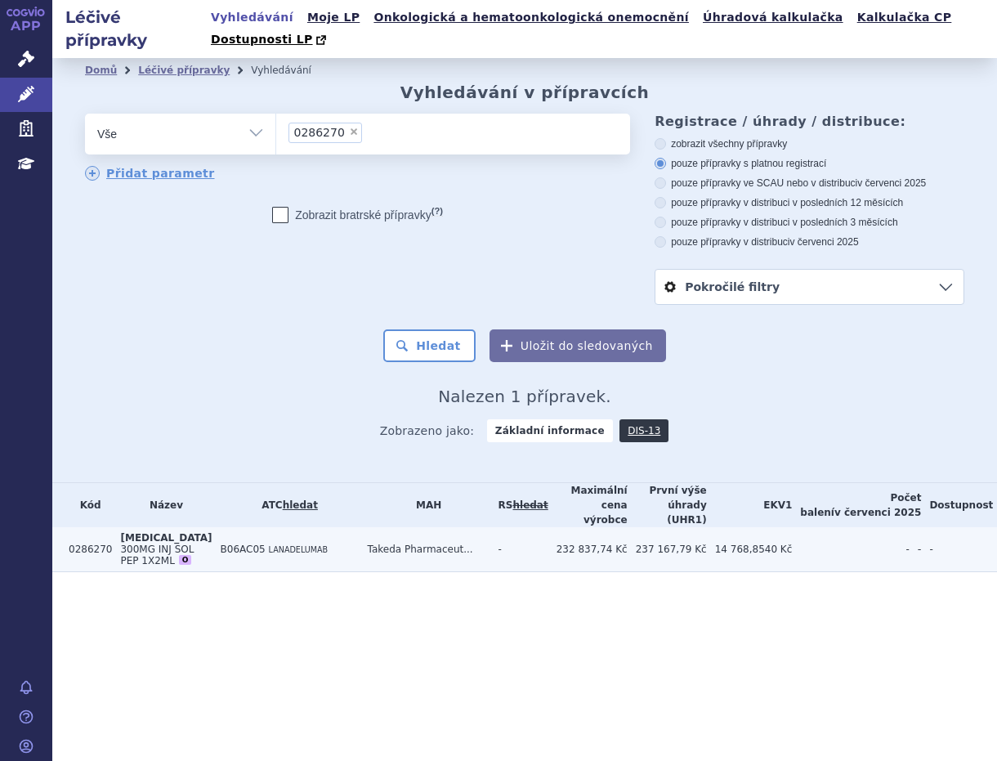
click at [149, 543] on span "300MG INJ SOL PEP 1X2ML" at bounding box center [157, 554] width 74 height 23
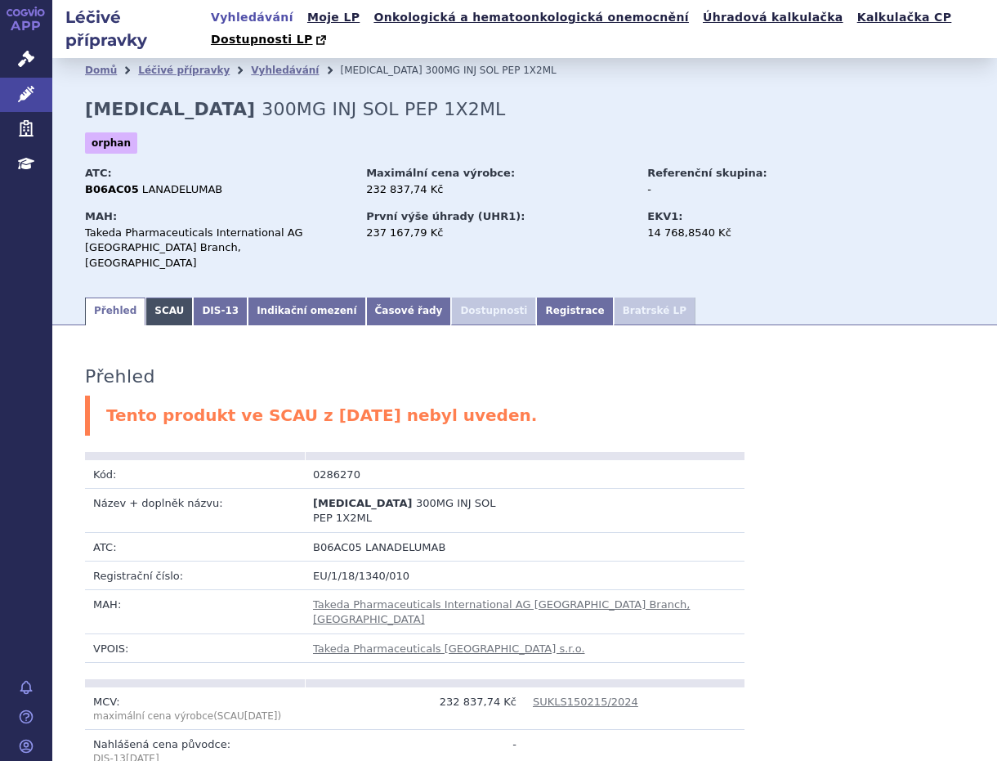
click at [160, 297] on link "SCAU" at bounding box center [168, 311] width 47 height 28
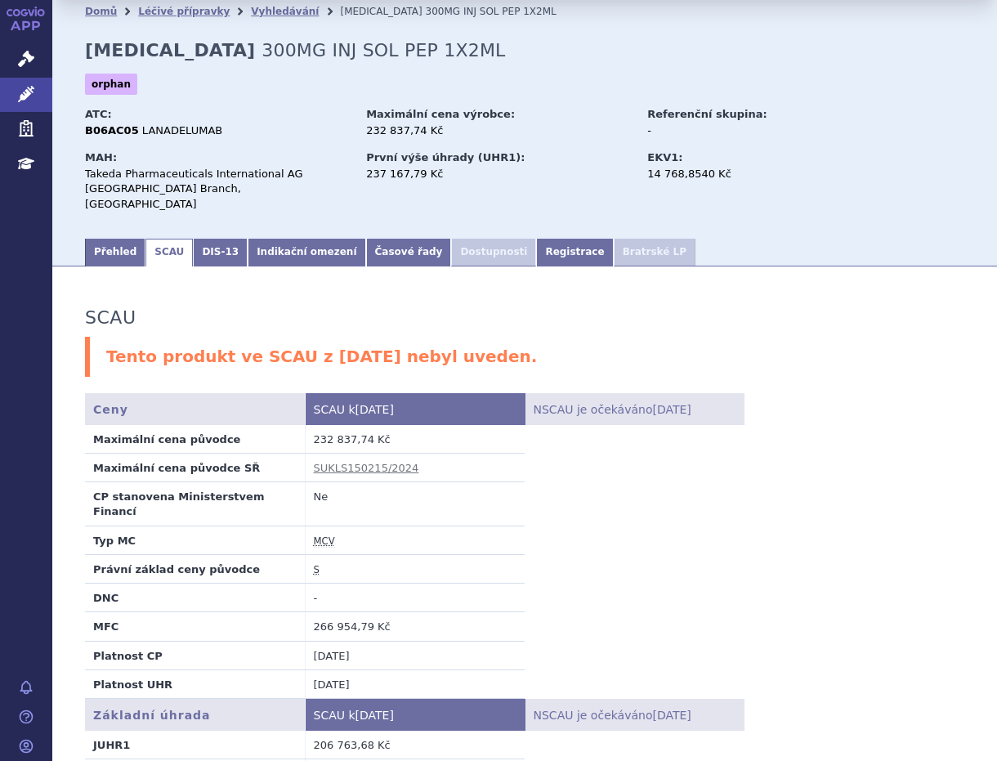
scroll to position [181, 0]
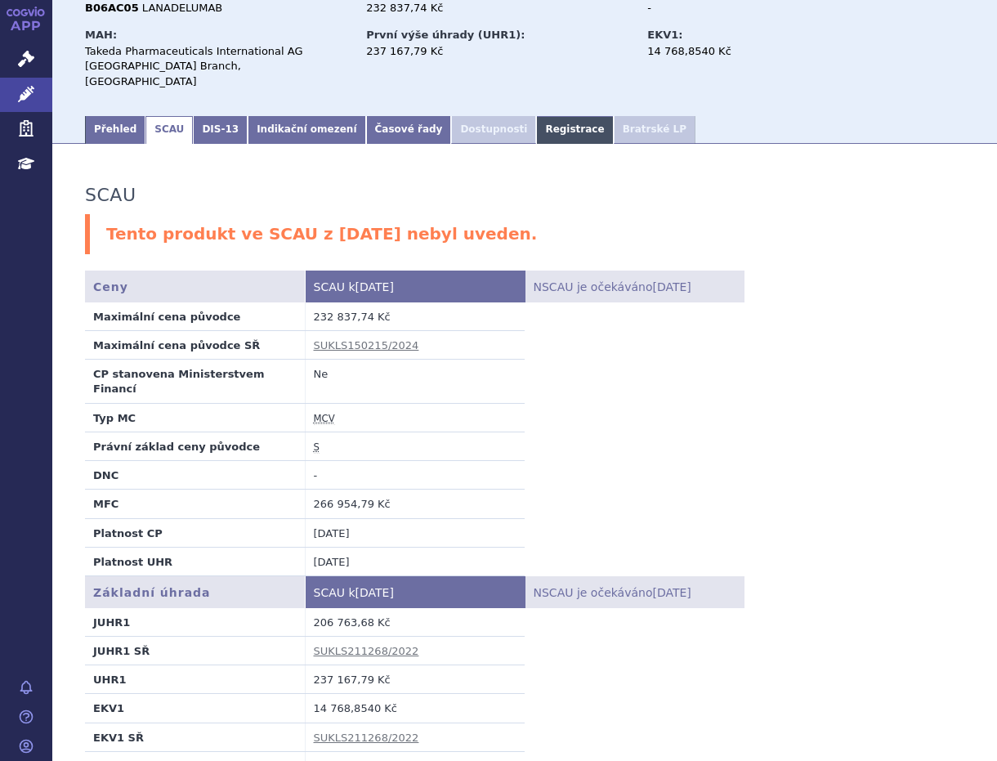
click at [536, 116] on link "Registrace" at bounding box center [574, 130] width 77 height 28
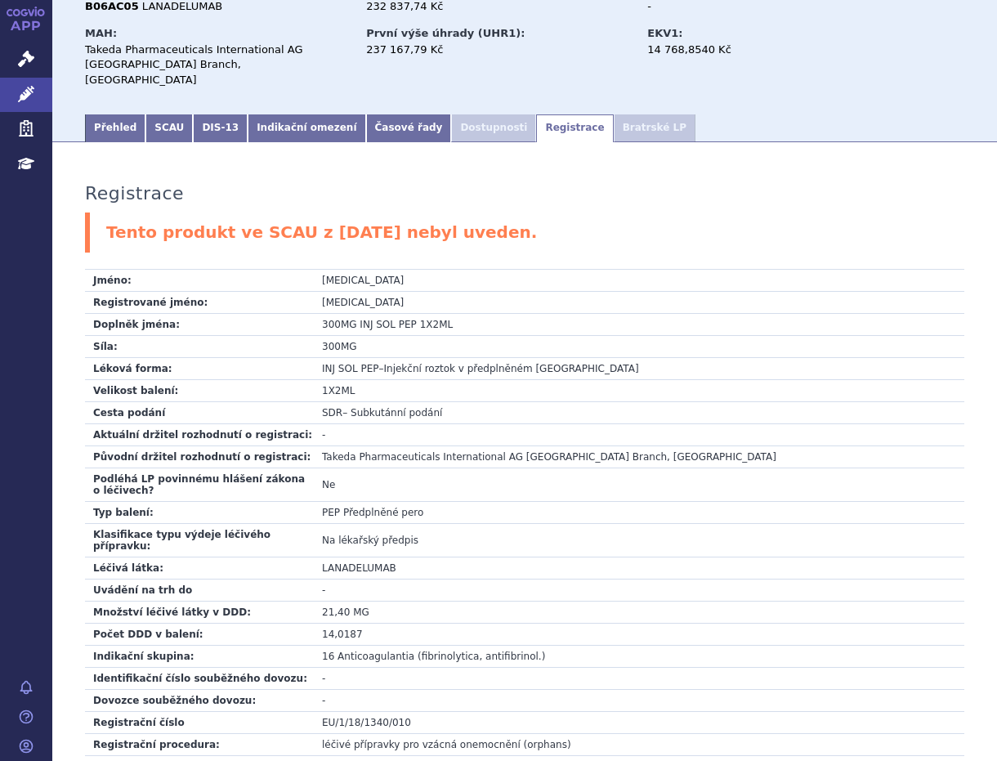
scroll to position [177, 0]
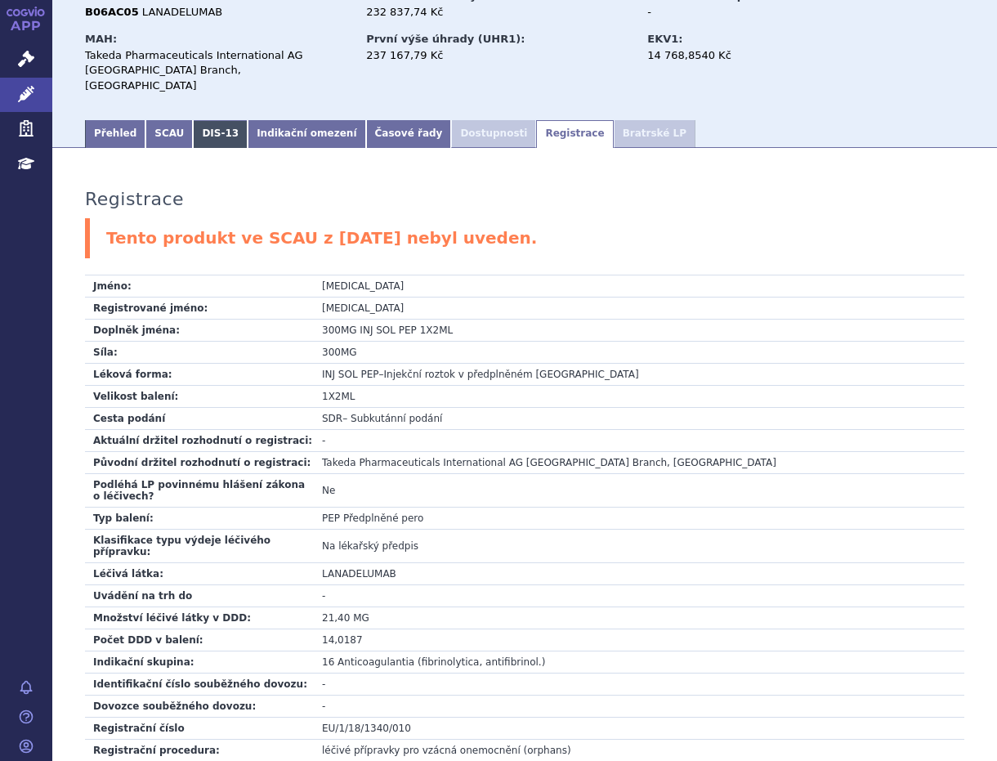
click at [200, 120] on link "DIS-13" at bounding box center [220, 134] width 55 height 28
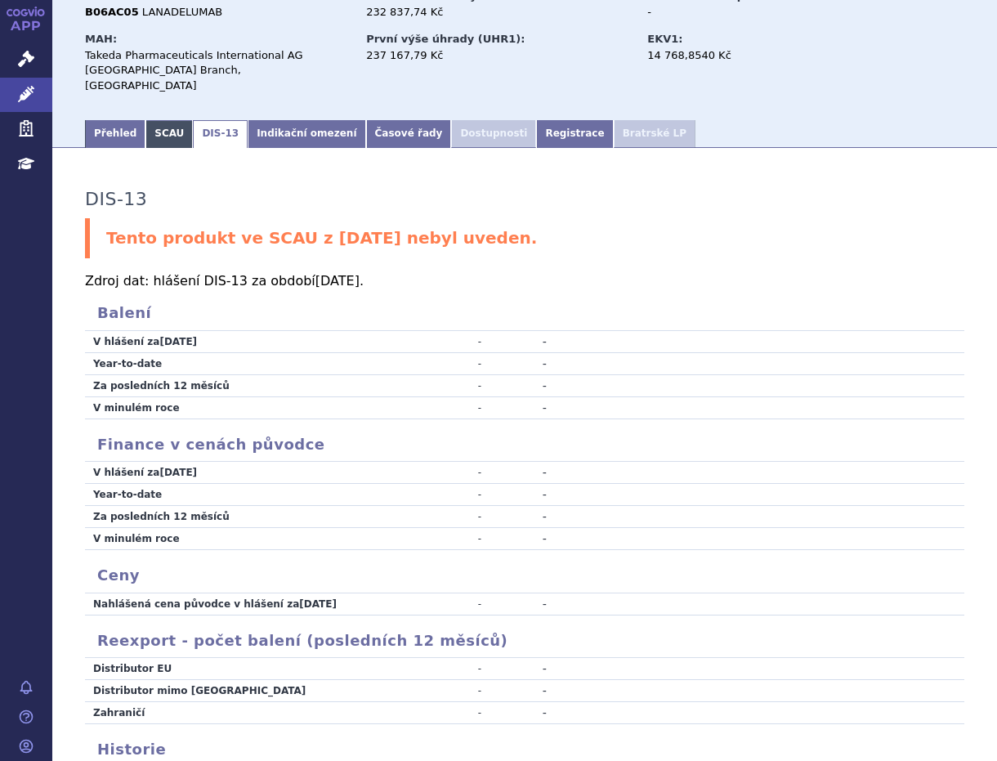
click at [156, 120] on link "SCAU" at bounding box center [168, 134] width 47 height 28
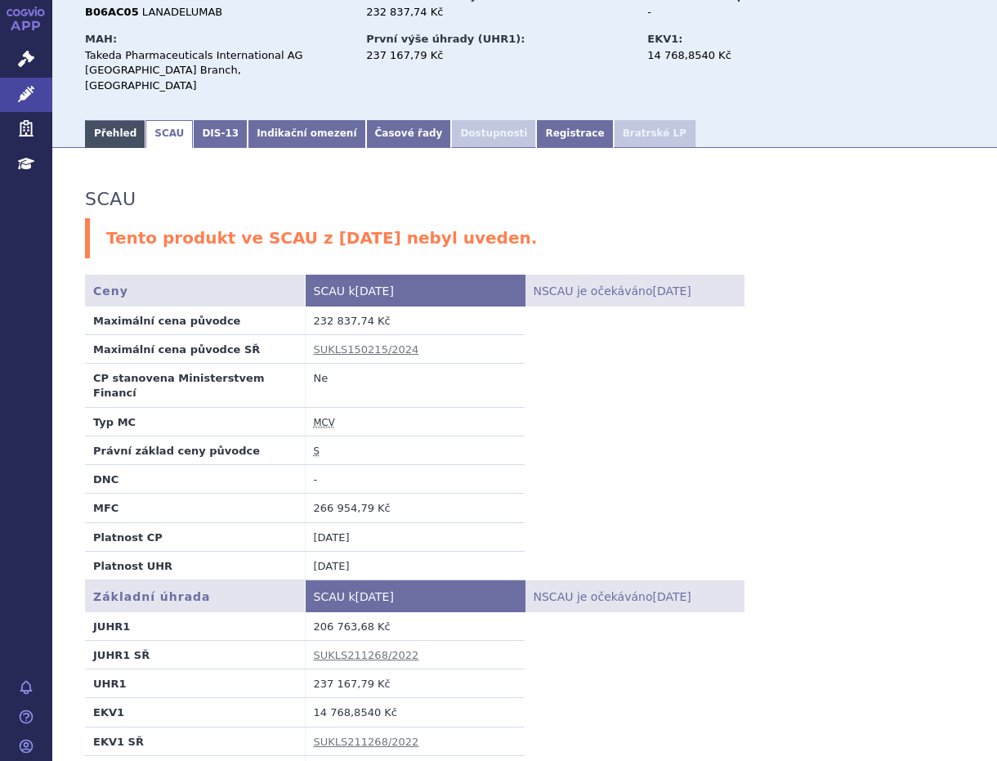
click at [108, 120] on link "Přehled" at bounding box center [115, 134] width 60 height 28
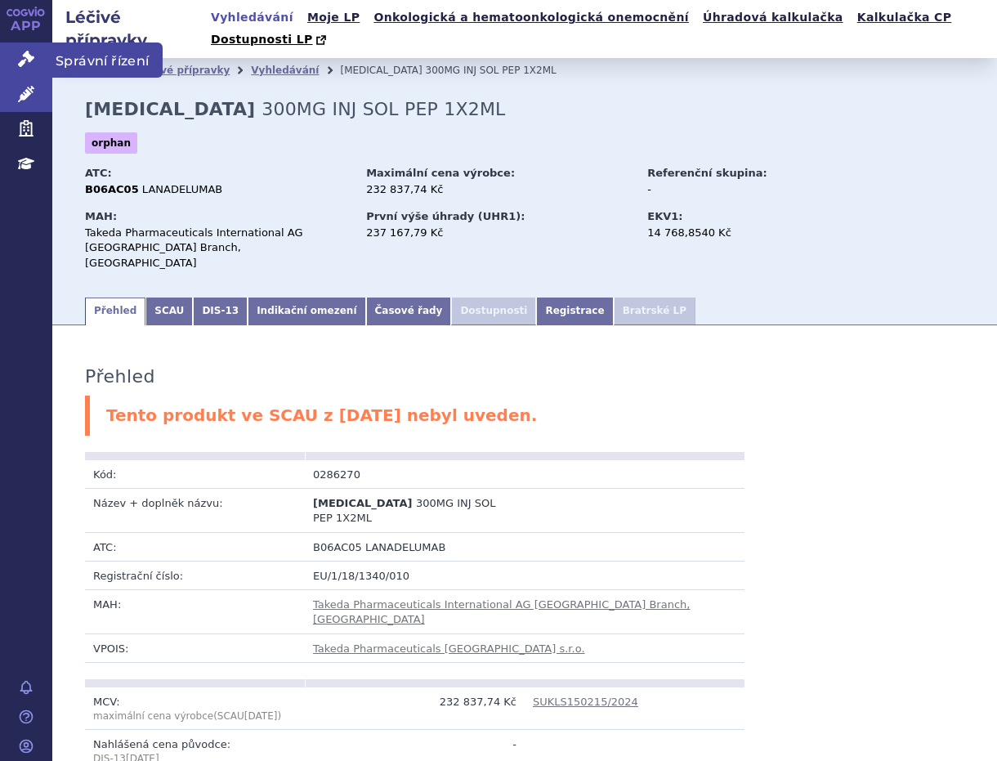
click at [56, 52] on span "Správní řízení" at bounding box center [107, 59] width 110 height 34
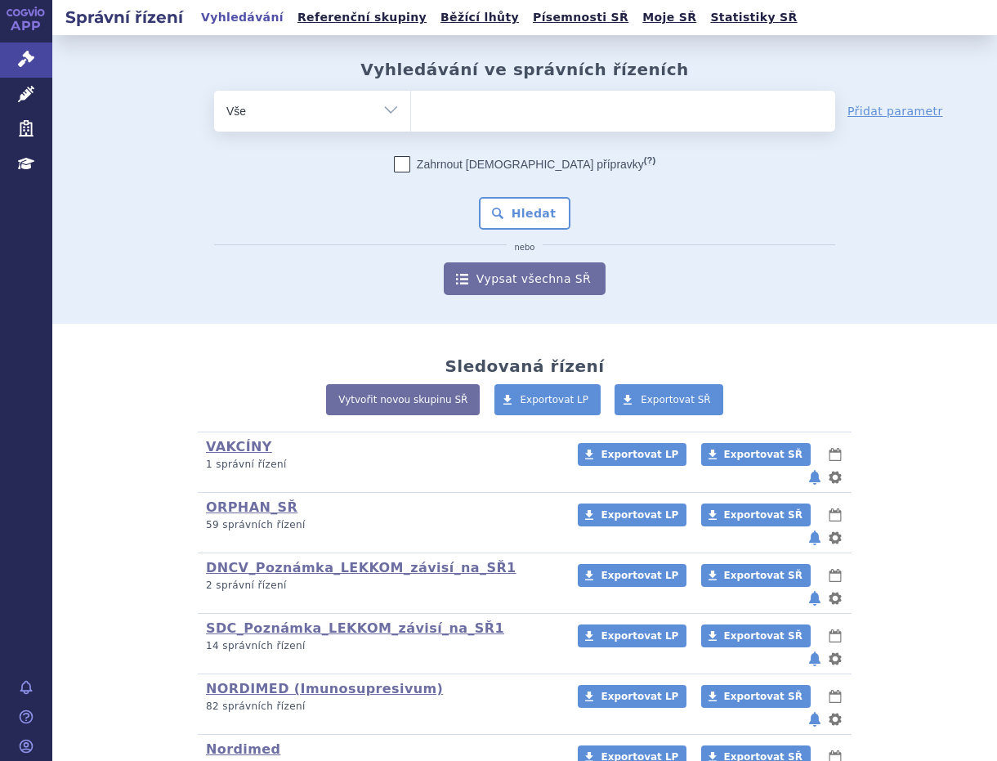
click at [507, 108] on ul at bounding box center [623, 108] width 424 height 34
click at [411, 108] on select at bounding box center [410, 110] width 1 height 41
click at [435, 106] on ul at bounding box center [623, 108] width 424 height 34
click at [411, 106] on select at bounding box center [410, 110] width 1 height 41
paste input "0286270"
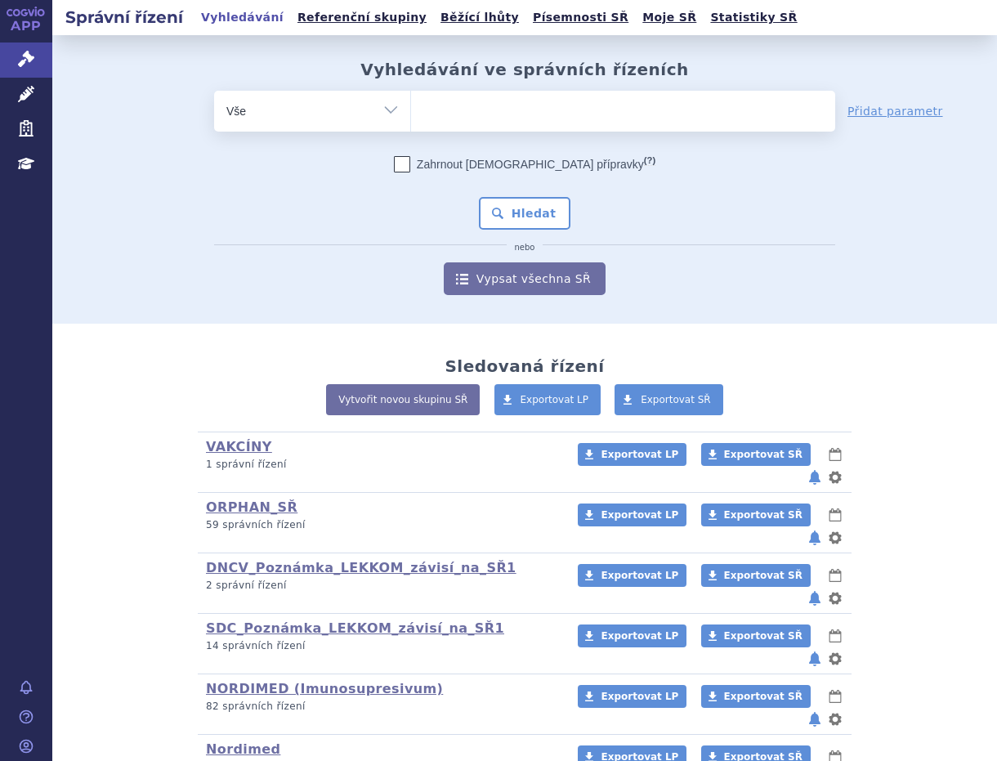
type input "0286270"
select select "0286270"
click at [523, 213] on button "Hledat" at bounding box center [525, 213] width 92 height 33
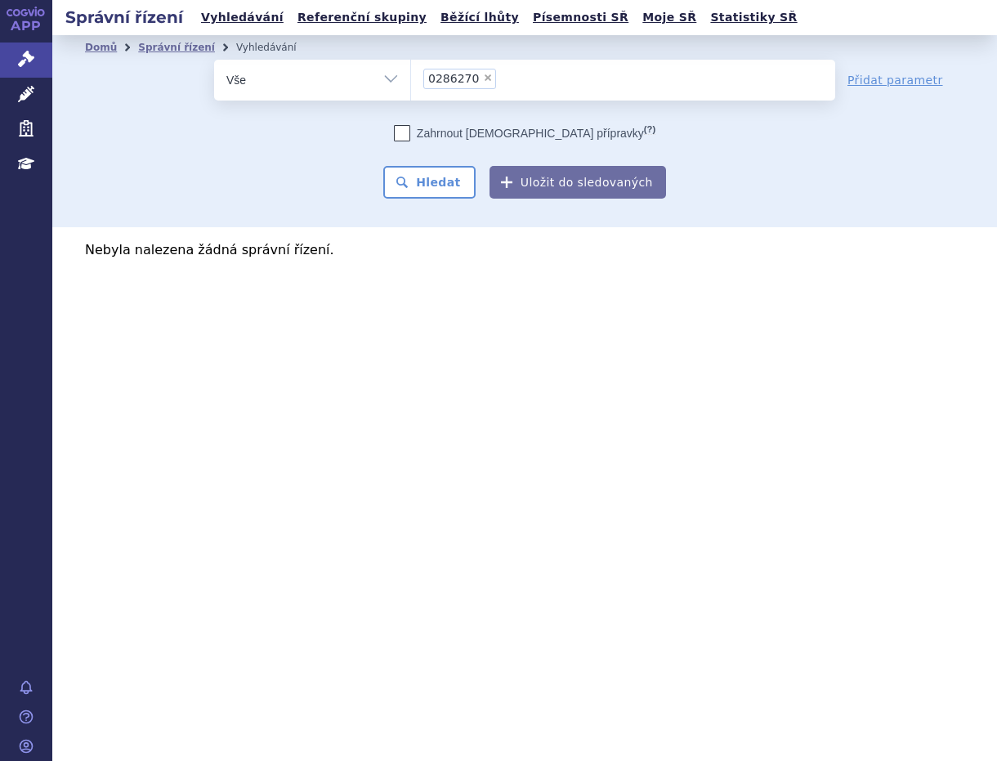
click at [475, 134] on label "Zahrnout [DEMOGRAPHIC_DATA] přípravky (?)" at bounding box center [524, 133] width 261 height 16
click at [408, 134] on input "Zahrnout [DEMOGRAPHIC_DATA] přípravky (?)" at bounding box center [402, 137] width 11 height 11
checkbox input "true"
click at [459, 183] on button "Hledat" at bounding box center [429, 182] width 92 height 33
click at [85, 101] on span "Léčivé přípravky" at bounding box center [117, 95] width 130 height 34
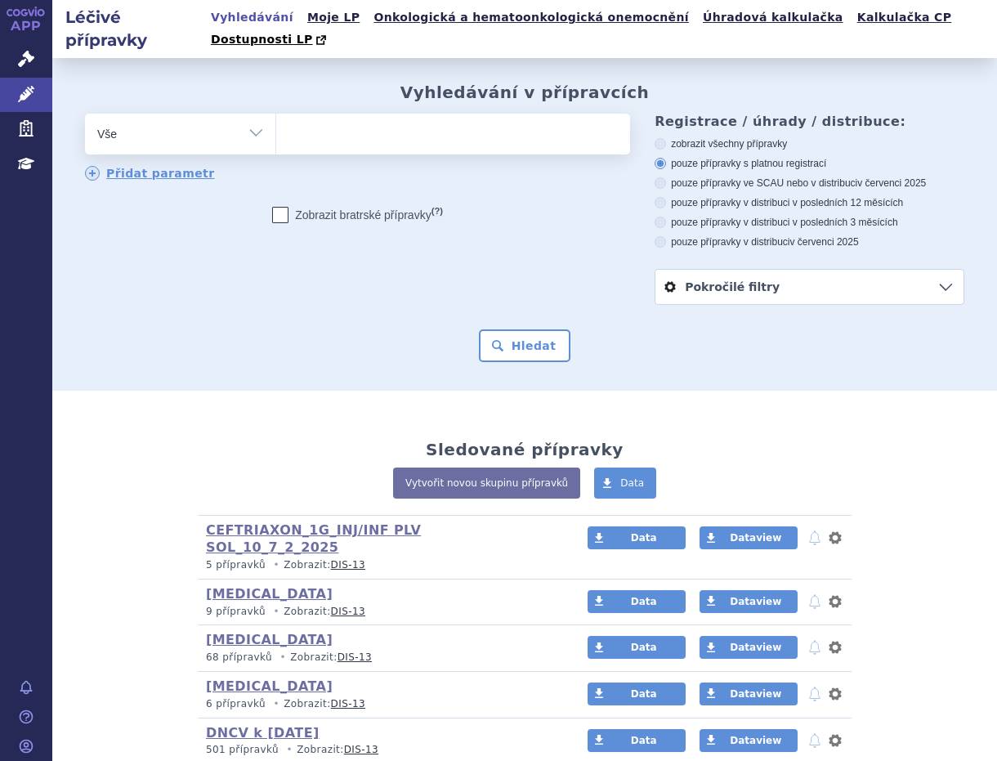
type input "0286270"
select select "0286270"
click at [534, 329] on button "Hledat" at bounding box center [525, 345] width 92 height 33
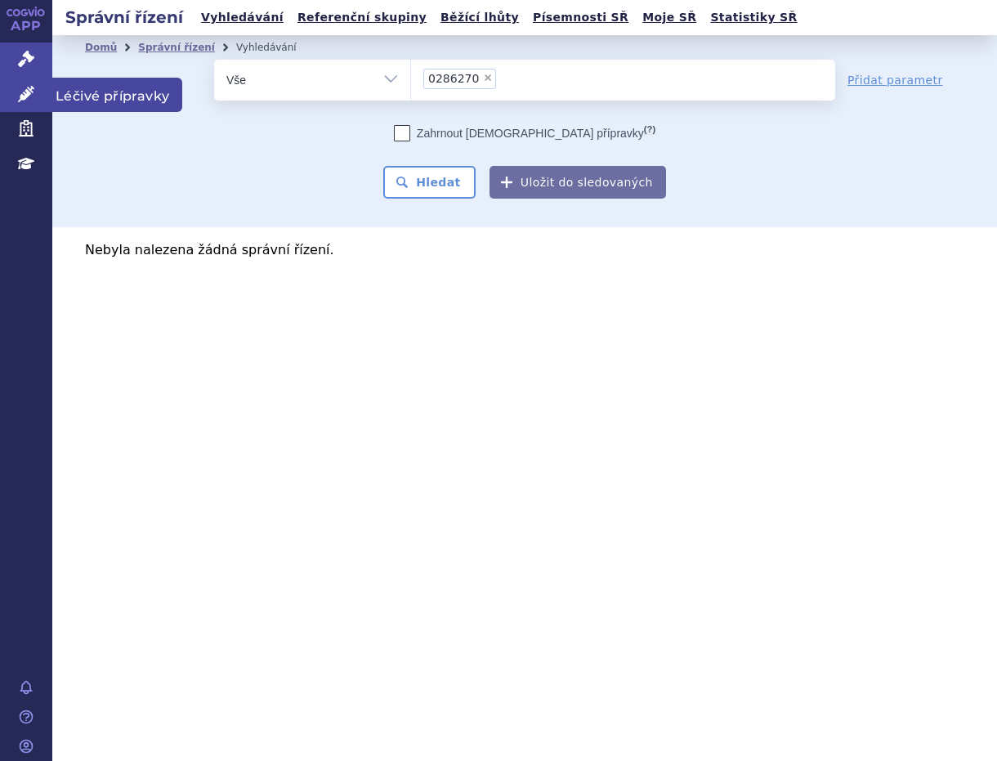
click at [90, 95] on span "Léčivé přípravky" at bounding box center [117, 95] width 130 height 34
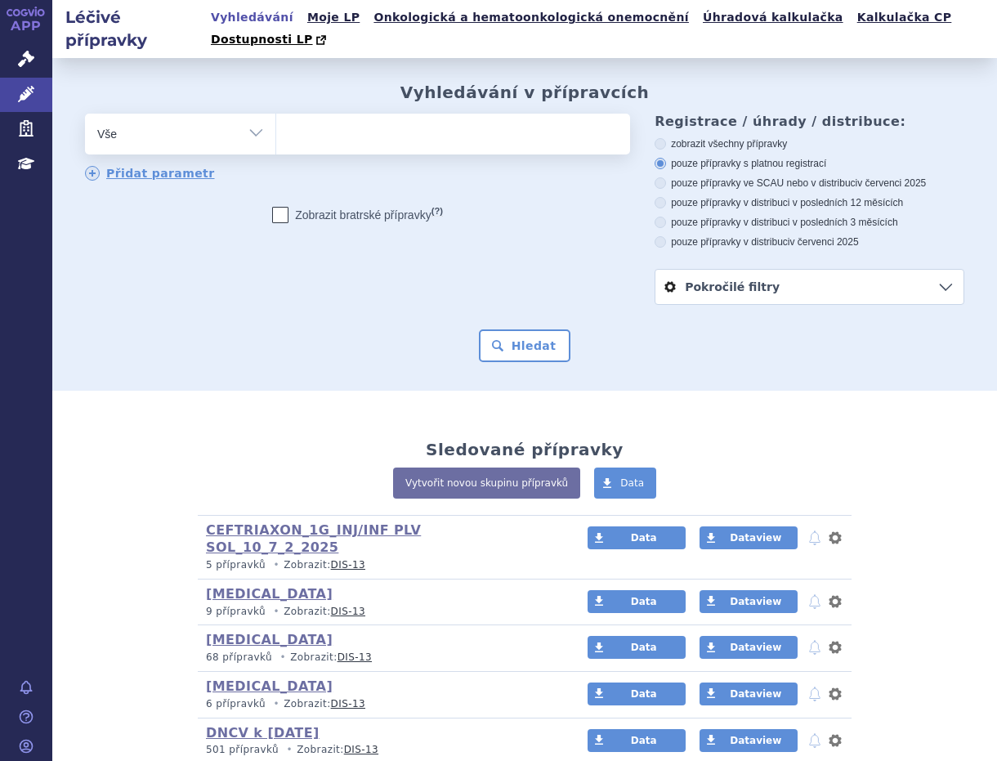
click at [340, 114] on ul at bounding box center [450, 131] width 348 height 34
click at [276, 113] on select at bounding box center [275, 133] width 1 height 41
paste input "0286270"
type input "0286270"
select select "0286270"
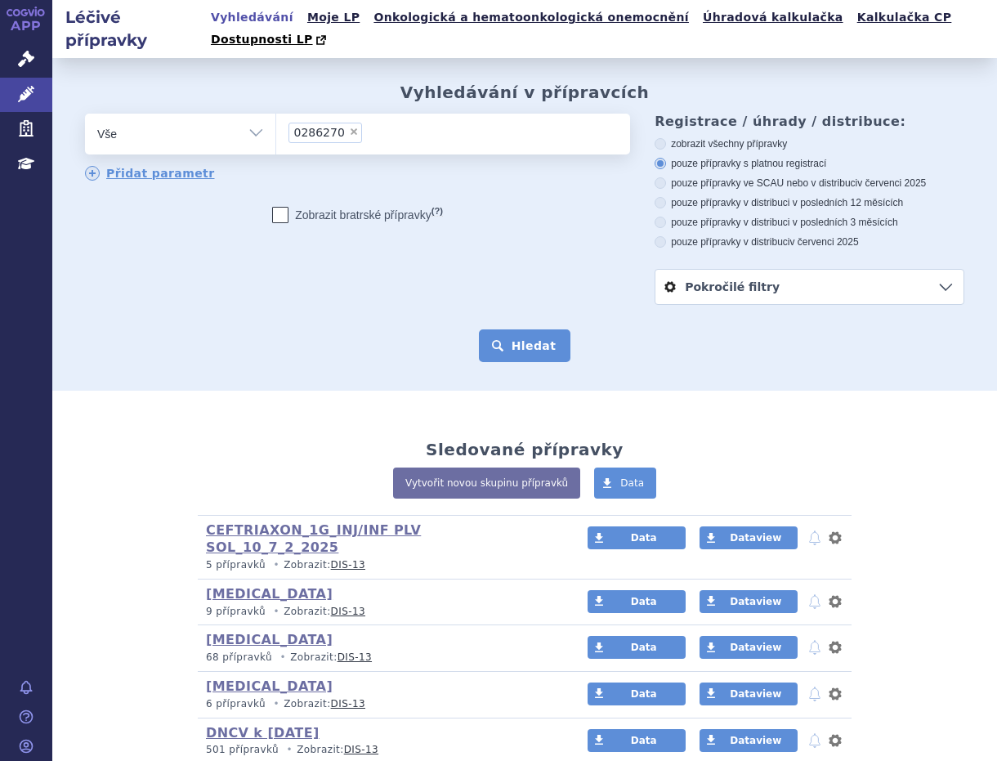
click at [532, 329] on button "Hledat" at bounding box center [525, 345] width 92 height 33
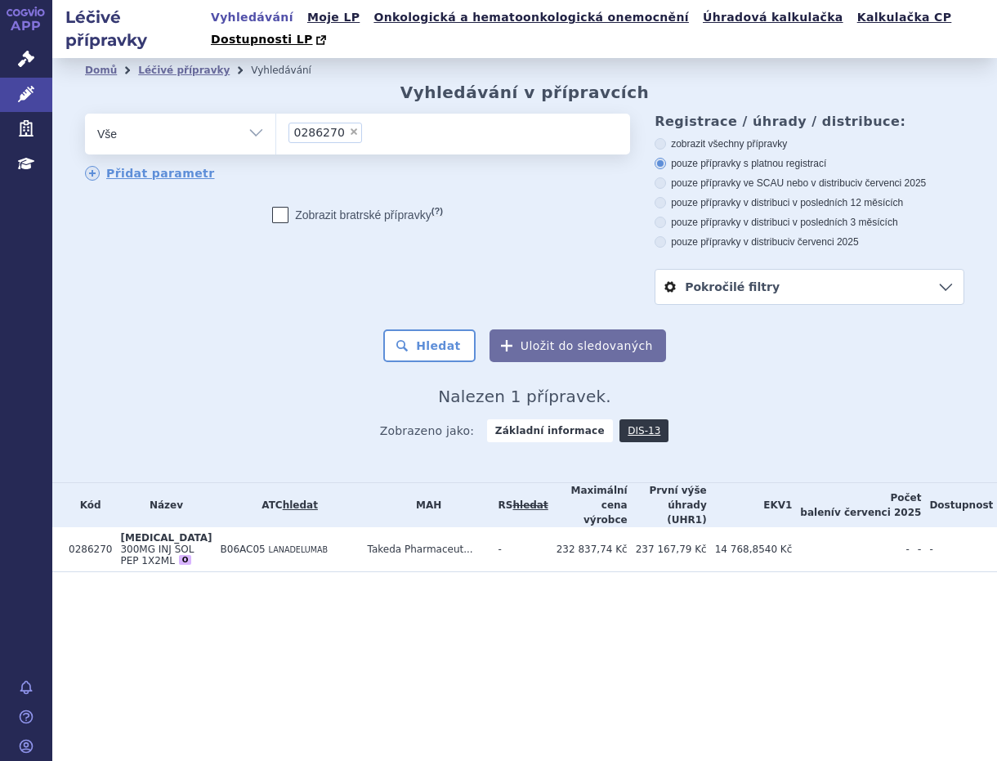
click at [191, 527] on td "TAKHZYRO 300MG INJ SOL PEP 1X2ML O" at bounding box center [162, 549] width 100 height 45
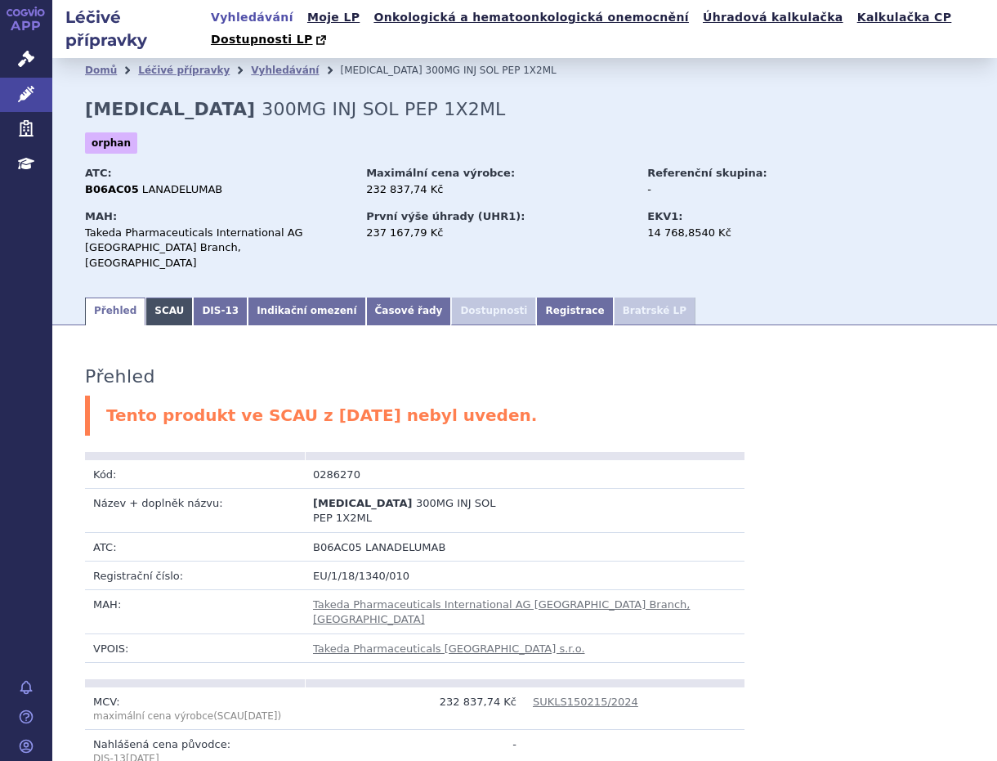
click at [159, 297] on link "SCAU" at bounding box center [168, 311] width 47 height 28
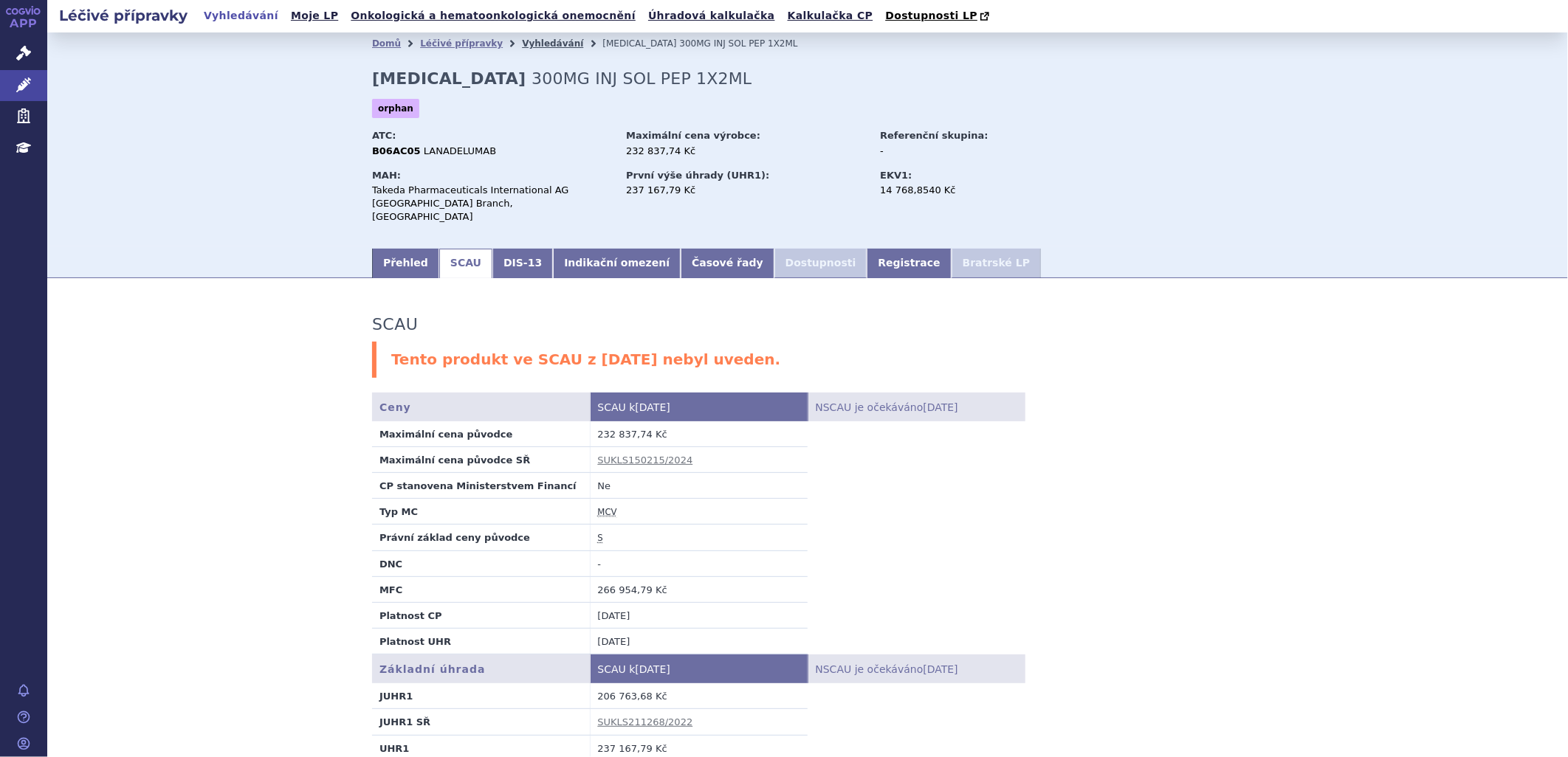
click at [527, 45] on link "Vyhledávání" at bounding box center [553, 42] width 61 height 10
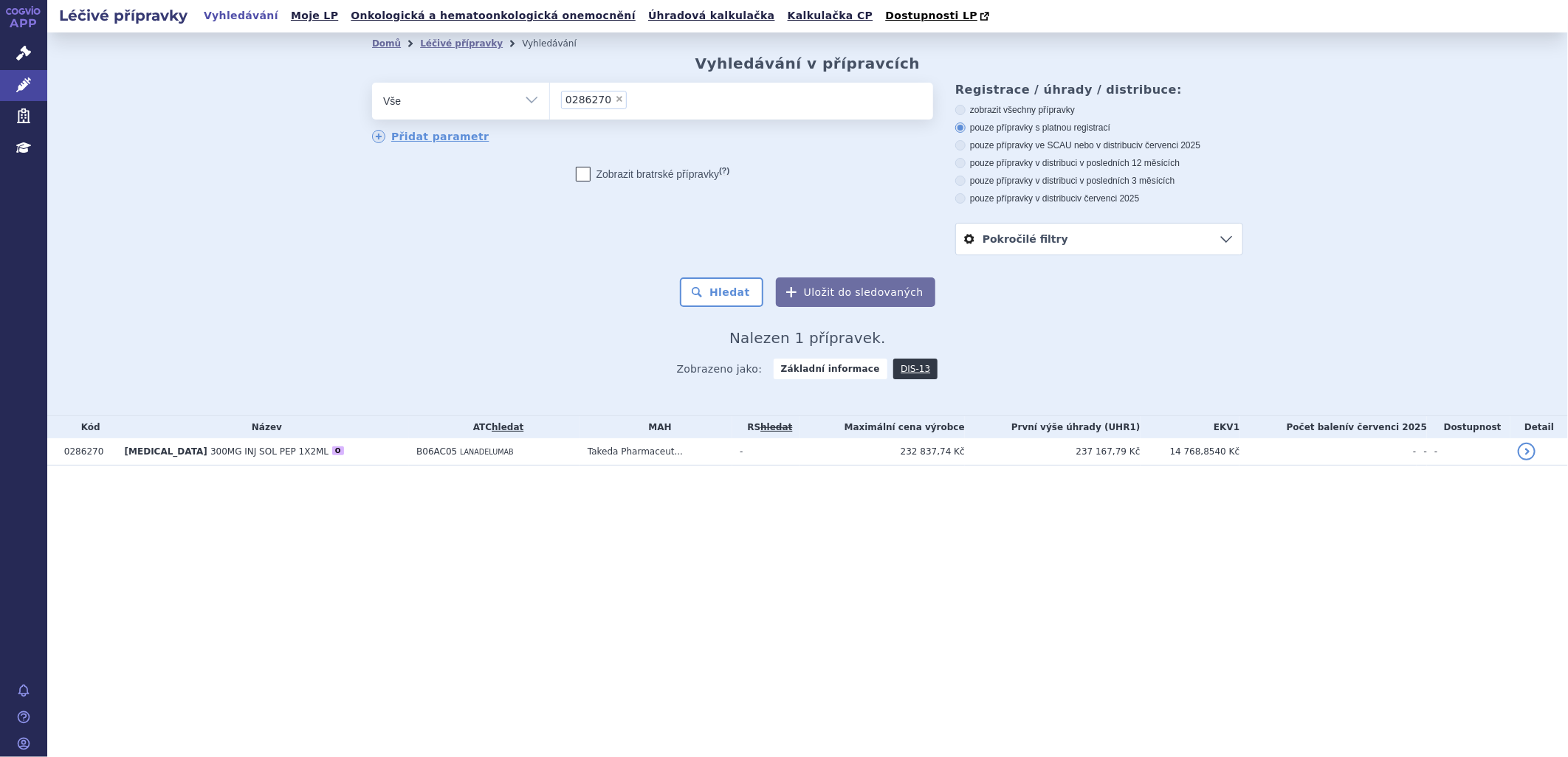
click at [615, 98] on span "×" at bounding box center [620, 99] width 9 height 9
click at [550, 98] on select "0286270" at bounding box center [549, 100] width 1 height 37
select select
type input "02"
type input "024"
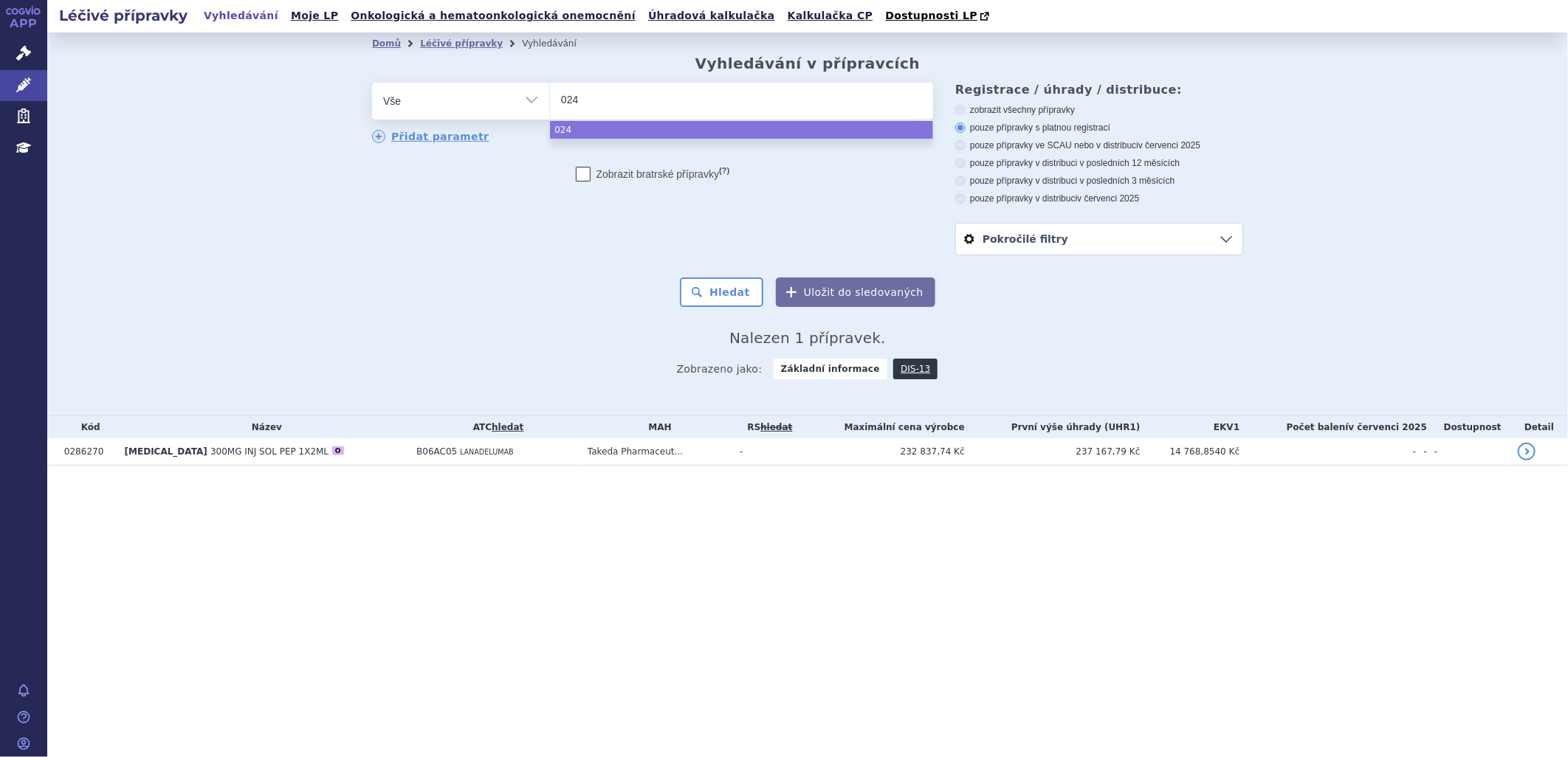
type input "0249"
type input "02498"
type input "024985"
type input "0249851"
select select "0249851"
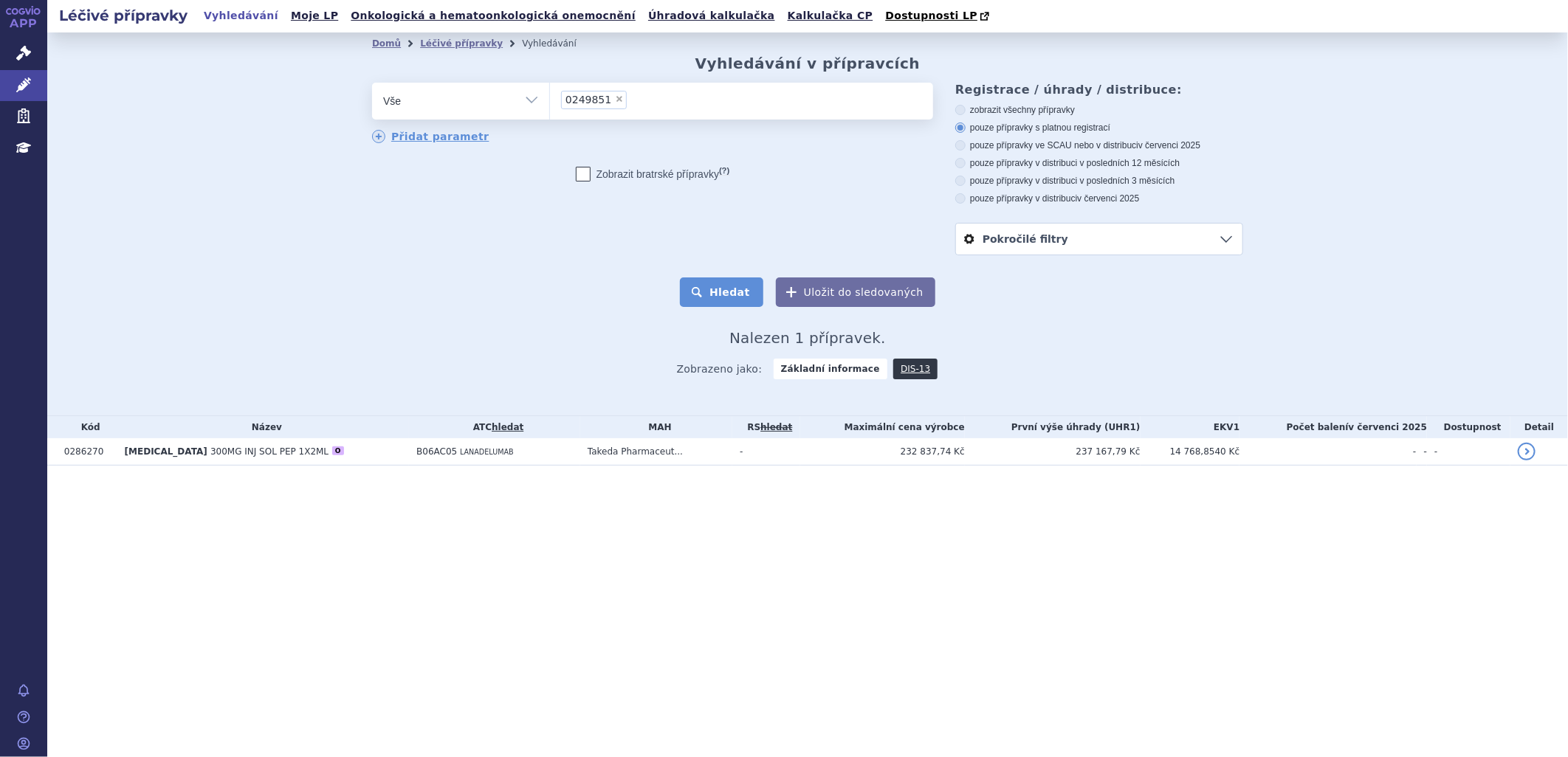
click at [716, 292] on button "Hledat" at bounding box center [722, 292] width 83 height 30
click at [211, 450] on span "300MG INJ SOL ISP 1X2ML" at bounding box center [269, 451] width 116 height 10
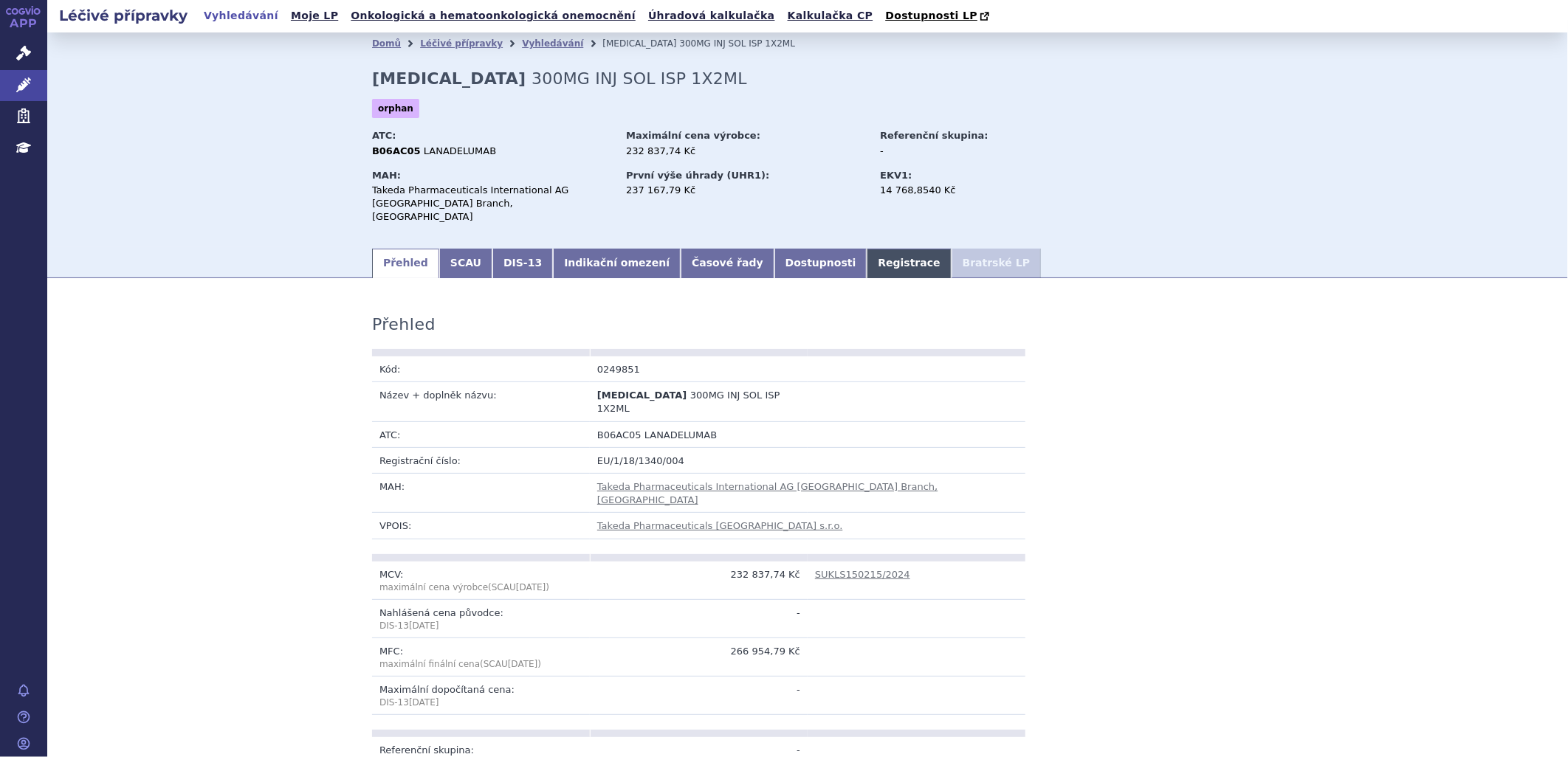
drag, startPoint x: 826, startPoint y: 253, endPoint x: 820, endPoint y: 260, distance: 9.2
click at [866, 252] on link "Registrace" at bounding box center [908, 263] width 84 height 30
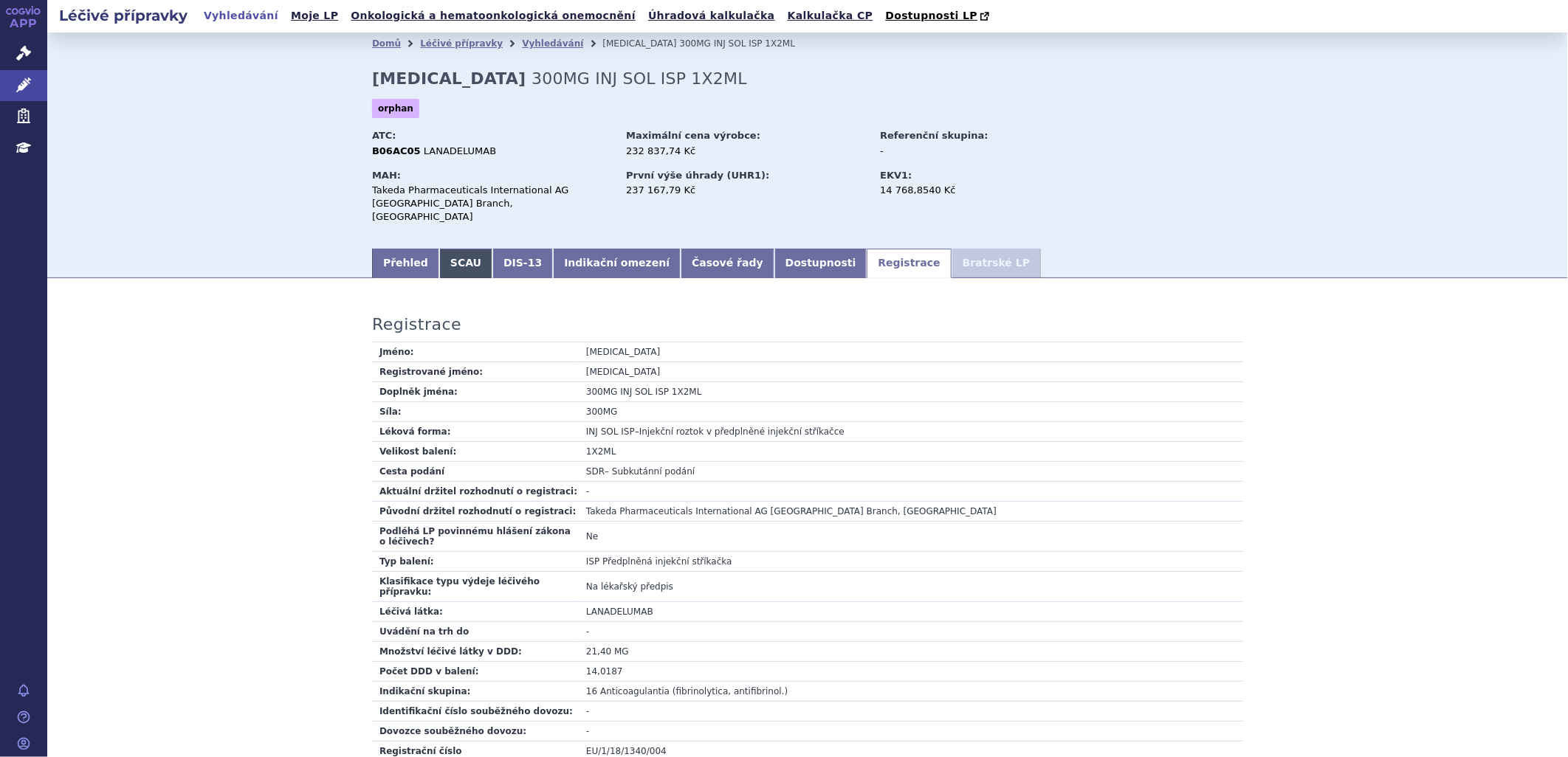
click at [454, 248] on link "SCAU" at bounding box center [465, 263] width 53 height 30
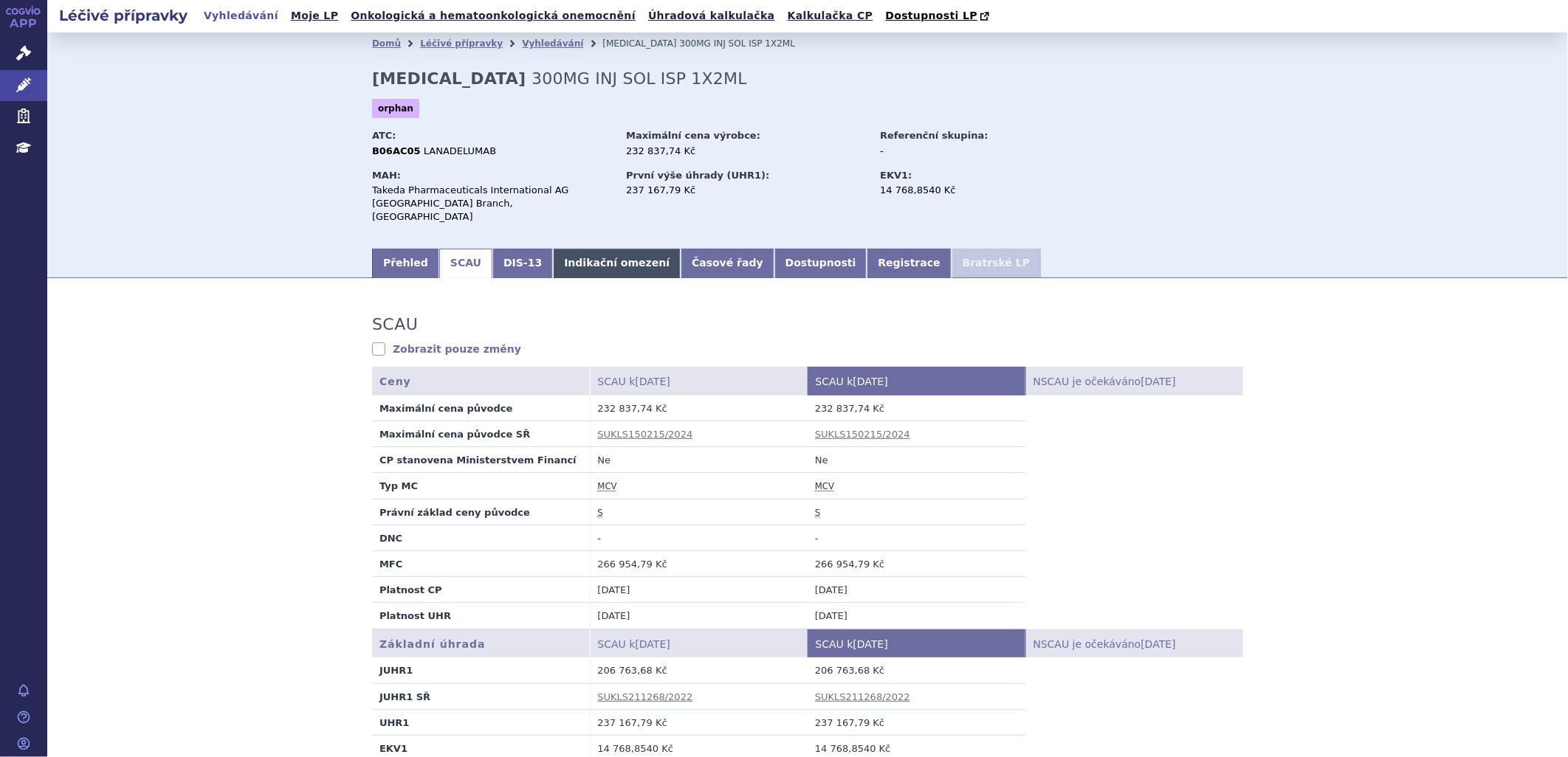
click at [599, 248] on link "Indikační omezení" at bounding box center [616, 263] width 127 height 30
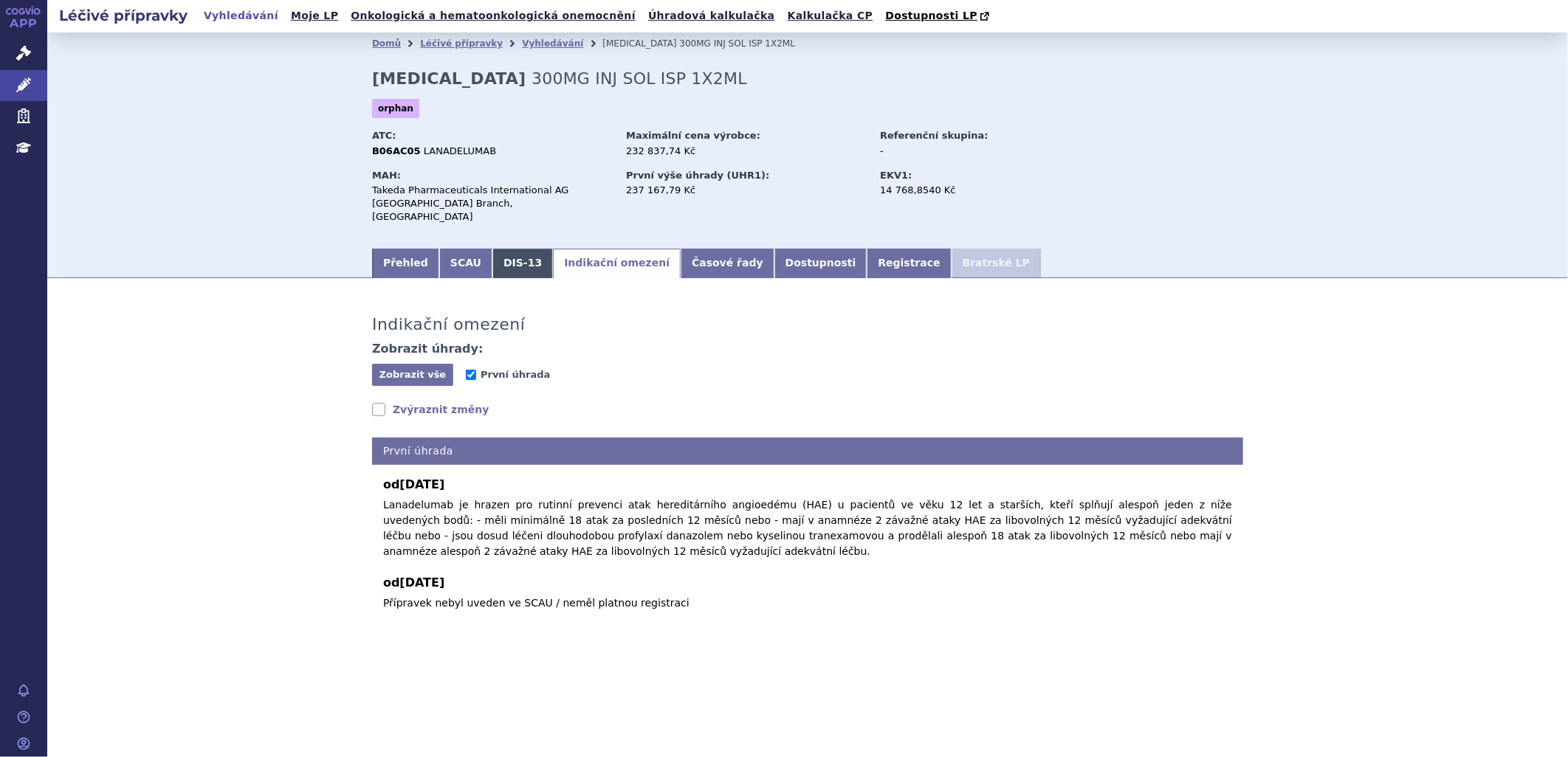
click at [512, 252] on link "DIS-13" at bounding box center [522, 263] width 61 height 30
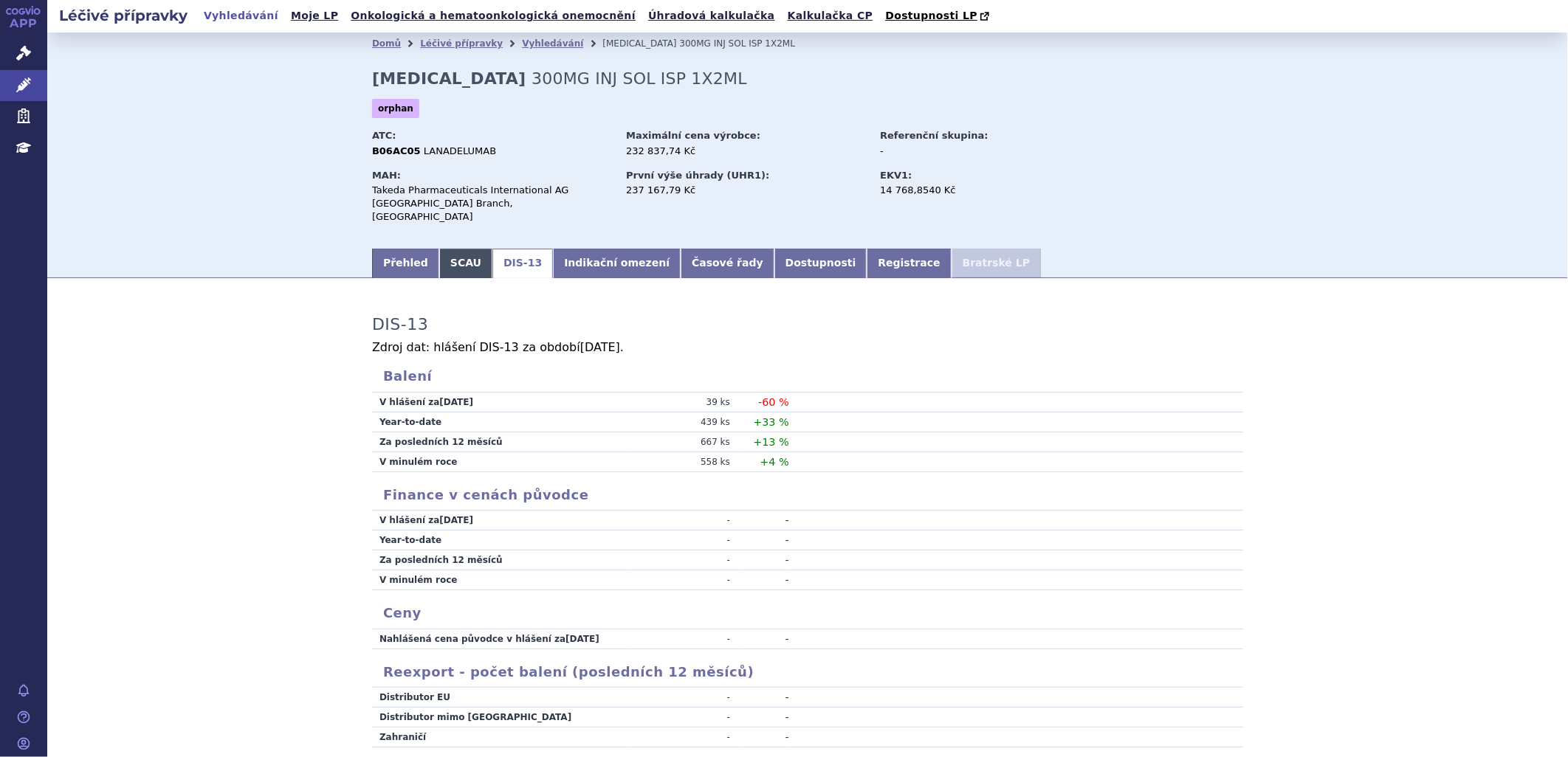
click at [456, 255] on link "SCAU" at bounding box center [465, 263] width 53 height 30
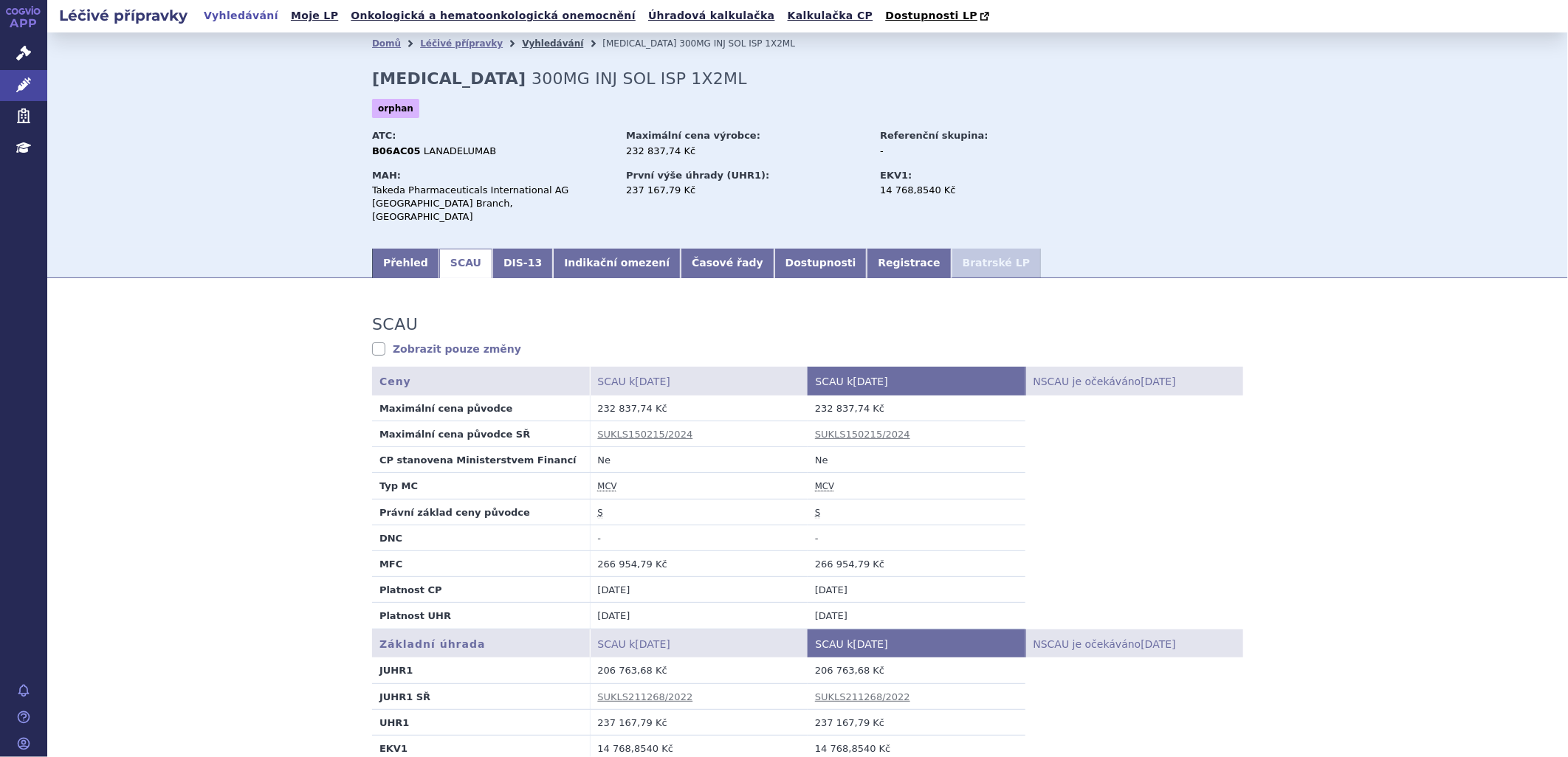
click at [522, 45] on link "Vyhledávání" at bounding box center [553, 42] width 61 height 10
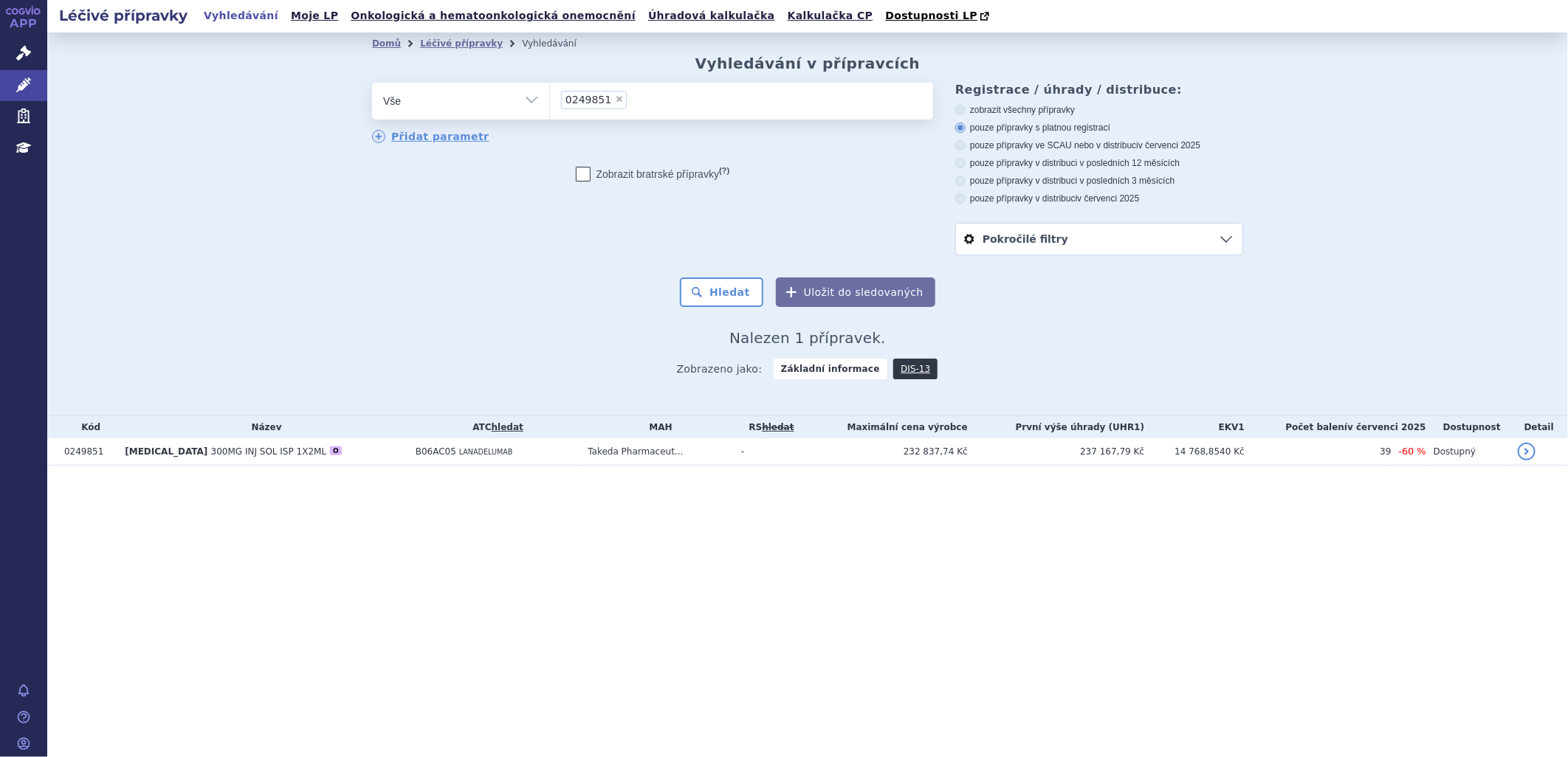
click at [615, 102] on span "×" at bounding box center [620, 99] width 9 height 9
click at [550, 102] on select "0249851" at bounding box center [549, 100] width 1 height 37
select select
type input "02"
type input "028"
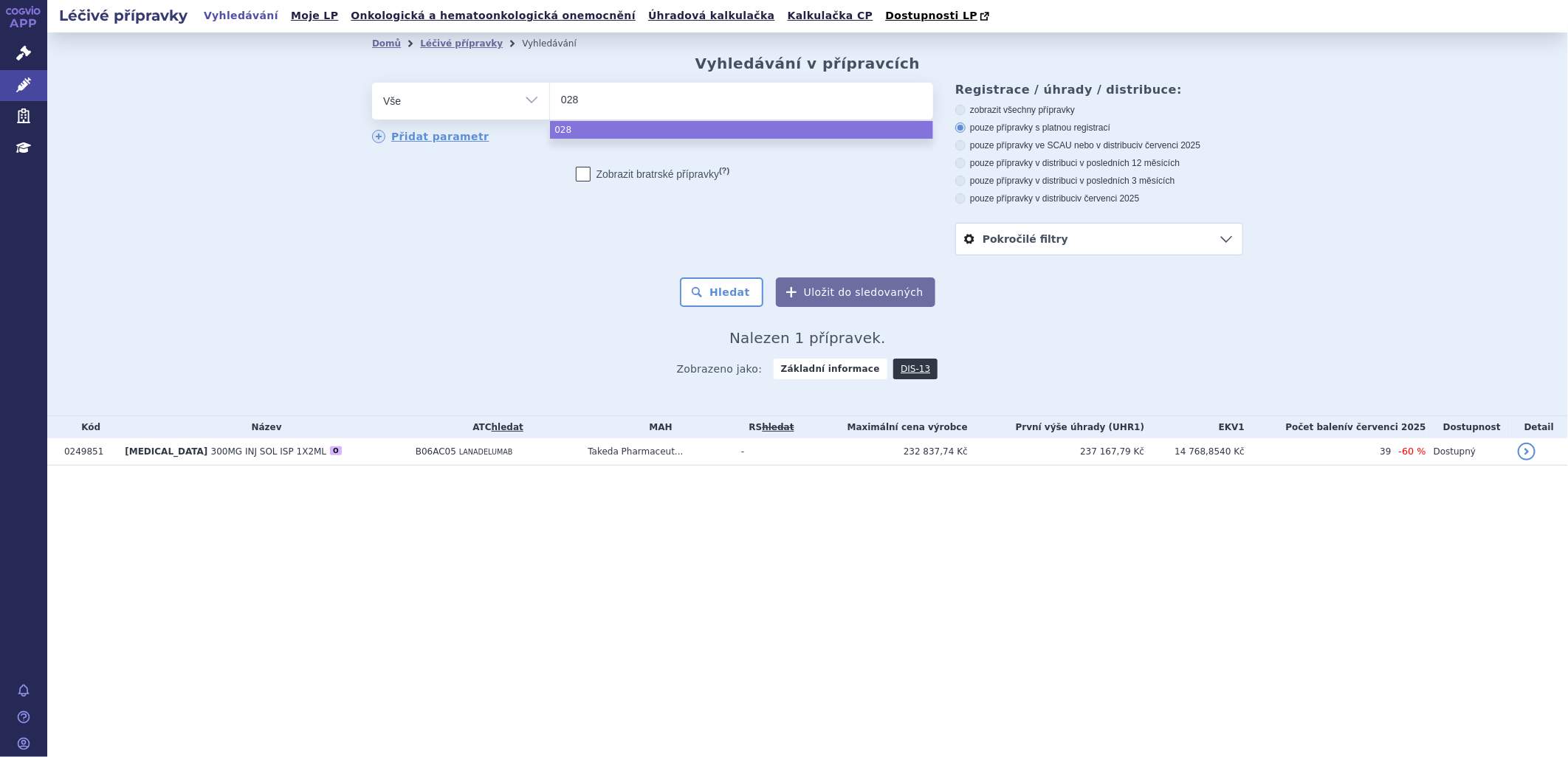
type input "0286"
type input "02862"
type input "028627"
type input "0286270"
select select "0286270"
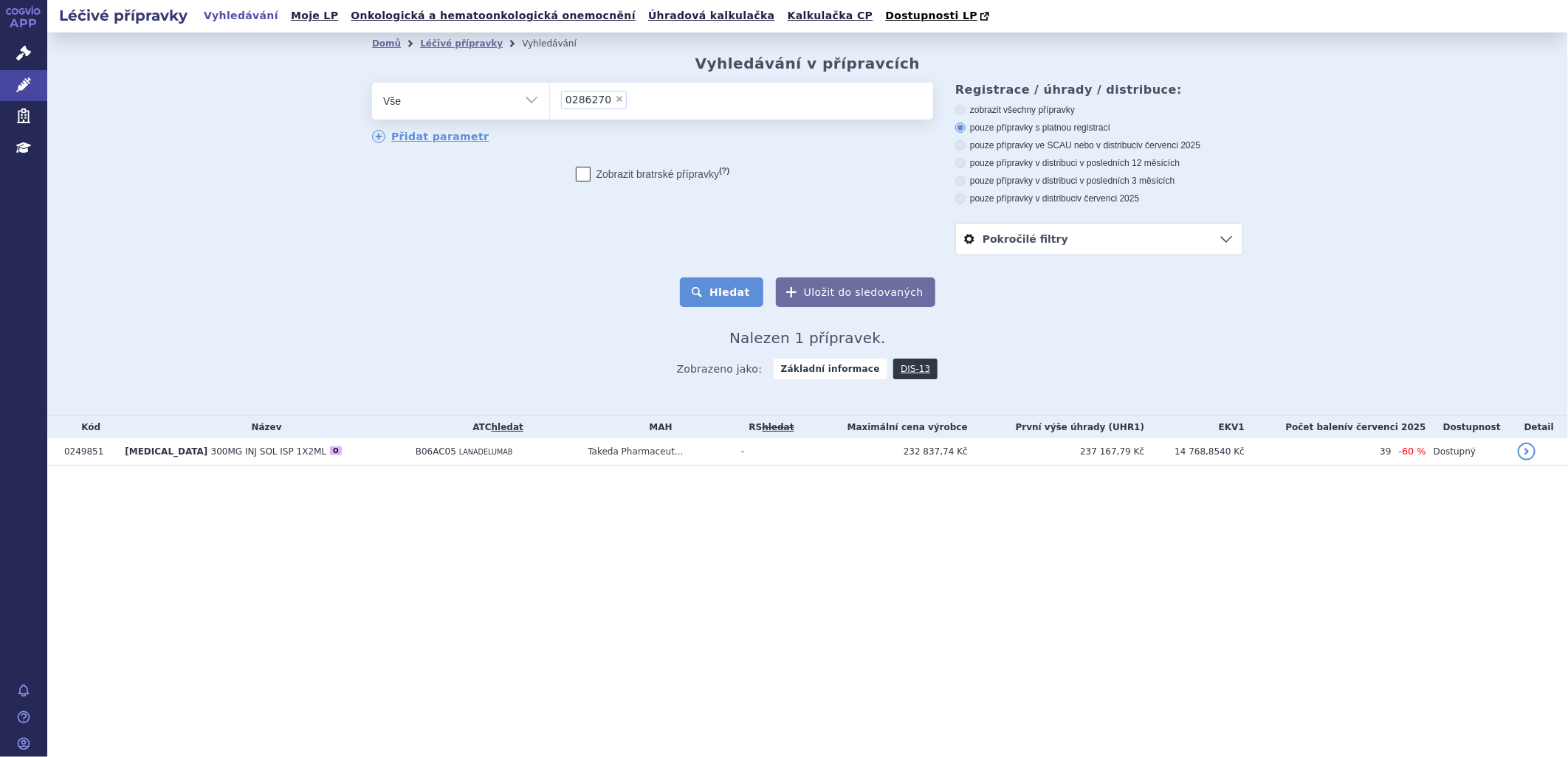
click at [725, 289] on button "Hledat" at bounding box center [722, 292] width 83 height 30
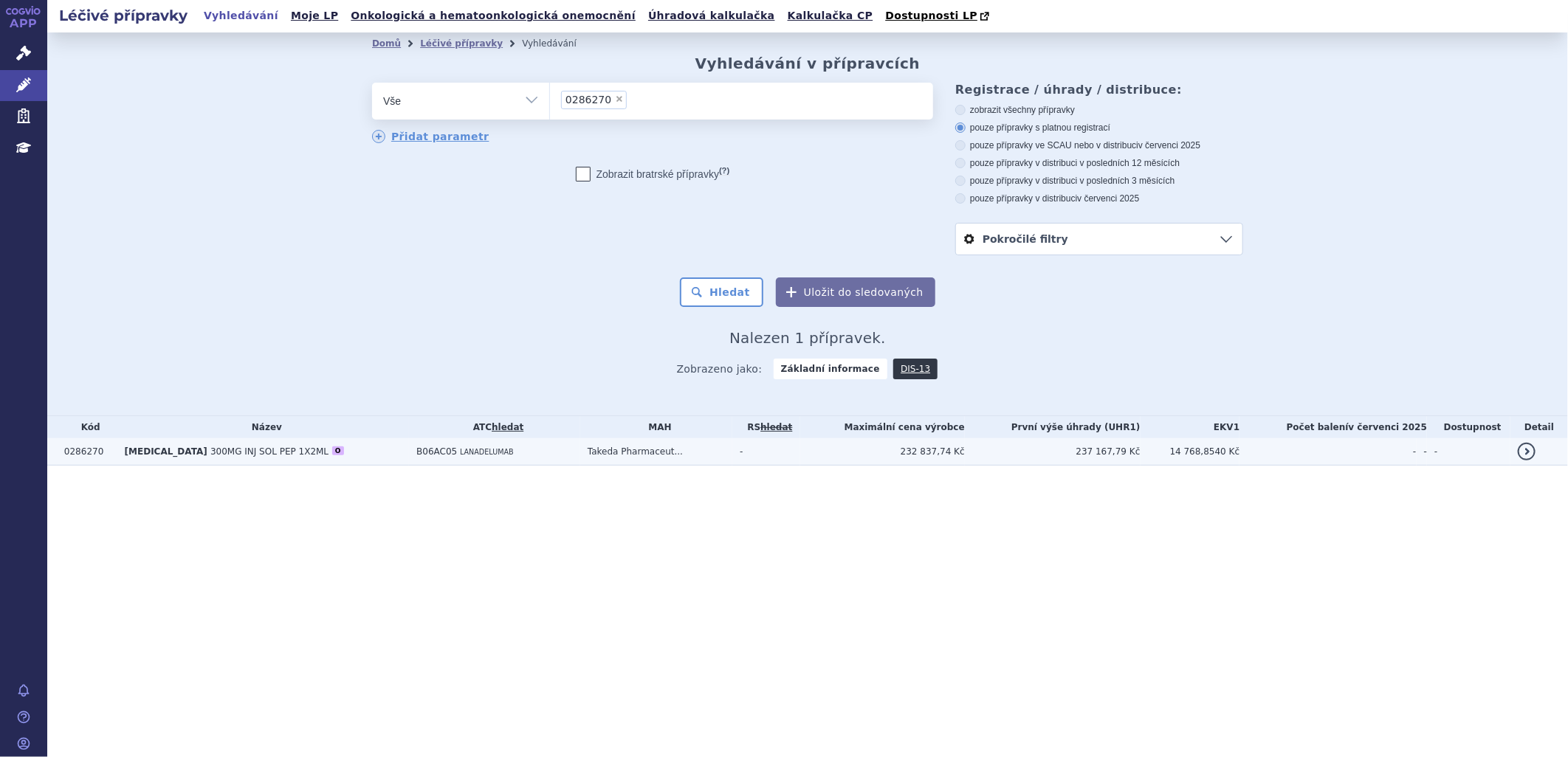
click at [154, 453] on span "[MEDICAL_DATA]" at bounding box center [166, 451] width 83 height 10
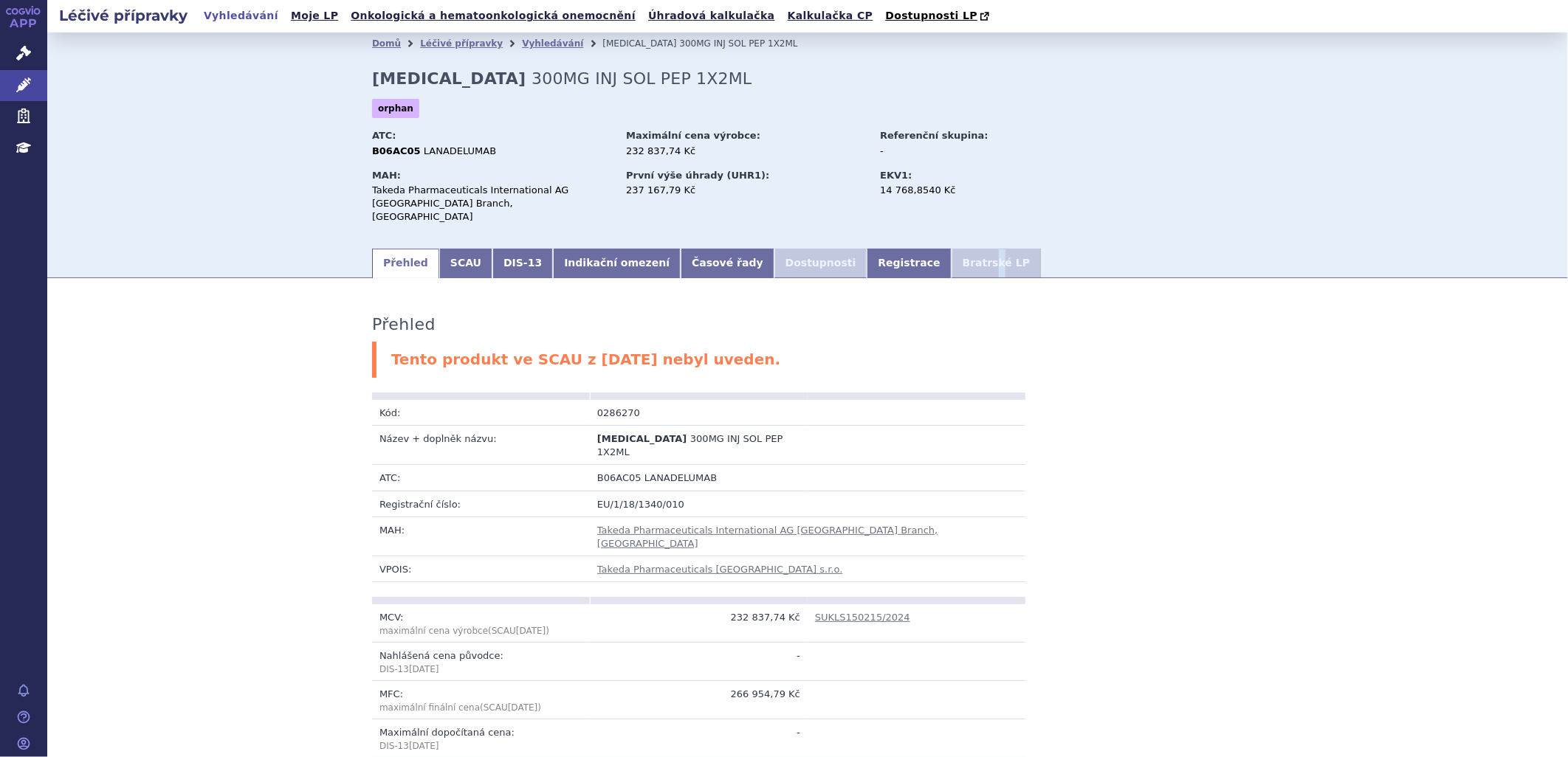
click at [951, 254] on li "Bratrské LP" at bounding box center [995, 263] width 89 height 30
click at [453, 249] on link "SCAU" at bounding box center [465, 263] width 53 height 30
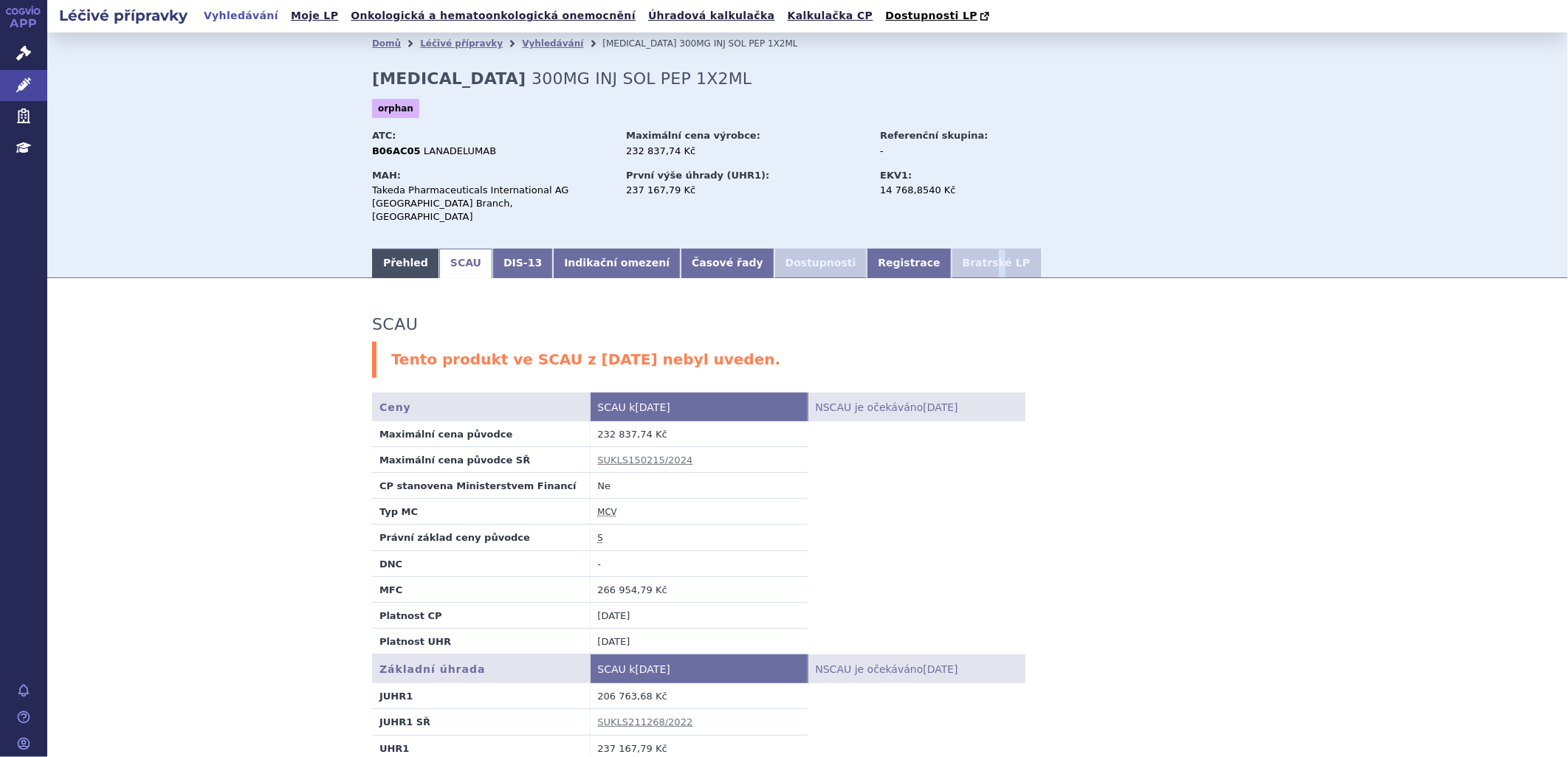
click at [378, 252] on link "Přehled" at bounding box center [406, 263] width 67 height 30
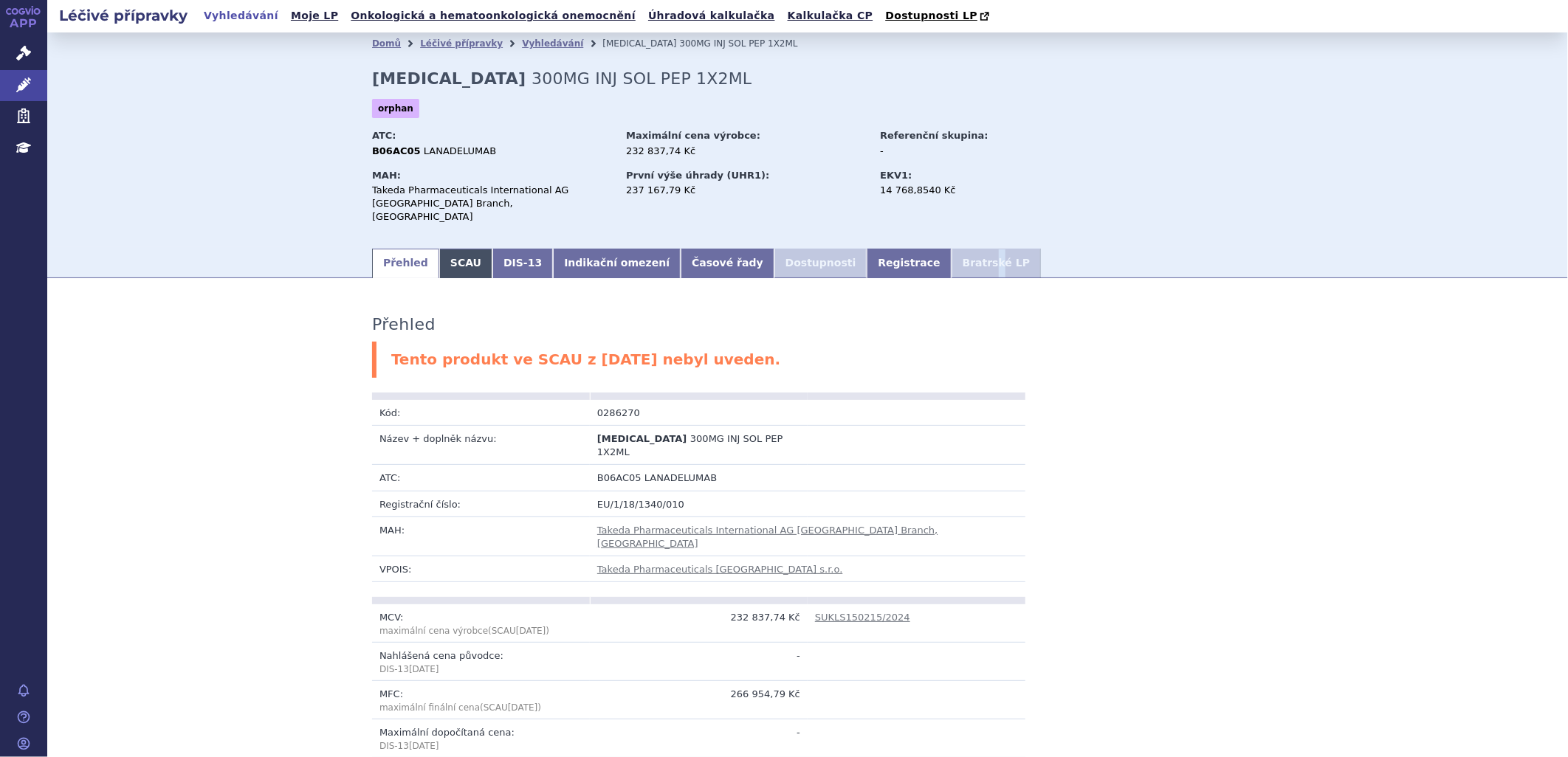
click at [446, 249] on link "SCAU" at bounding box center [465, 263] width 53 height 30
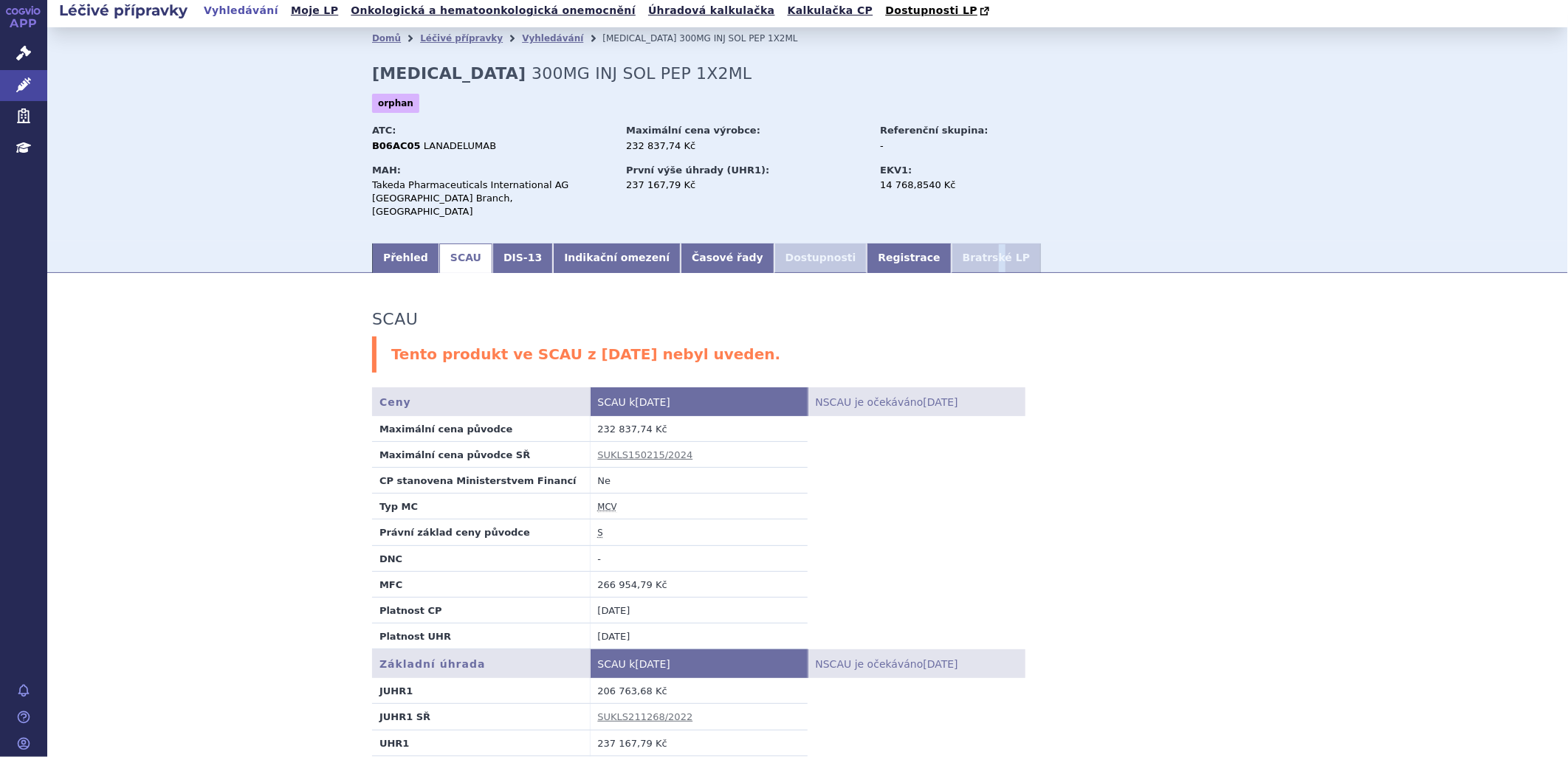
scroll to position [4, 0]
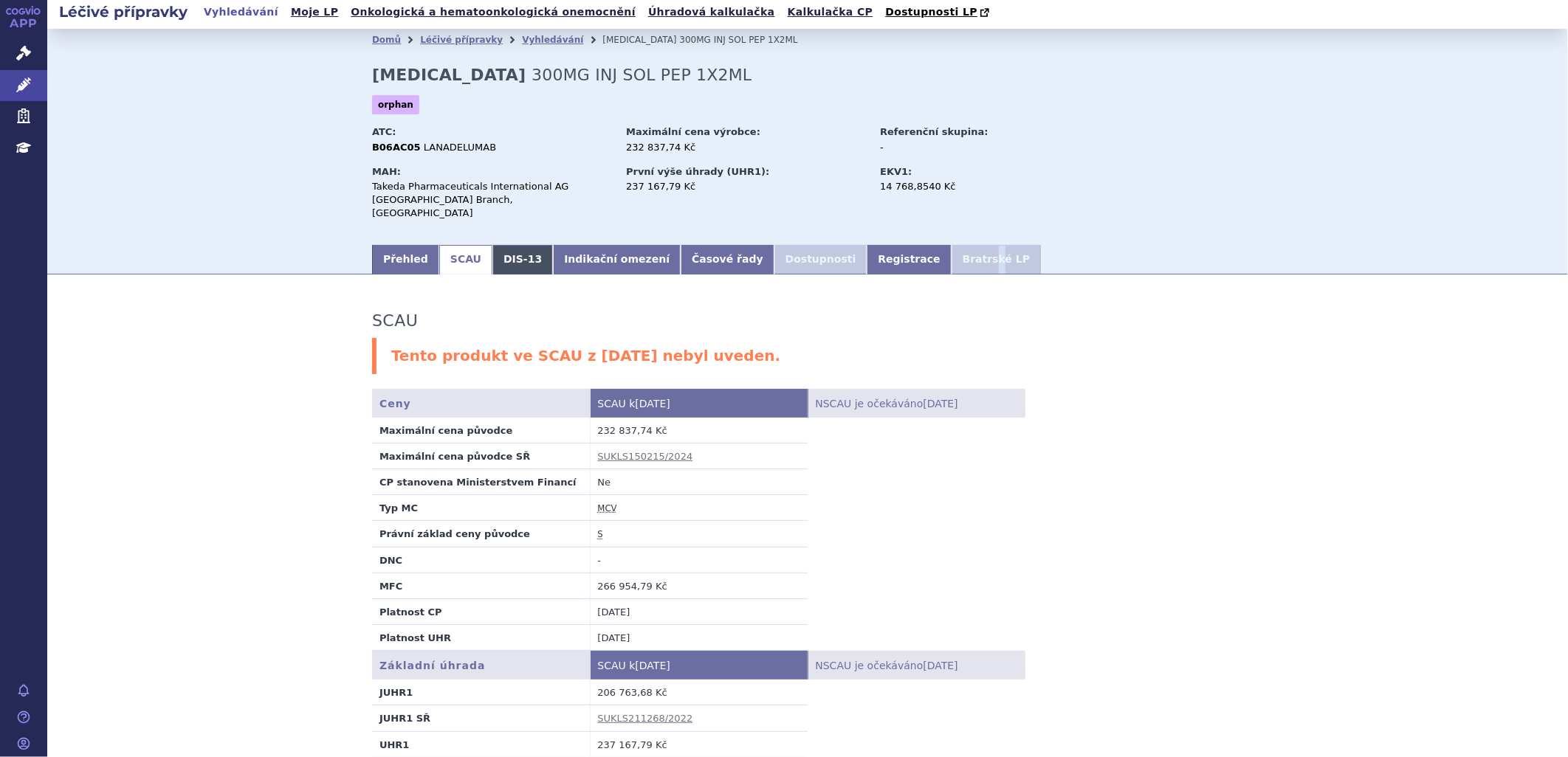
click at [506, 252] on link "DIS-13" at bounding box center [522, 259] width 61 height 30
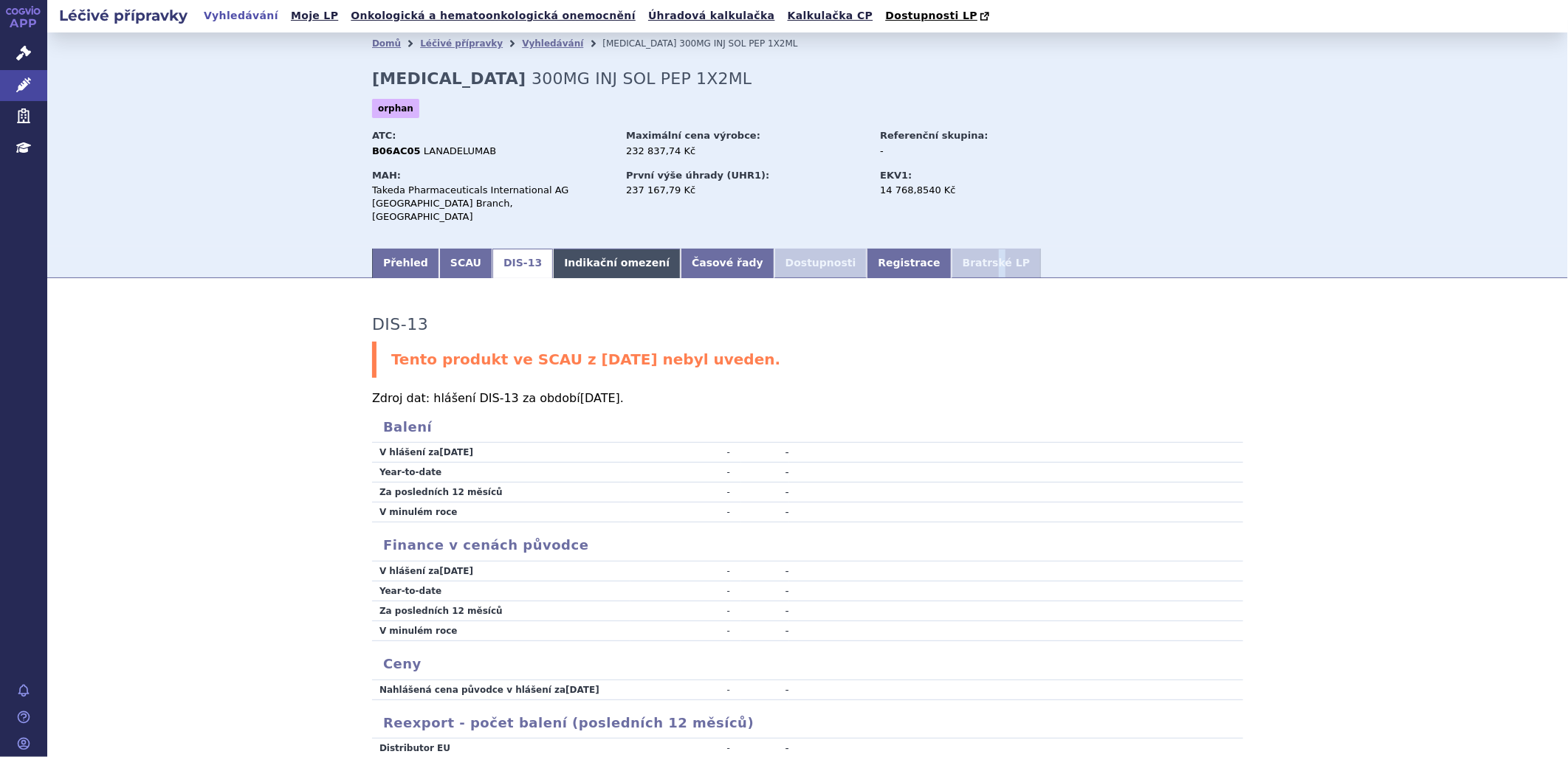
click at [583, 252] on link "Indikační omezení" at bounding box center [616, 263] width 127 height 30
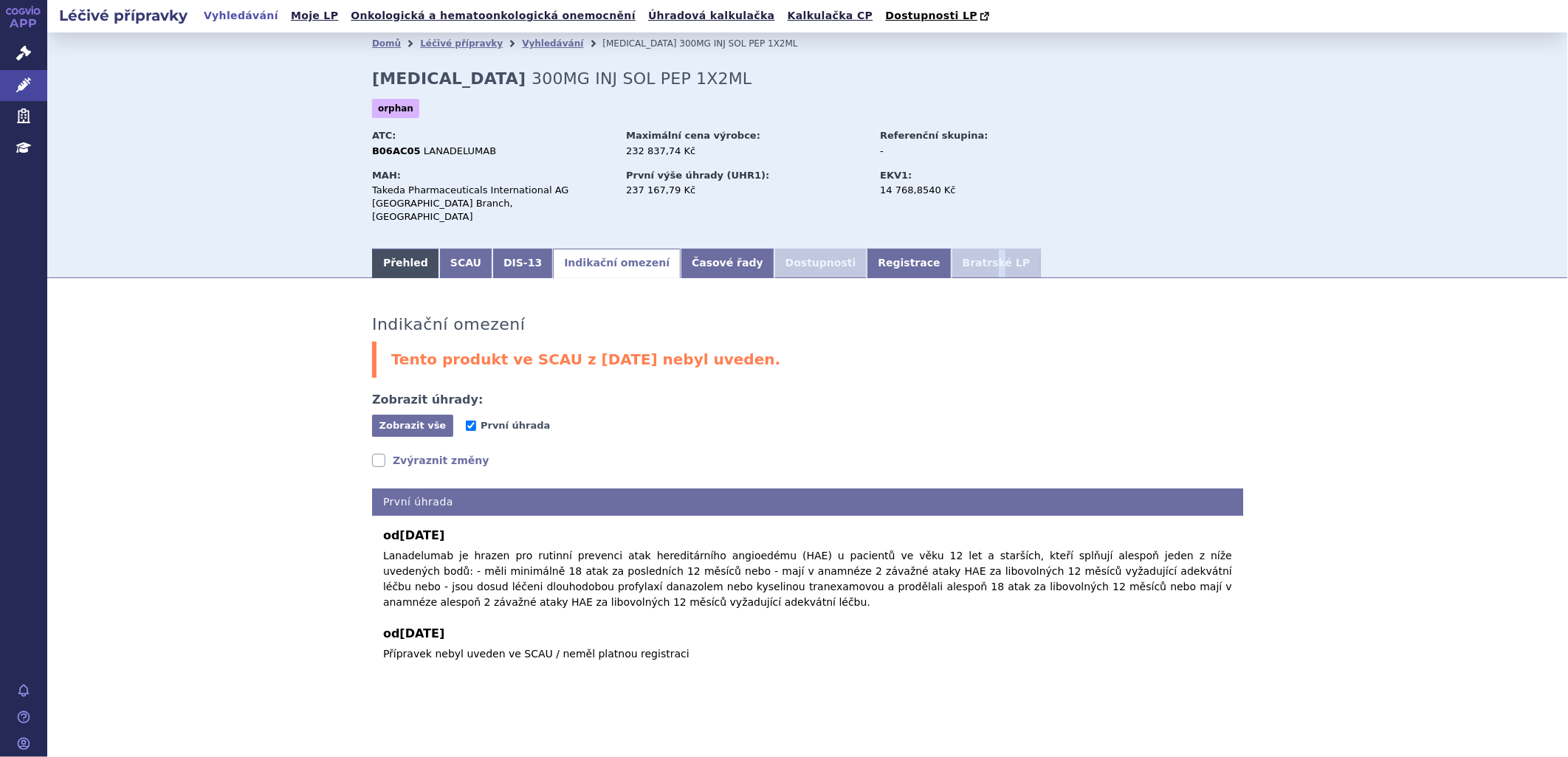
click at [406, 251] on link "Přehled" at bounding box center [406, 263] width 67 height 30
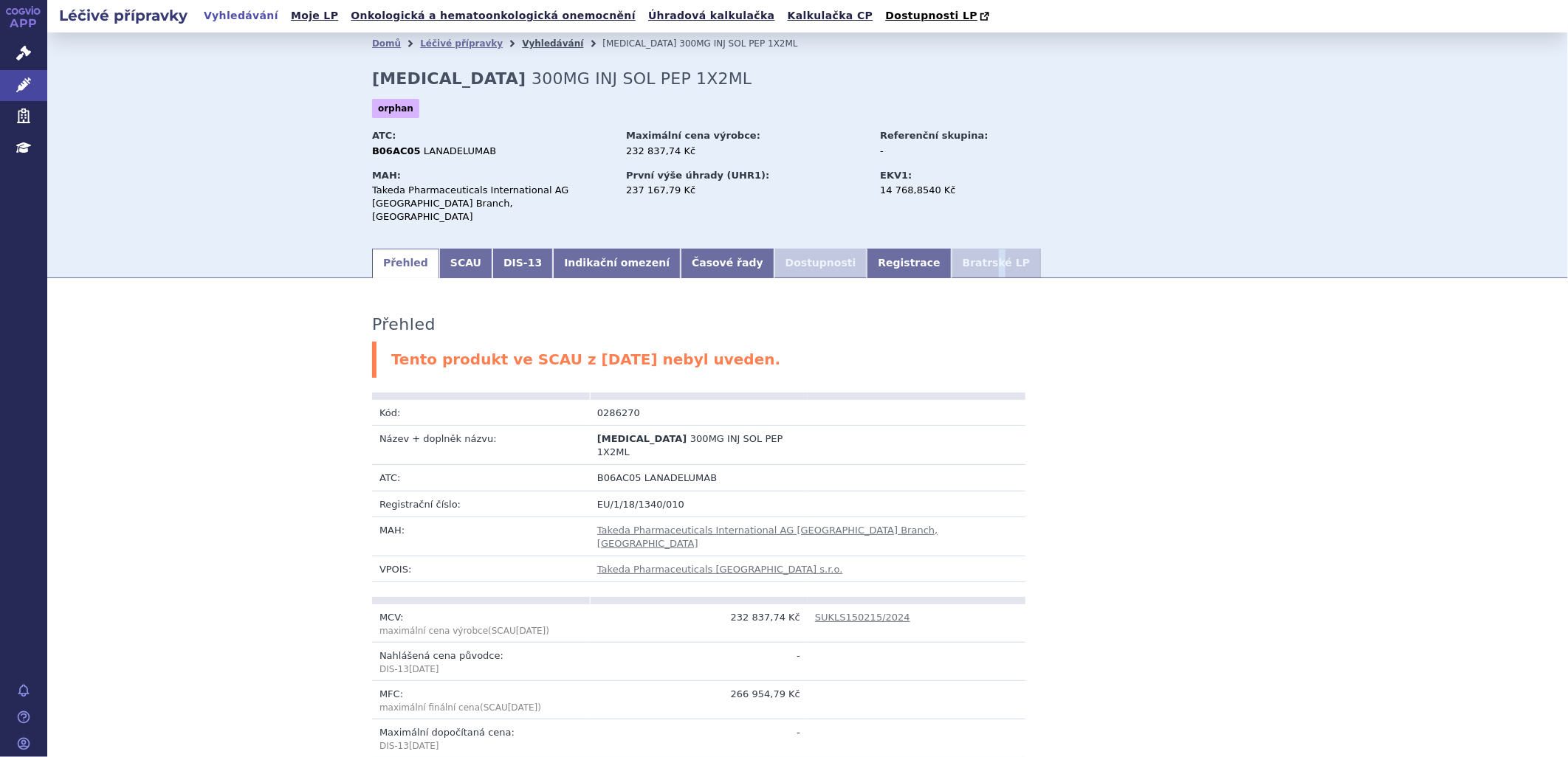
click at [522, 41] on link "Vyhledávání" at bounding box center [553, 42] width 61 height 10
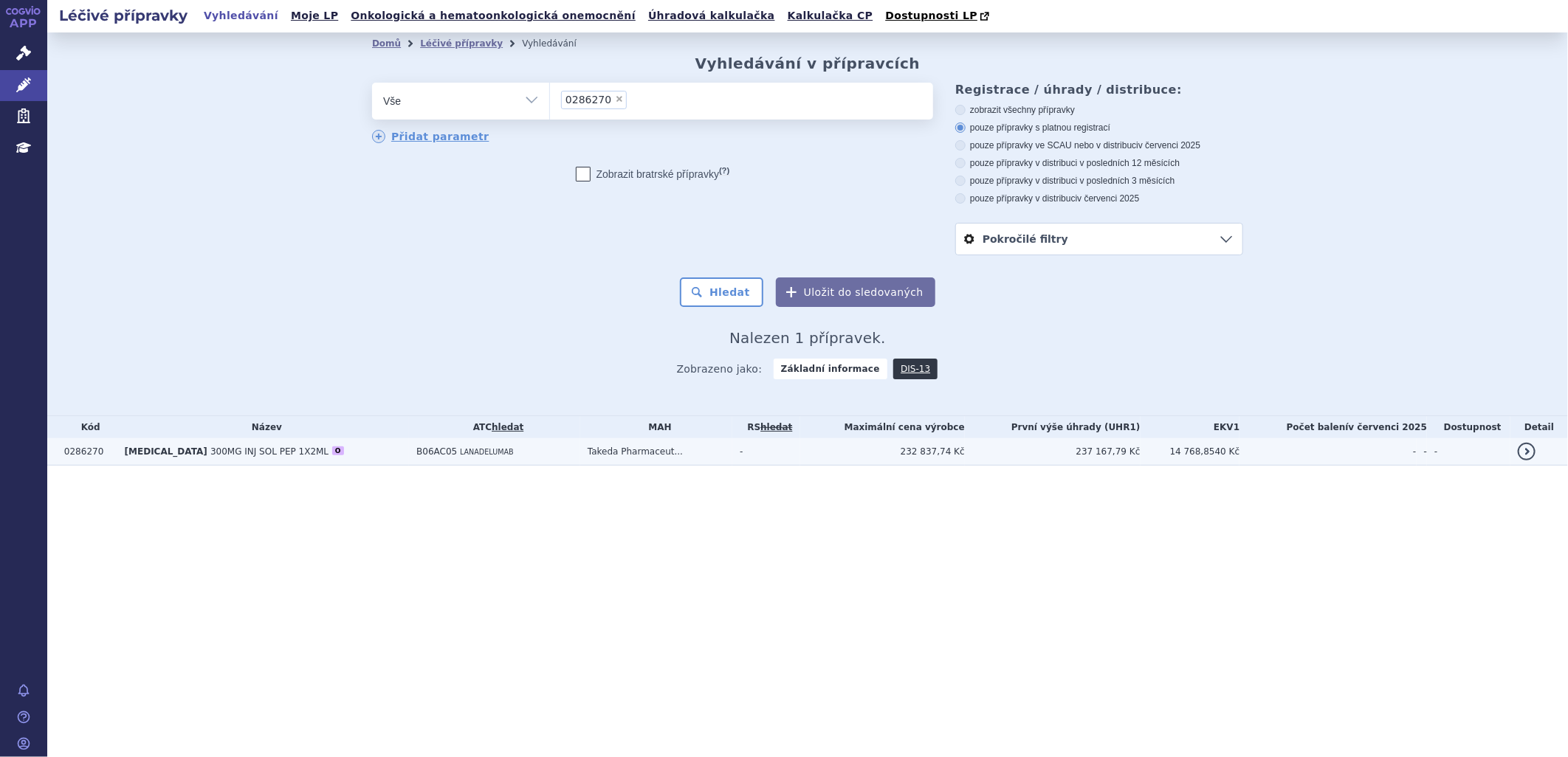
click at [251, 466] on td "TAKHZYRO 300MG INJ SOL PEP 1X2ML O" at bounding box center [264, 452] width 293 height 27
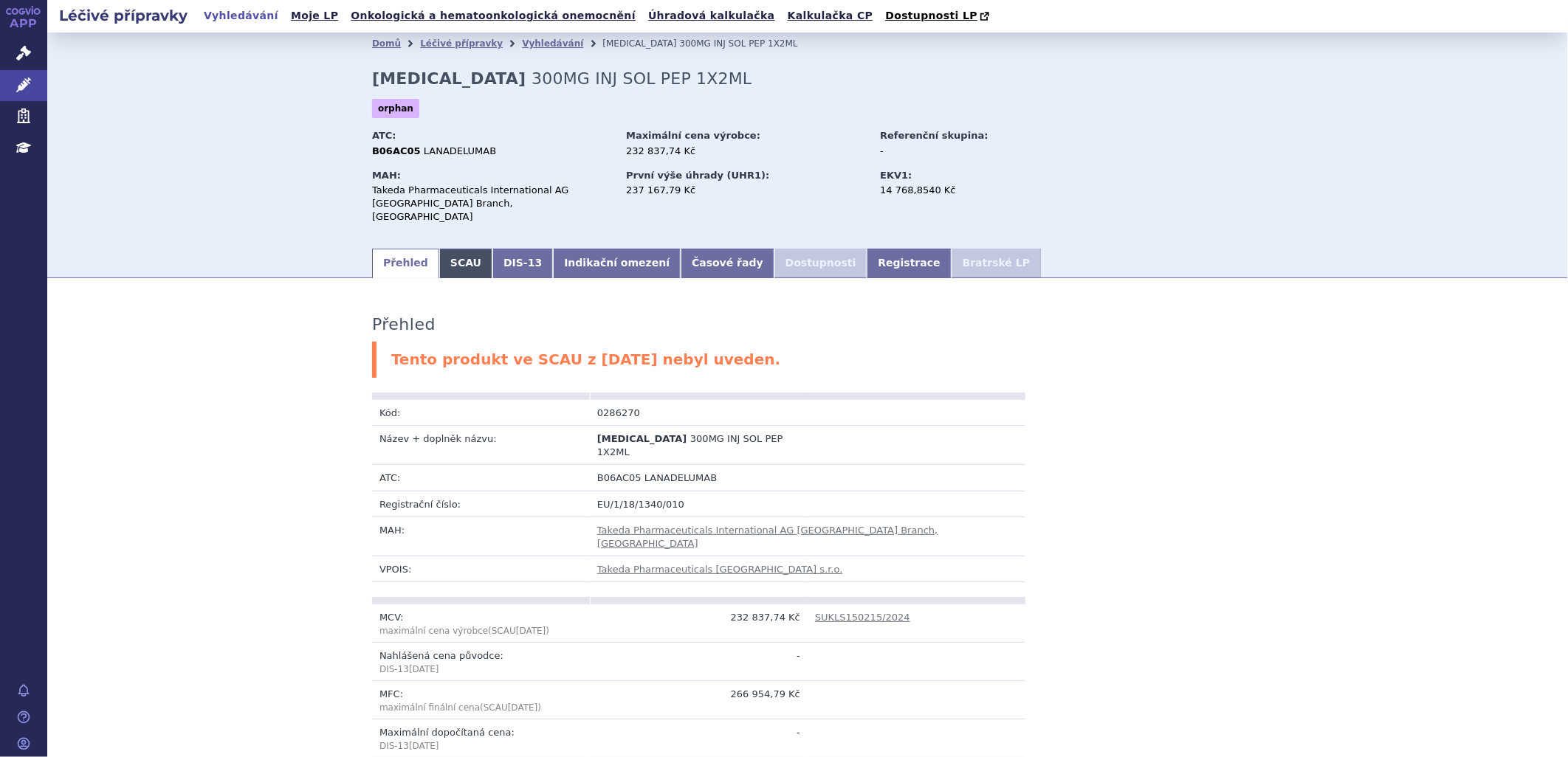
click at [452, 248] on link "SCAU" at bounding box center [465, 263] width 53 height 30
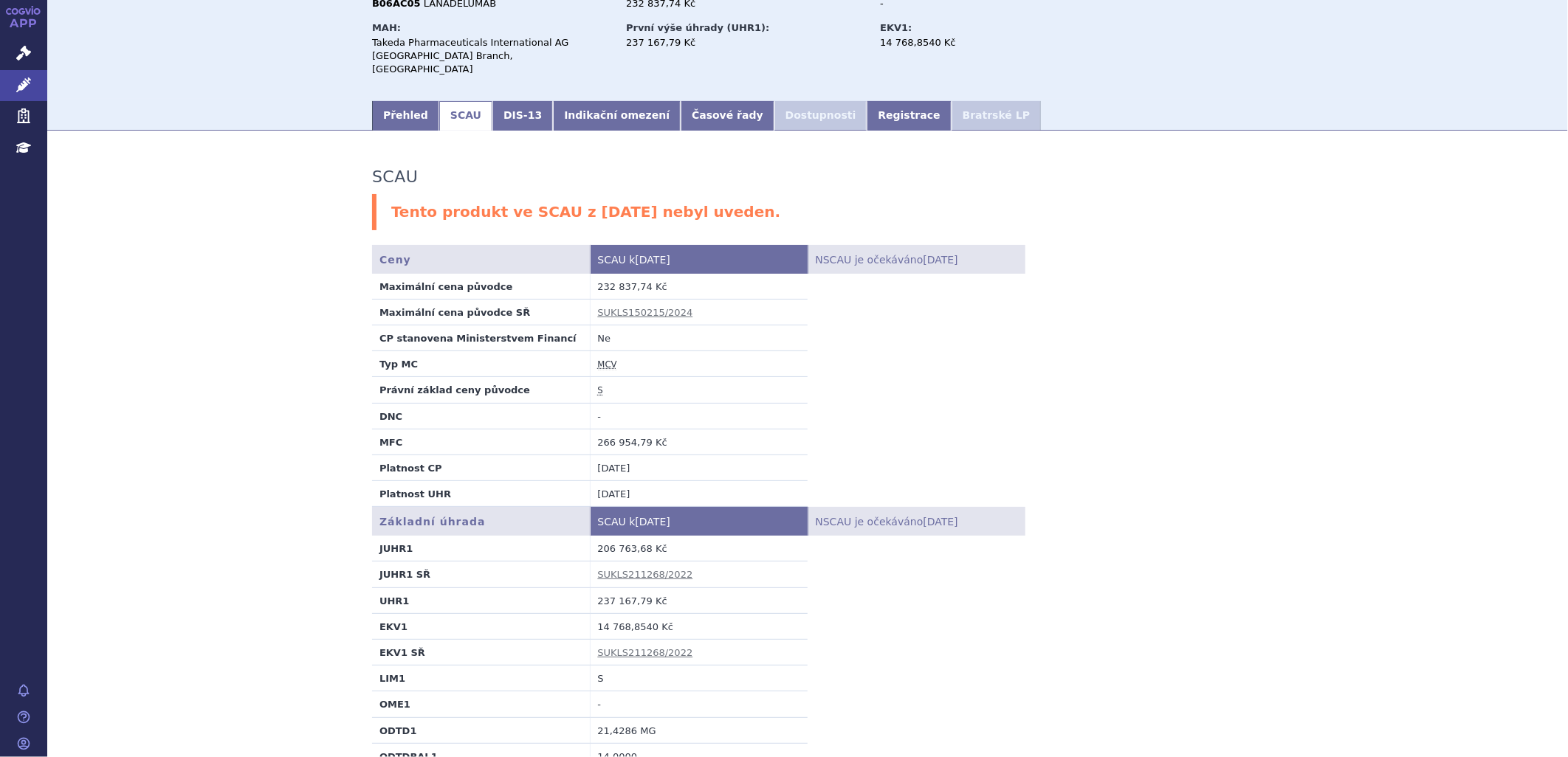
scroll to position [164, 0]
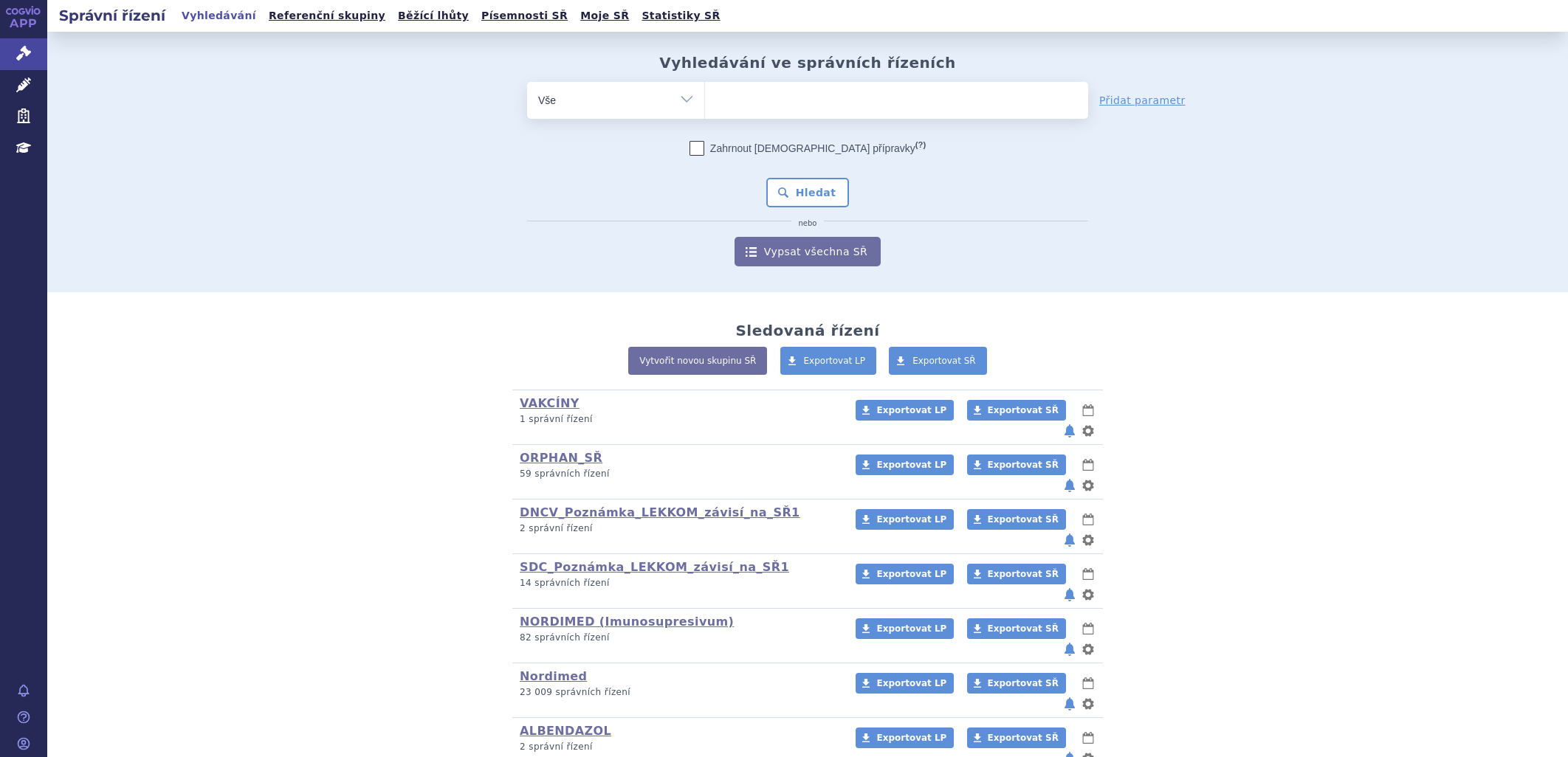
click at [731, 94] on ul at bounding box center [896, 98] width 383 height 31
click at [705, 94] on select at bounding box center [705, 99] width 1 height 37
paste input "SUKLS211268/2022"
type input "SUKLS211268/2022"
select select "SUKLS211268/2022"
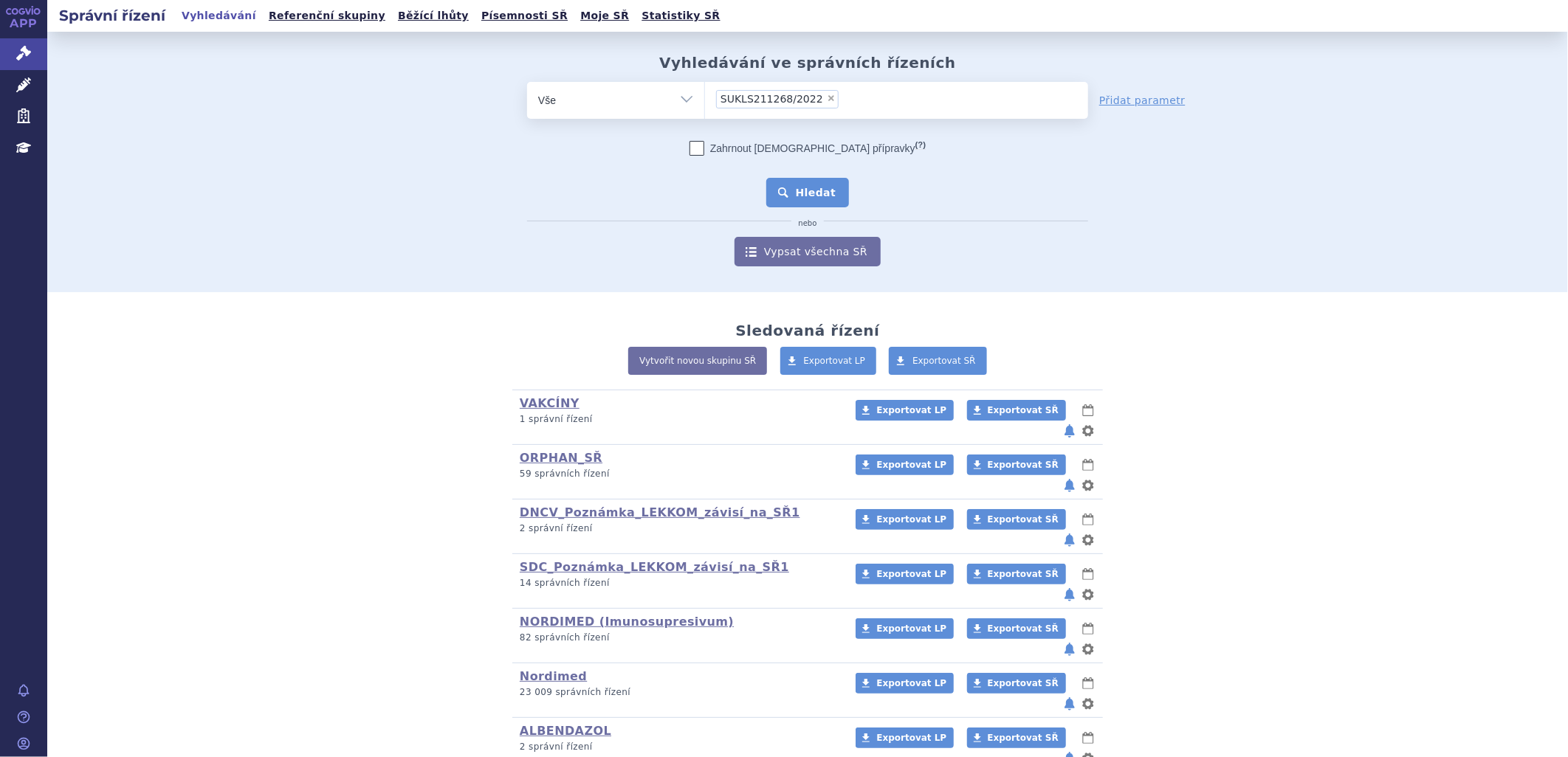
click at [785, 200] on button "Hledat" at bounding box center [807, 192] width 83 height 30
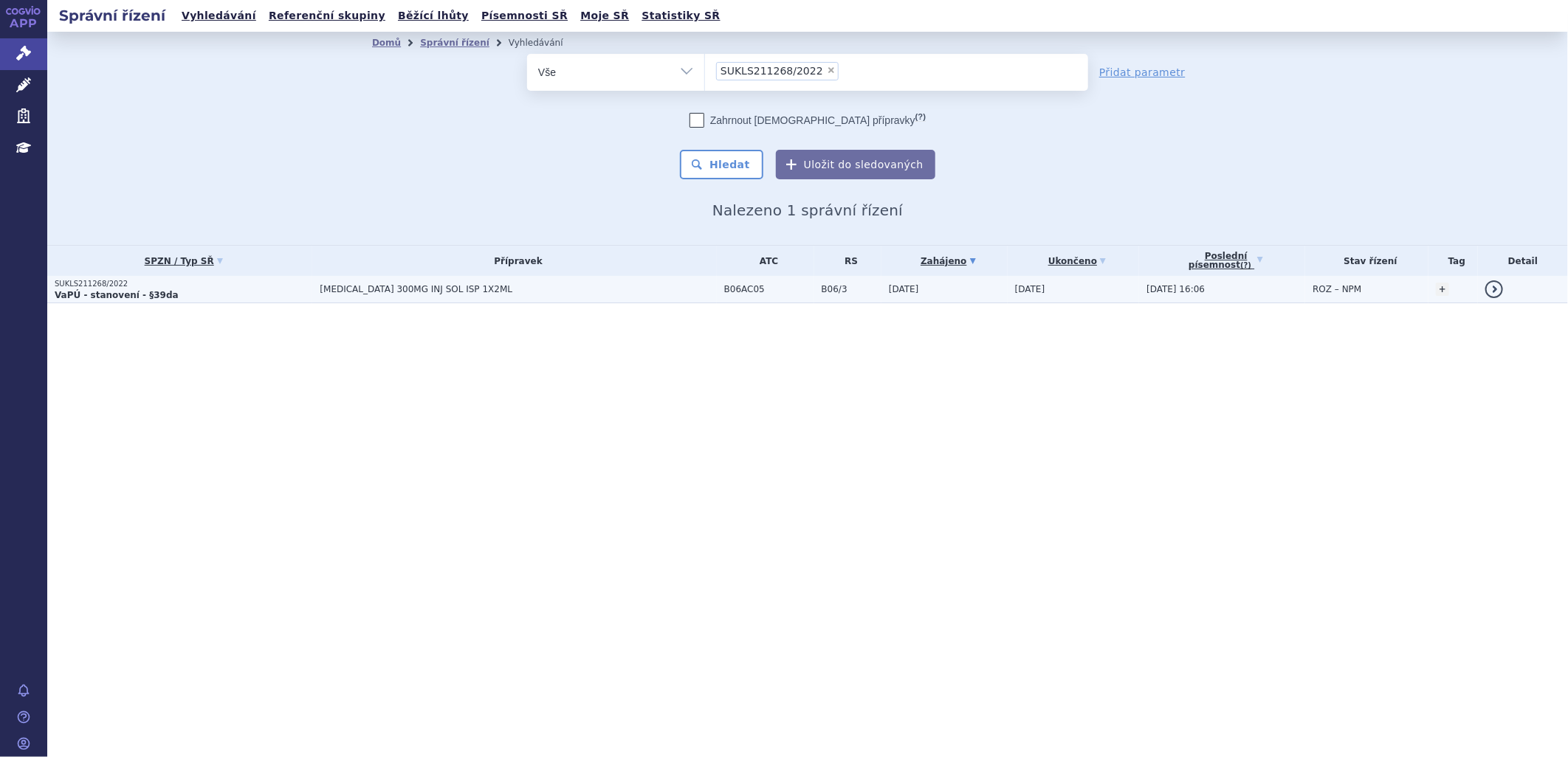
click at [123, 298] on strong "VaPÚ - stanovení - §39da" at bounding box center [116, 294] width 124 height 10
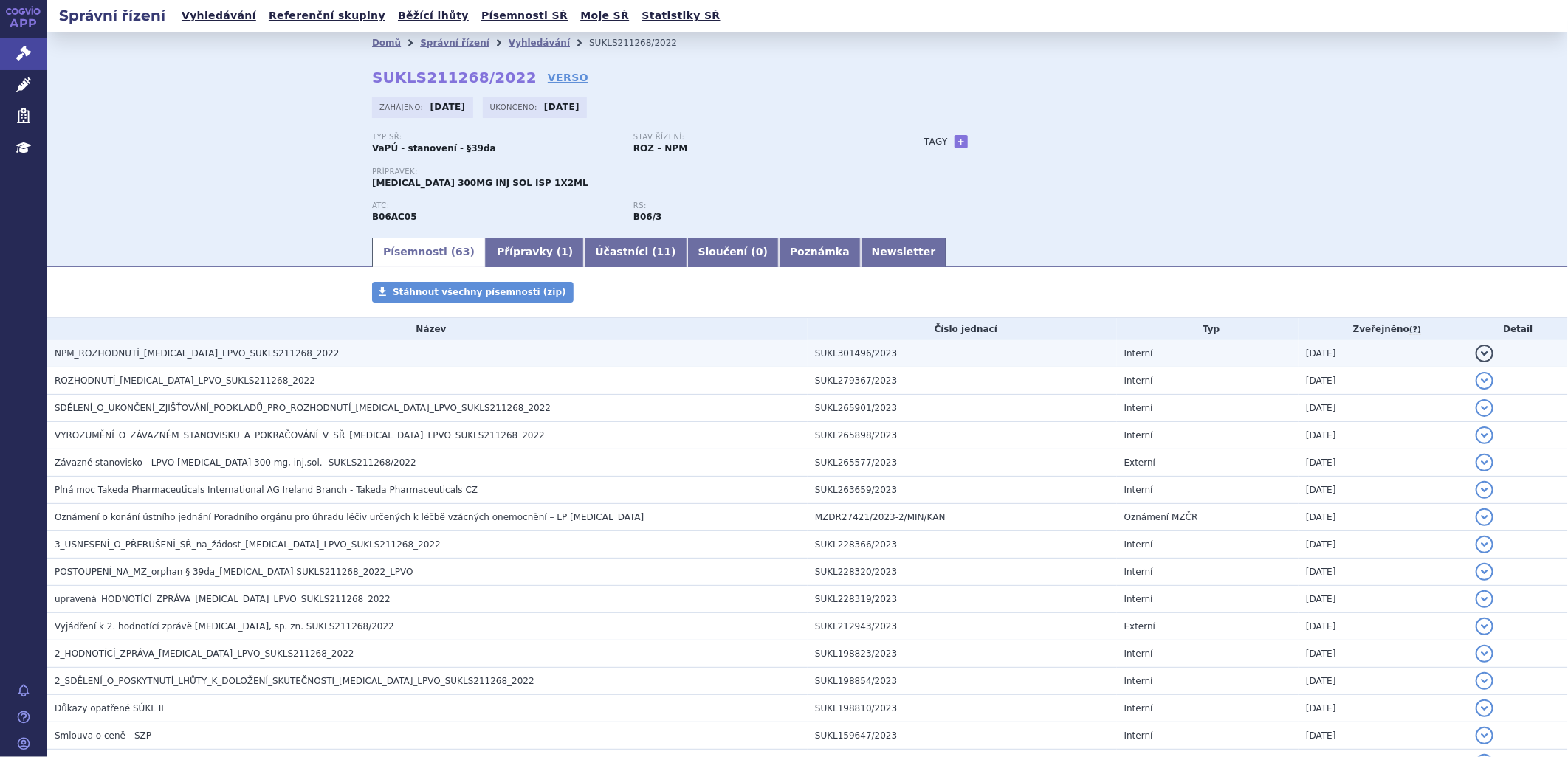
click at [210, 359] on span "NPM_ROZHODNUTÍ_[MEDICAL_DATA]_LPVO_SUKLS211268_2022" at bounding box center [196, 353] width 285 height 10
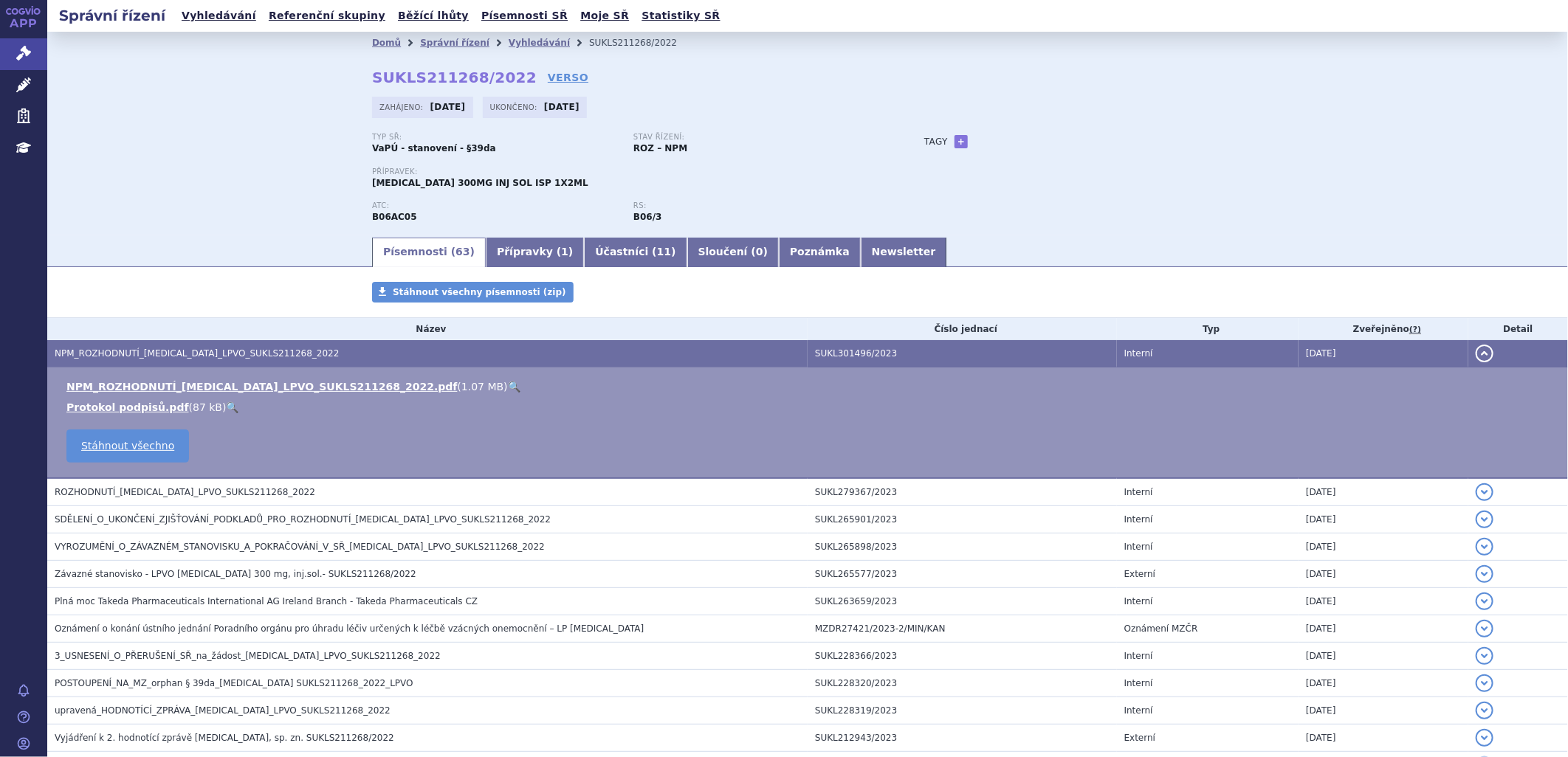
click at [508, 387] on link "🔍" at bounding box center [514, 387] width 13 height 12
click at [510, 261] on link "Přípravky ( 1 )" at bounding box center [535, 252] width 98 height 30
